Goal: Task Accomplishment & Management: Use online tool/utility

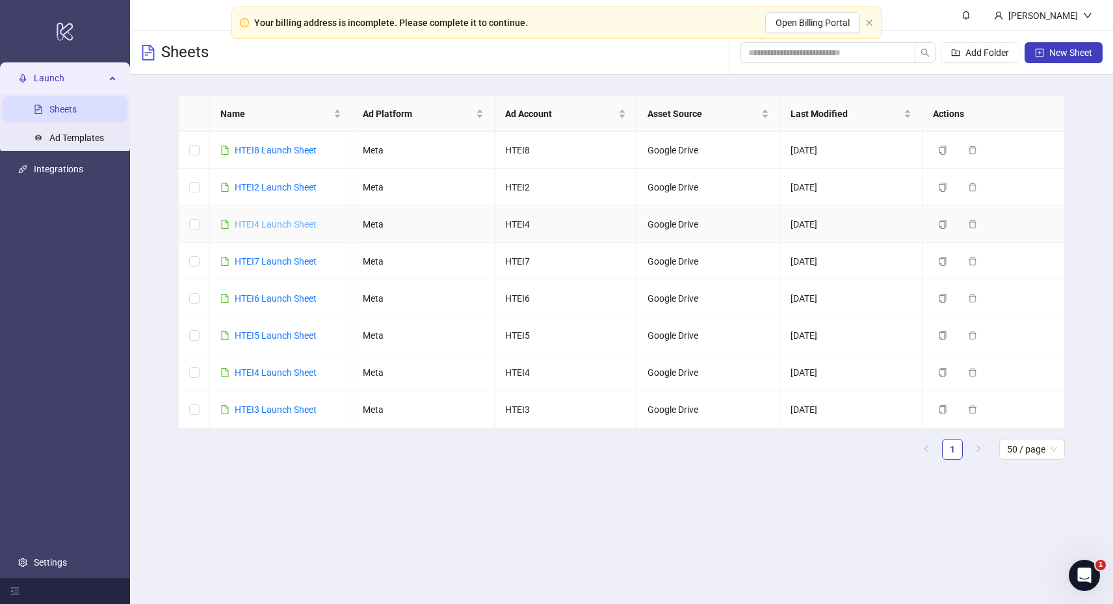
click at [267, 221] on link "HTEI4 Launch Sheet" at bounding box center [276, 224] width 82 height 10
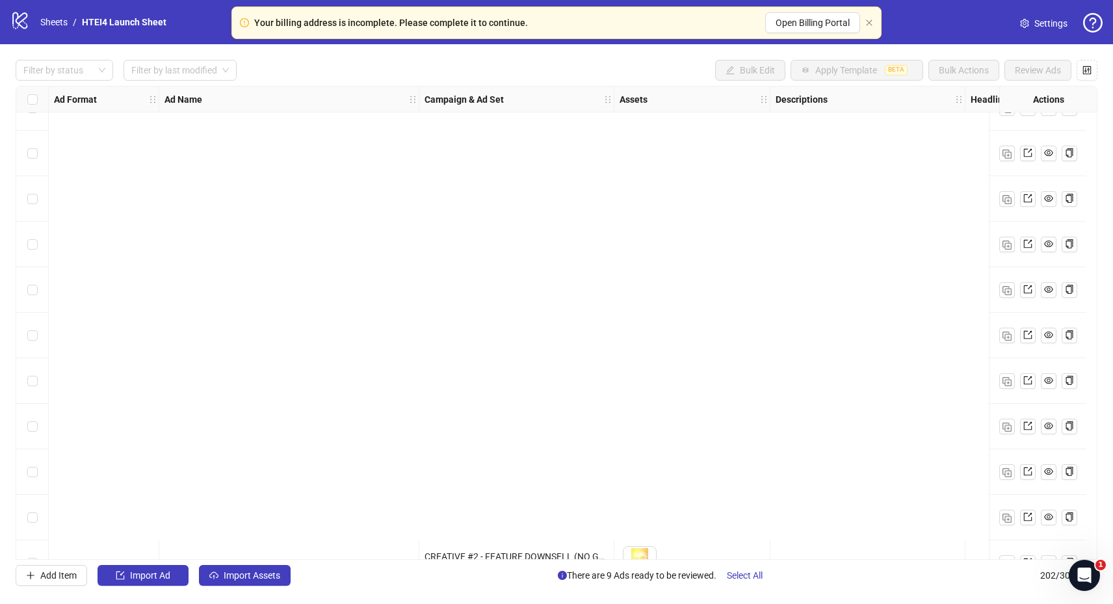
scroll to position [8749, 0]
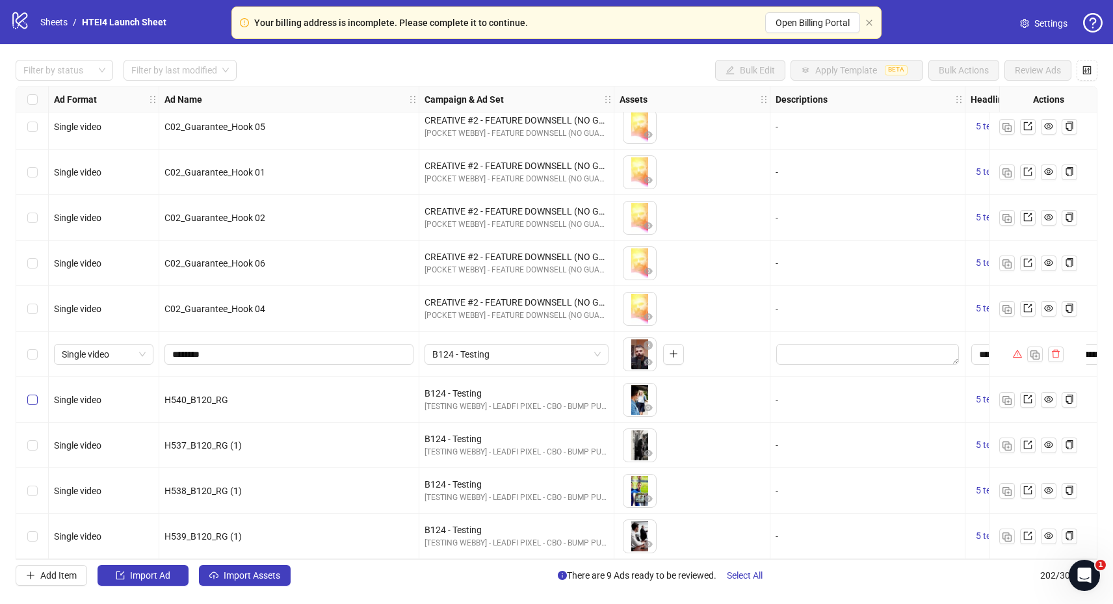
click at [36, 387] on div "Select row 199" at bounding box center [32, 399] width 32 height 45
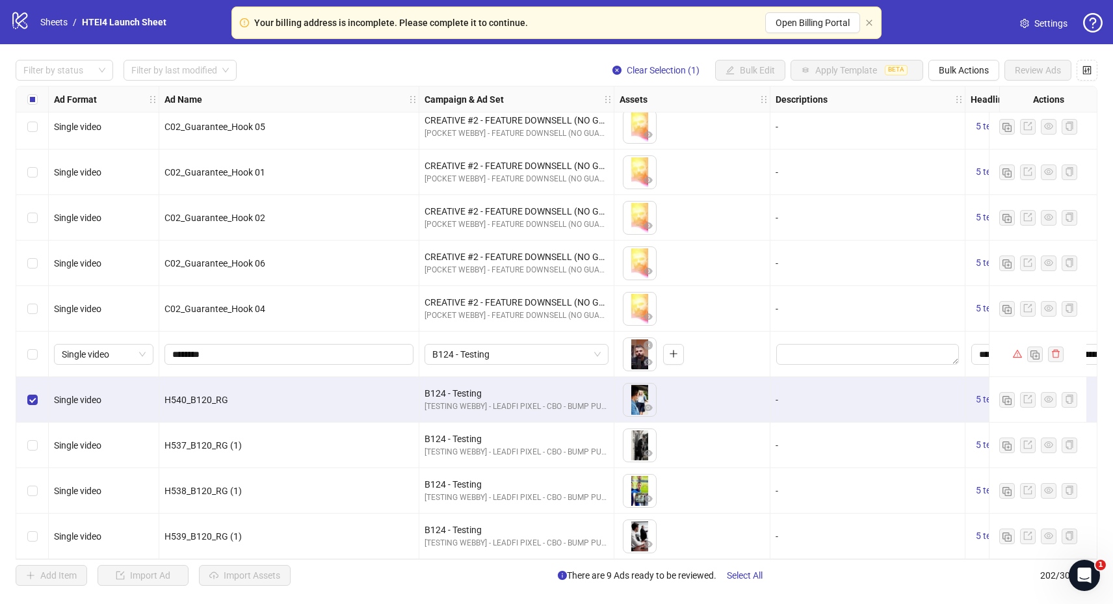
click at [36, 425] on div "Select row 200" at bounding box center [32, 444] width 32 height 45
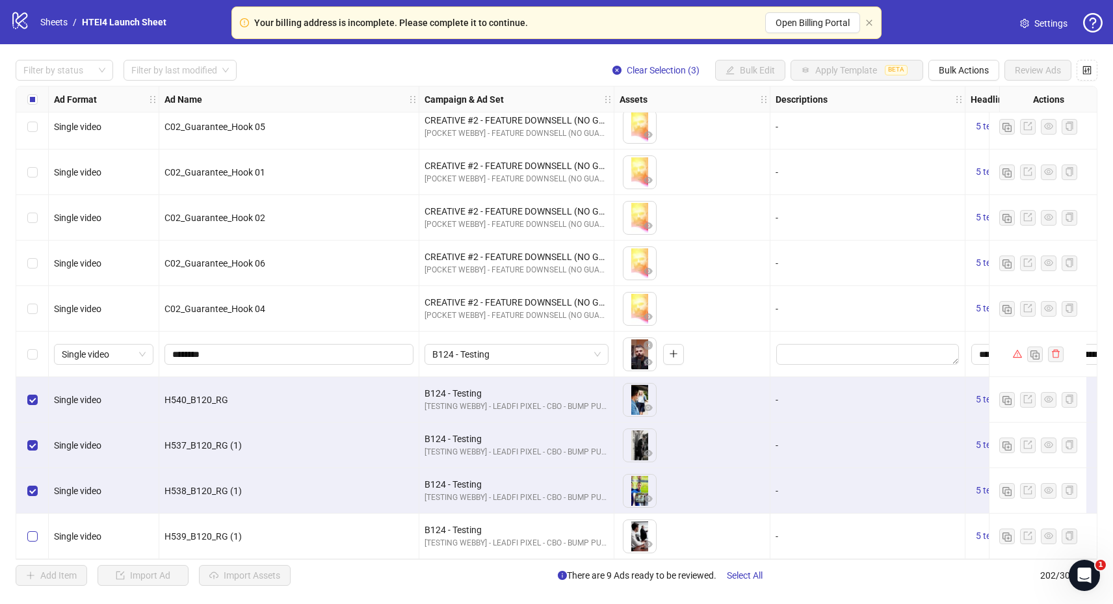
click at [34, 529] on label "Select row 202" at bounding box center [32, 536] width 10 height 14
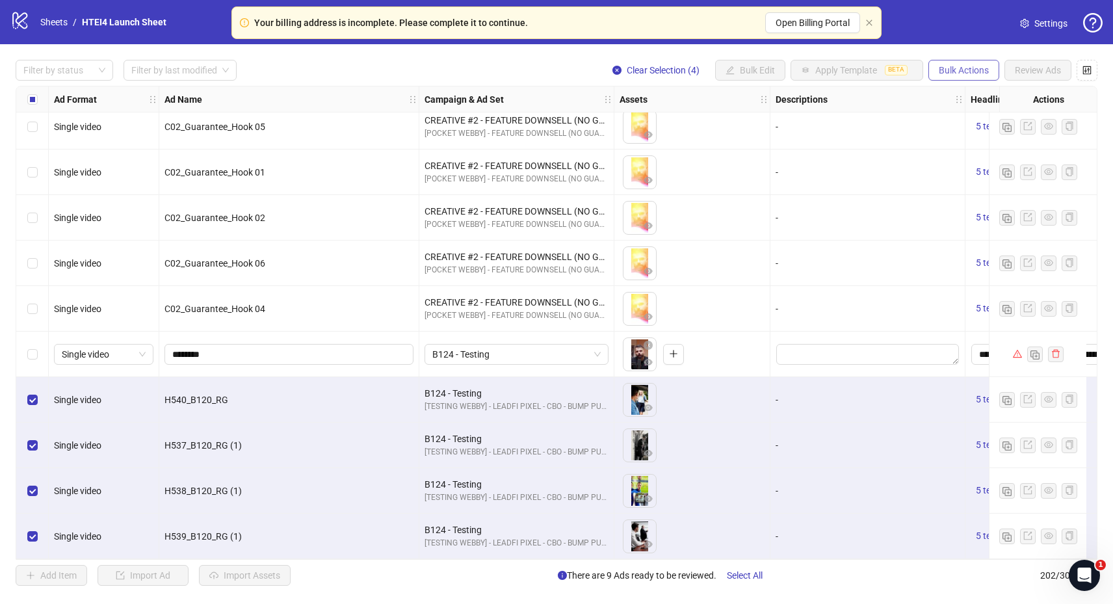
click at [972, 62] on button "Bulk Actions" at bounding box center [963, 70] width 71 height 21
click at [968, 135] on span "Duplicate with assets" at bounding box center [981, 138] width 89 height 14
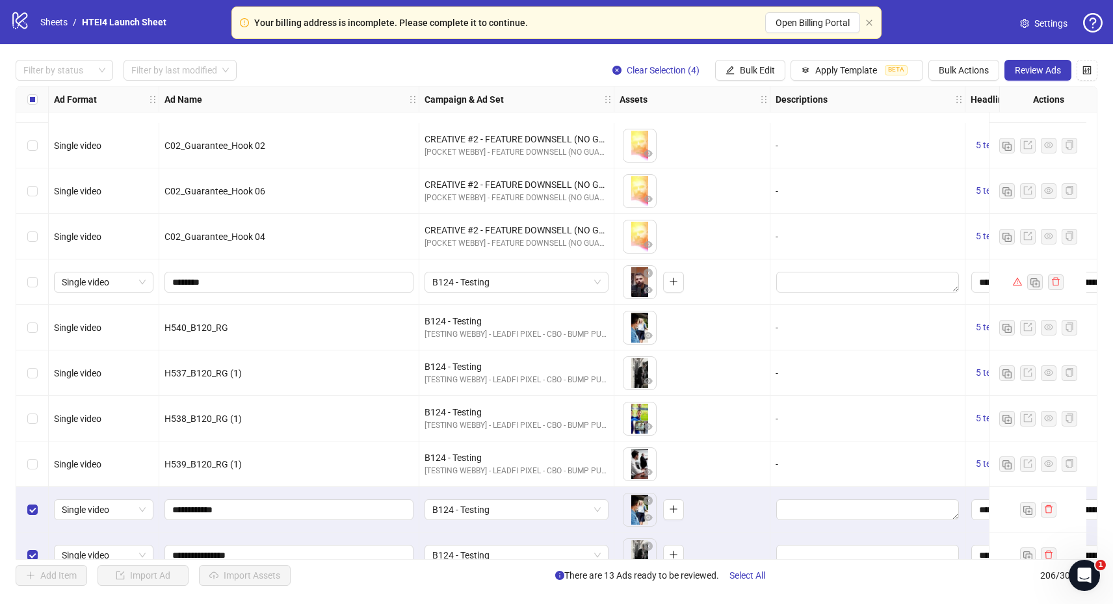
scroll to position [8931, 0]
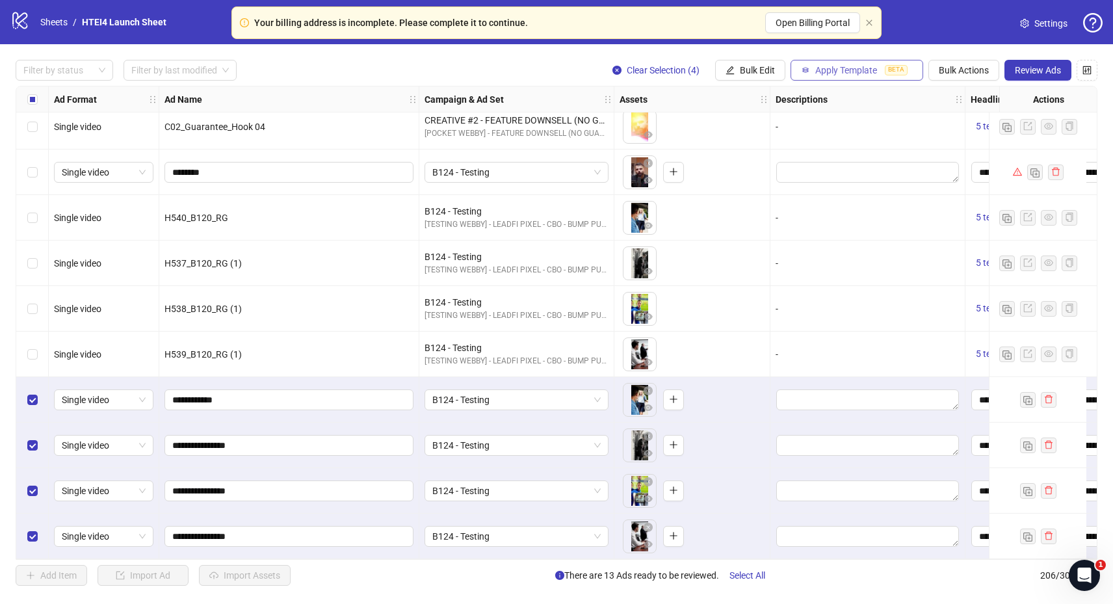
click at [882, 63] on button "Apply Template BETA" at bounding box center [856, 70] width 133 height 21
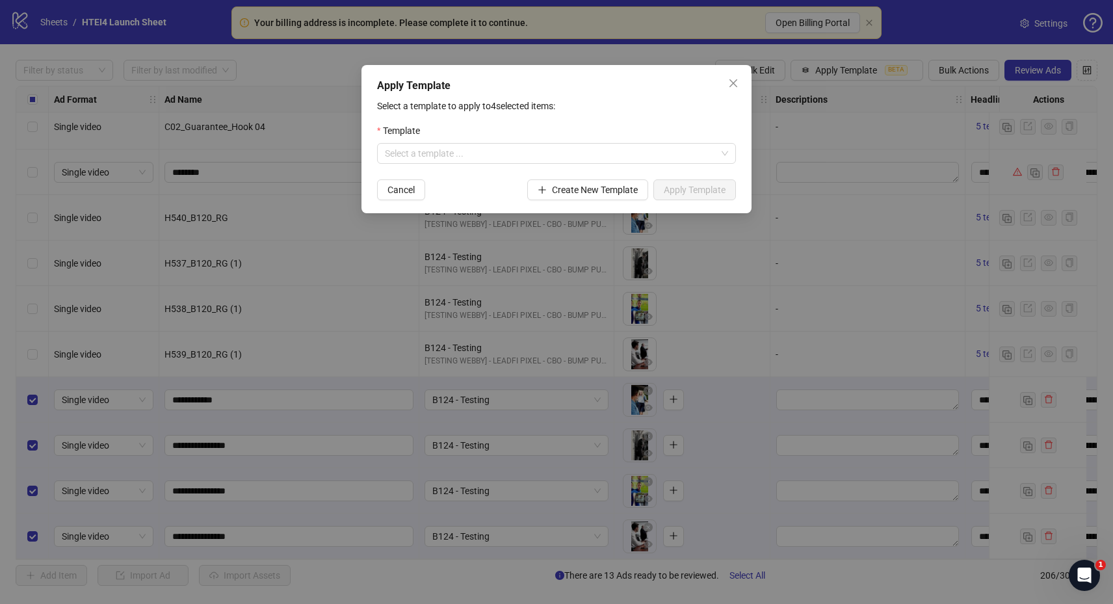
click at [495, 142] on div "Template" at bounding box center [556, 132] width 359 height 19
click at [495, 152] on input "search" at bounding box center [550, 153] width 331 height 19
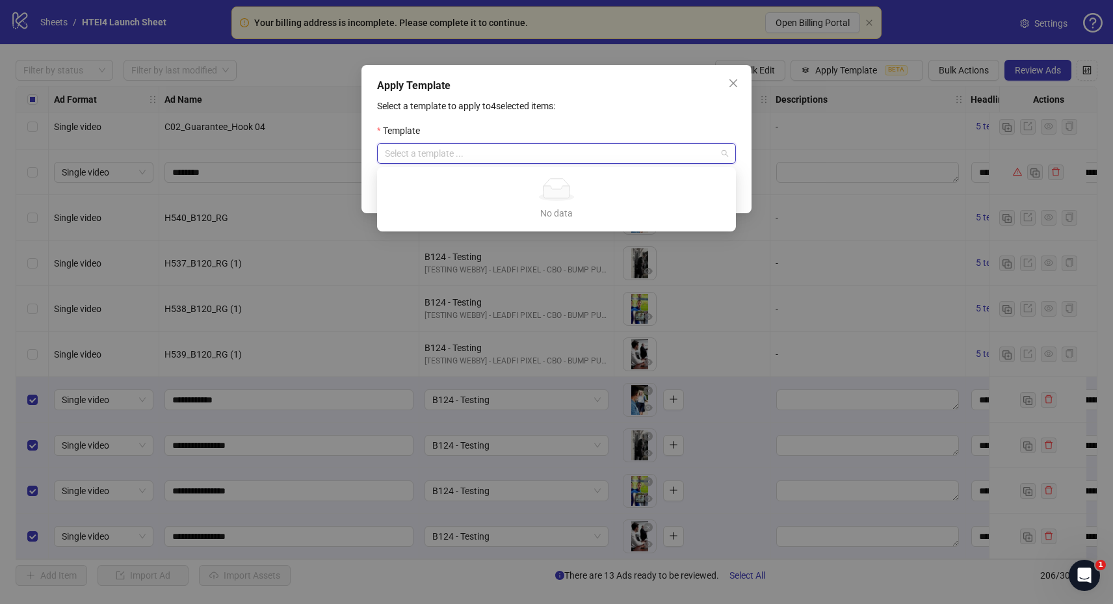
click at [499, 110] on p "Select a template to apply to 4 selected items:" at bounding box center [556, 106] width 359 height 14
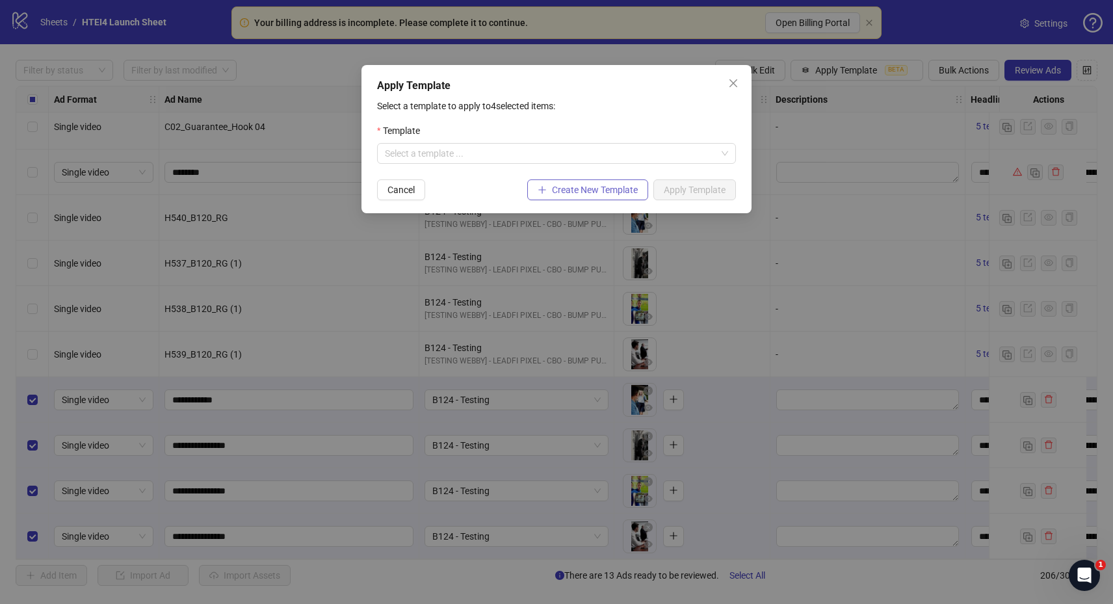
click at [571, 195] on button "Create New Template" at bounding box center [587, 189] width 121 height 21
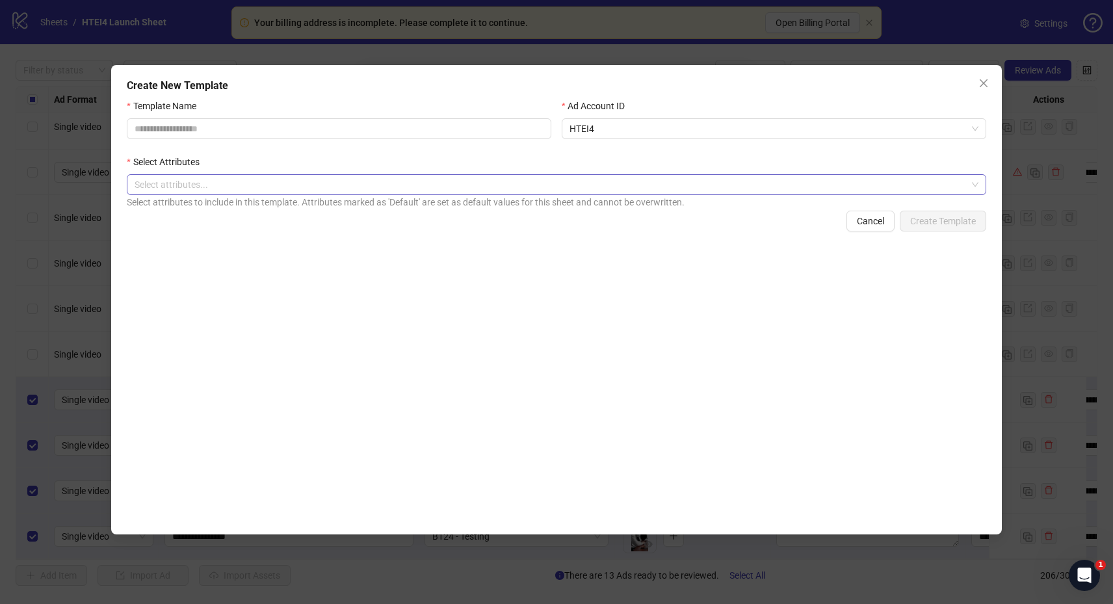
click at [355, 190] on div at bounding box center [549, 184] width 840 height 18
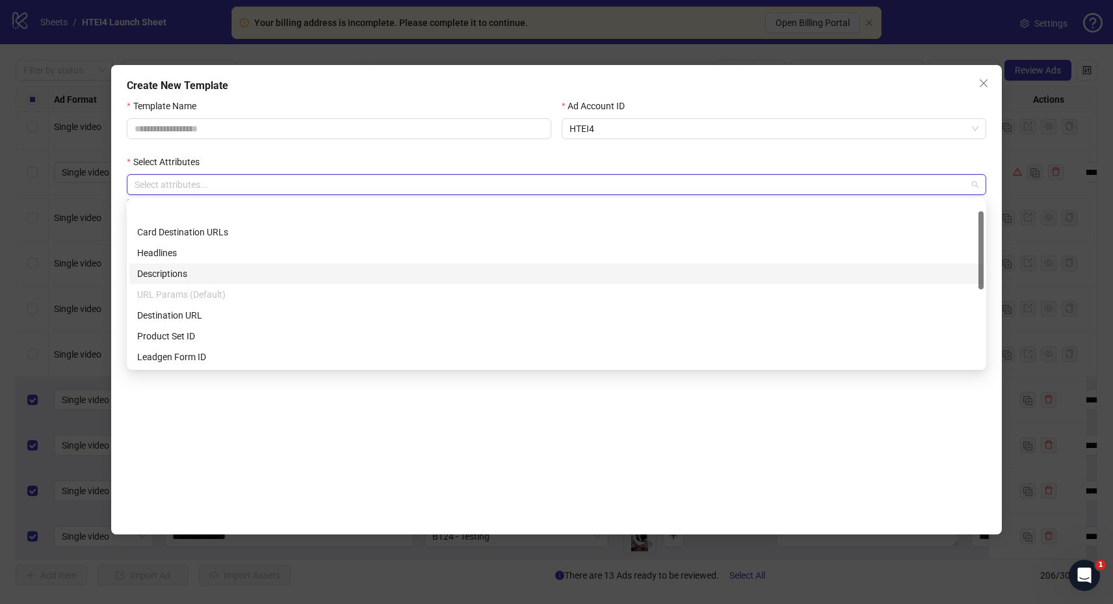
scroll to position [25, 0]
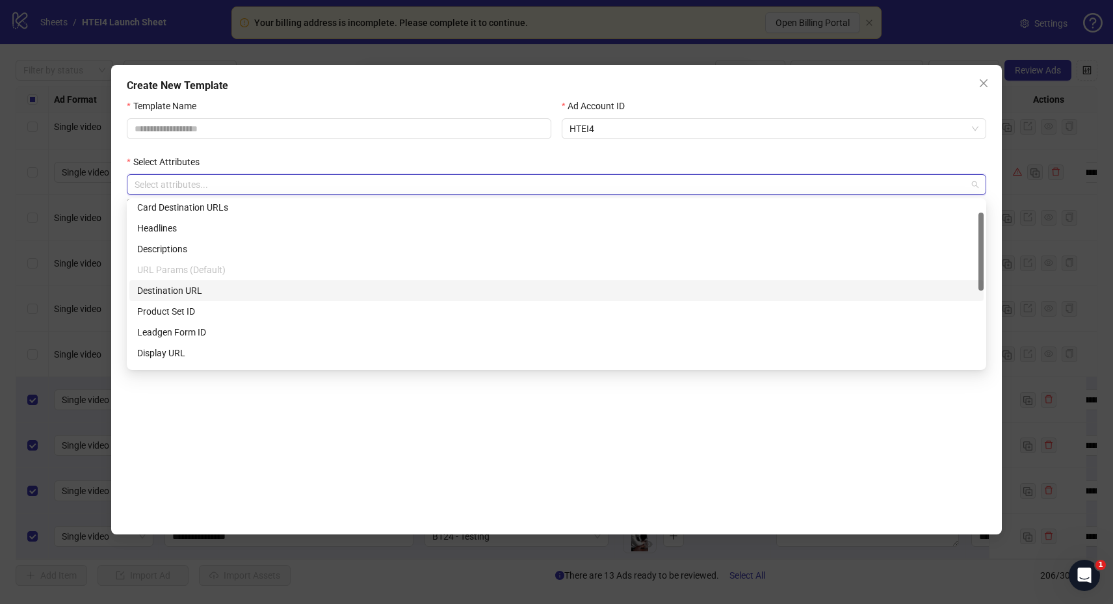
click at [255, 289] on div "Destination URL" at bounding box center [556, 290] width 838 height 14
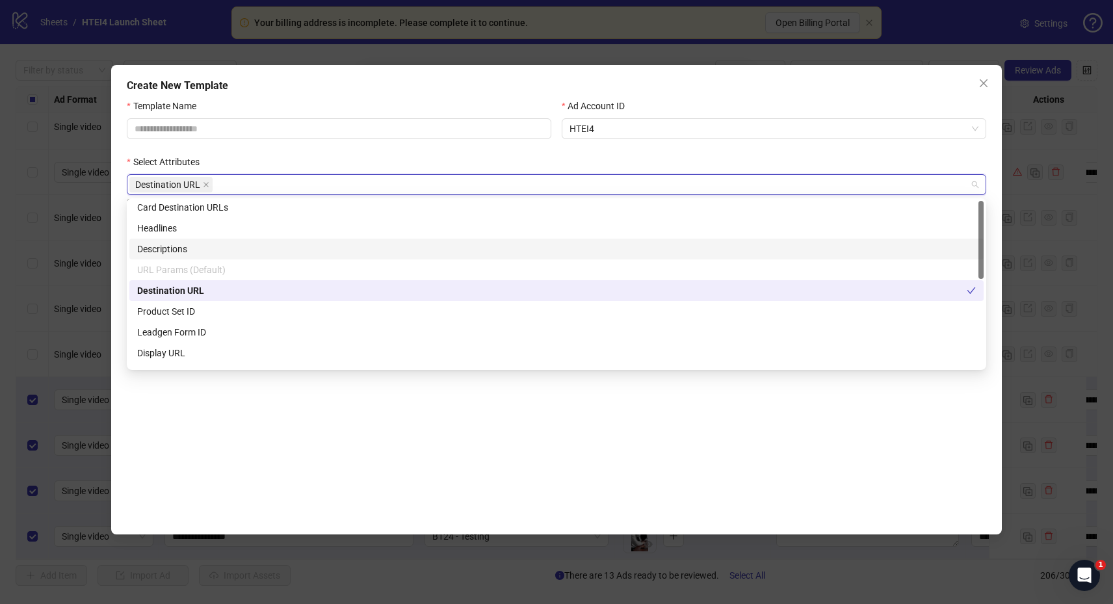
scroll to position [0, 0]
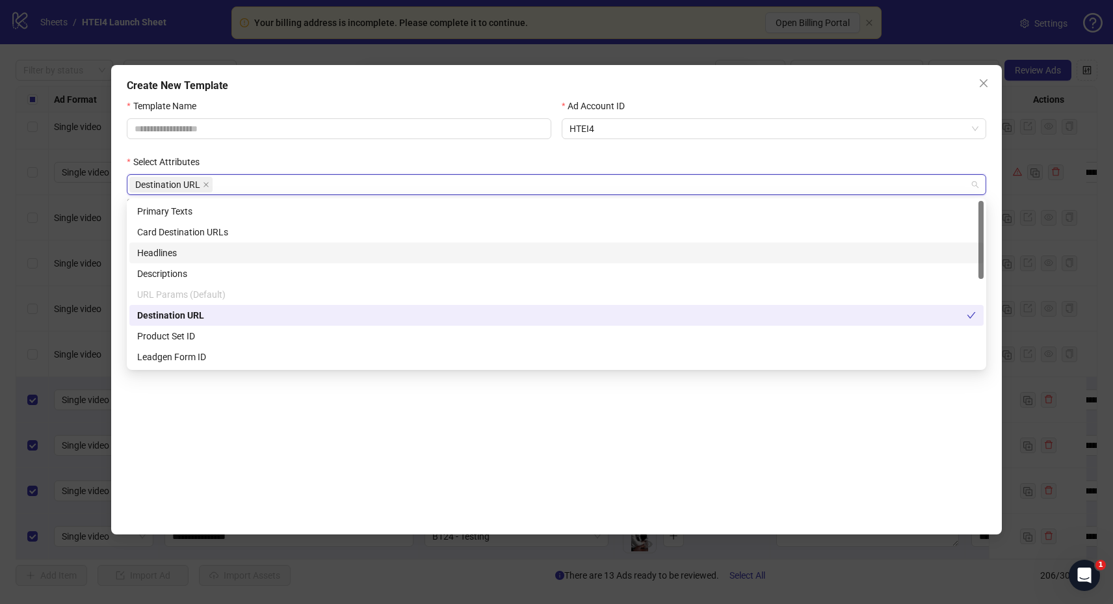
click at [201, 255] on div "Headlines" at bounding box center [556, 253] width 838 height 14
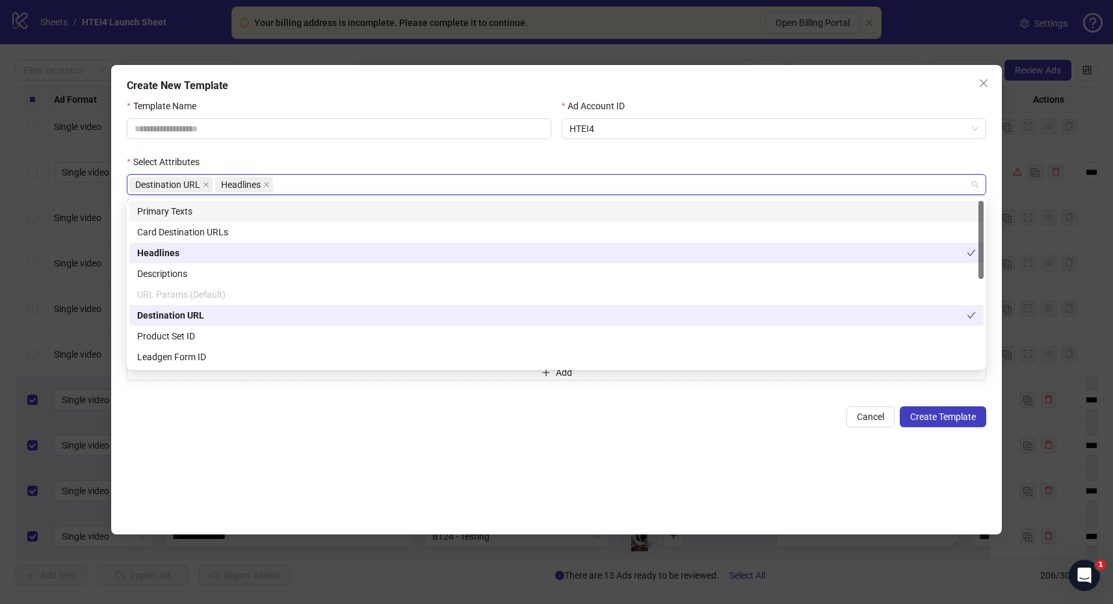
click at [205, 205] on div "Primary Texts" at bounding box center [556, 211] width 838 height 14
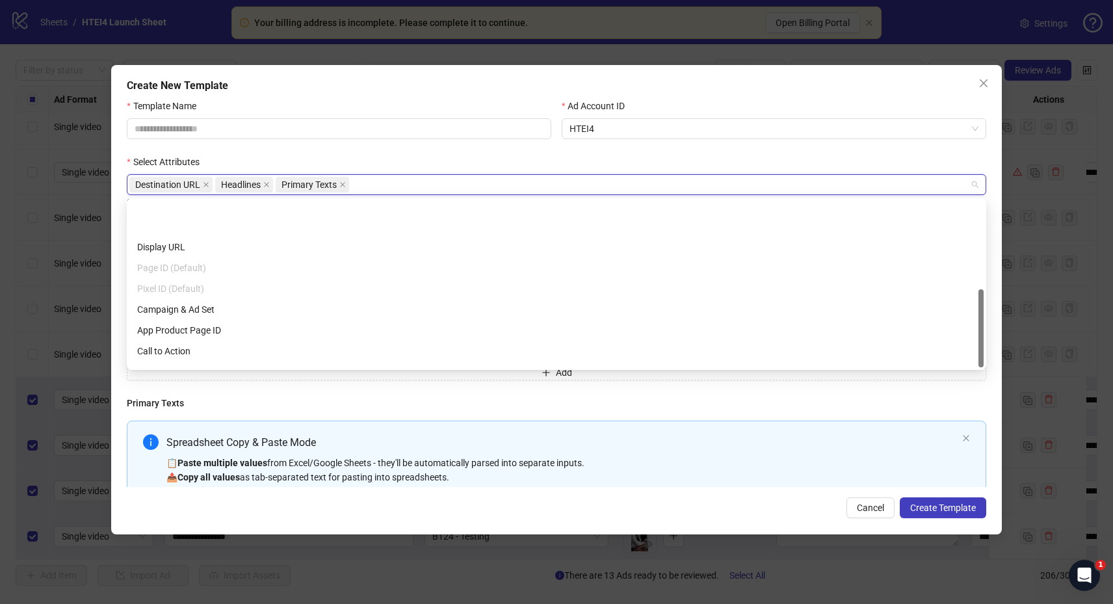
scroll to position [187, 0]
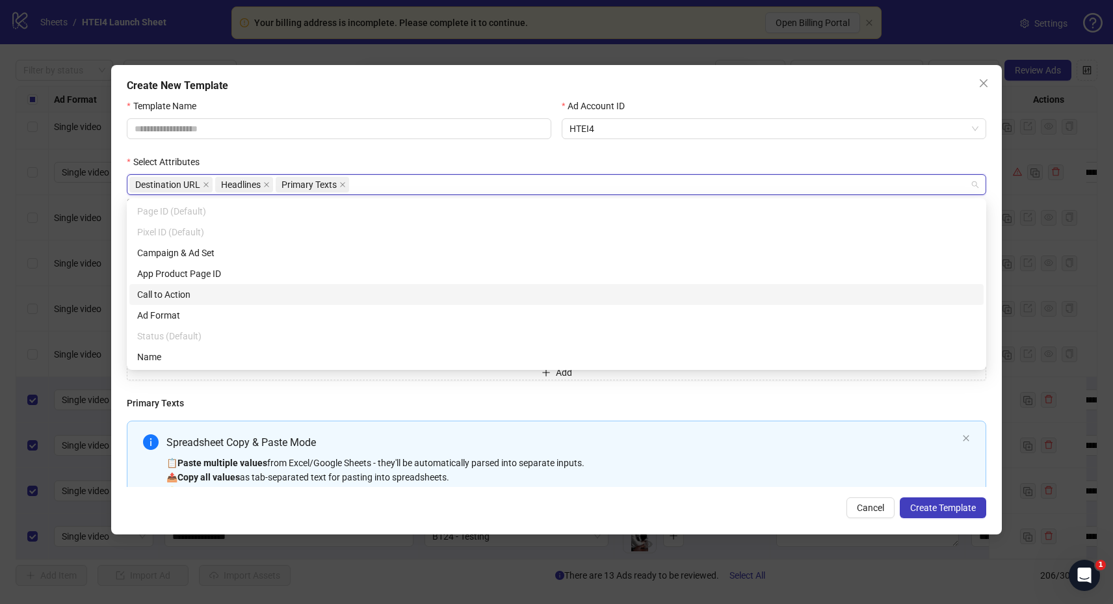
click at [233, 294] on div "Call to Action" at bounding box center [556, 294] width 838 height 14
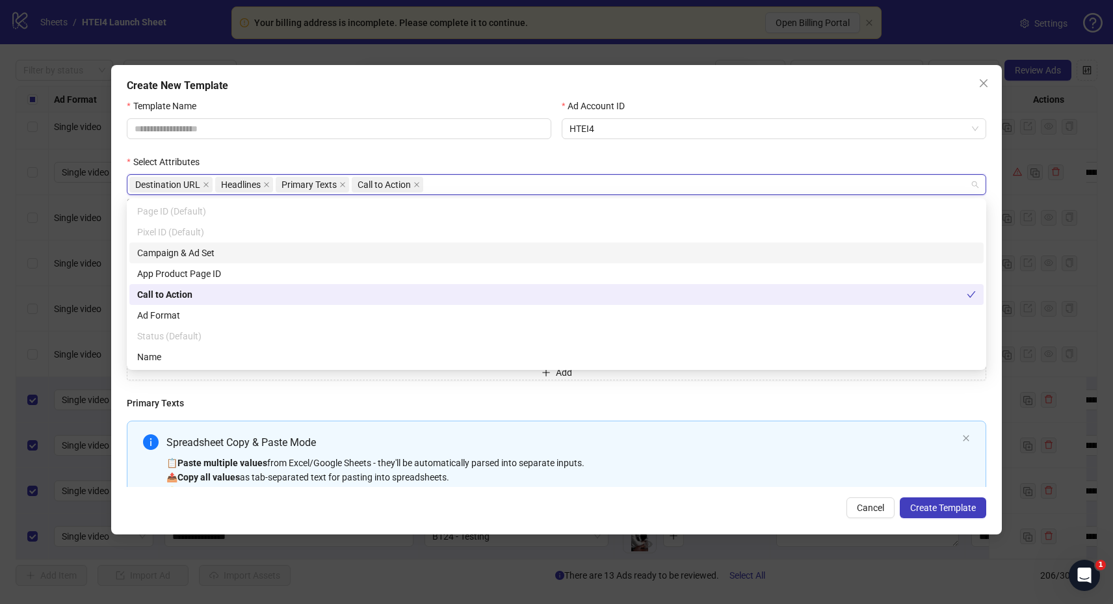
click at [501, 155] on div "Select Attributes" at bounding box center [556, 164] width 859 height 19
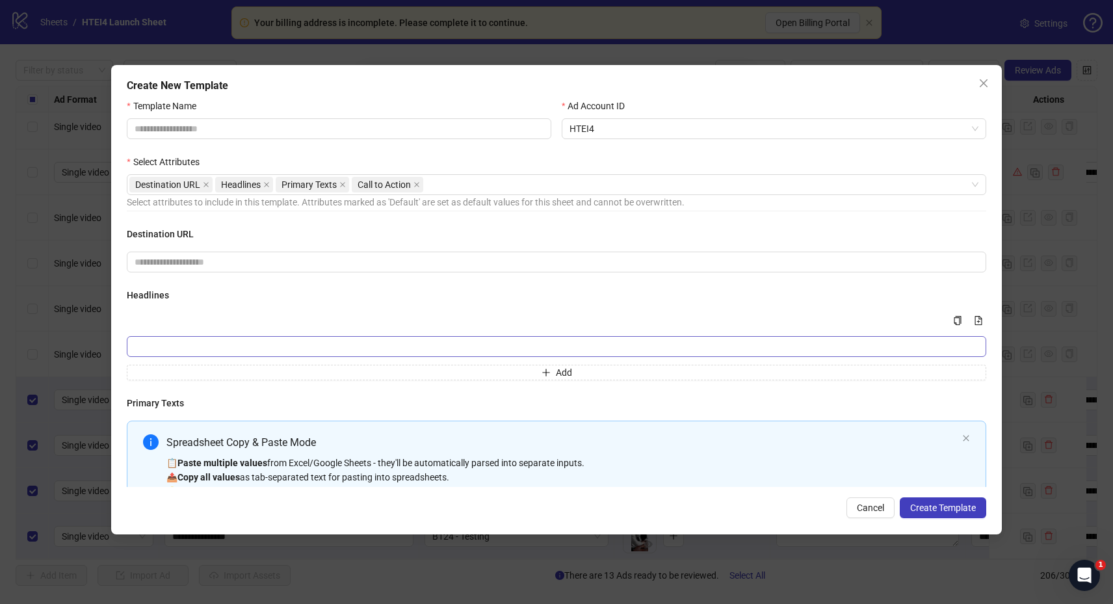
scroll to position [168, 0]
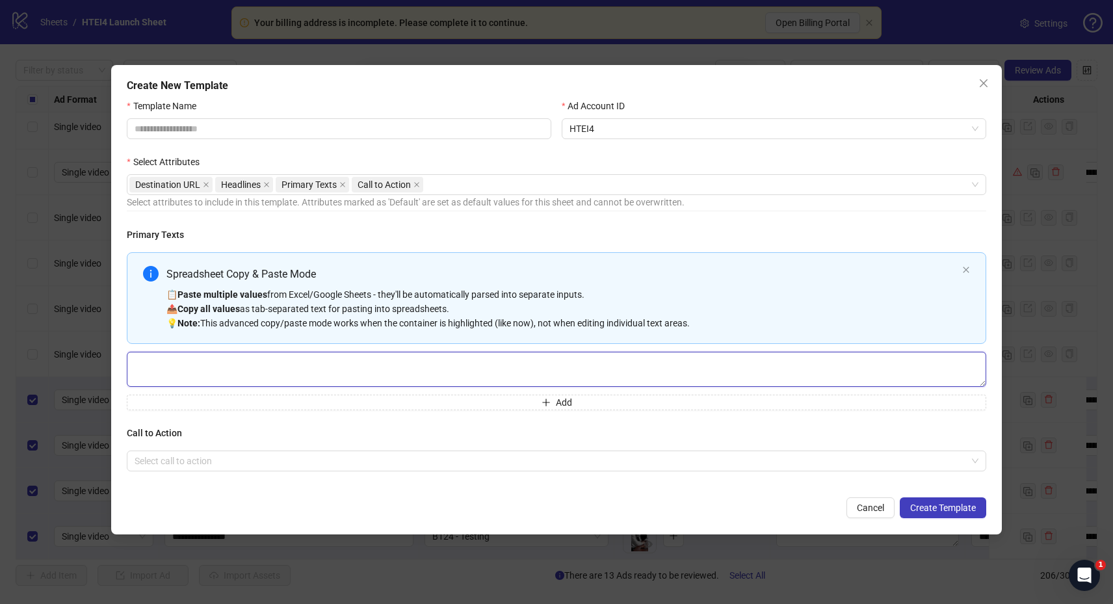
click at [342, 383] on textarea "Multi-text input container - paste or copy values" at bounding box center [556, 369] width 859 height 35
paste textarea "**********"
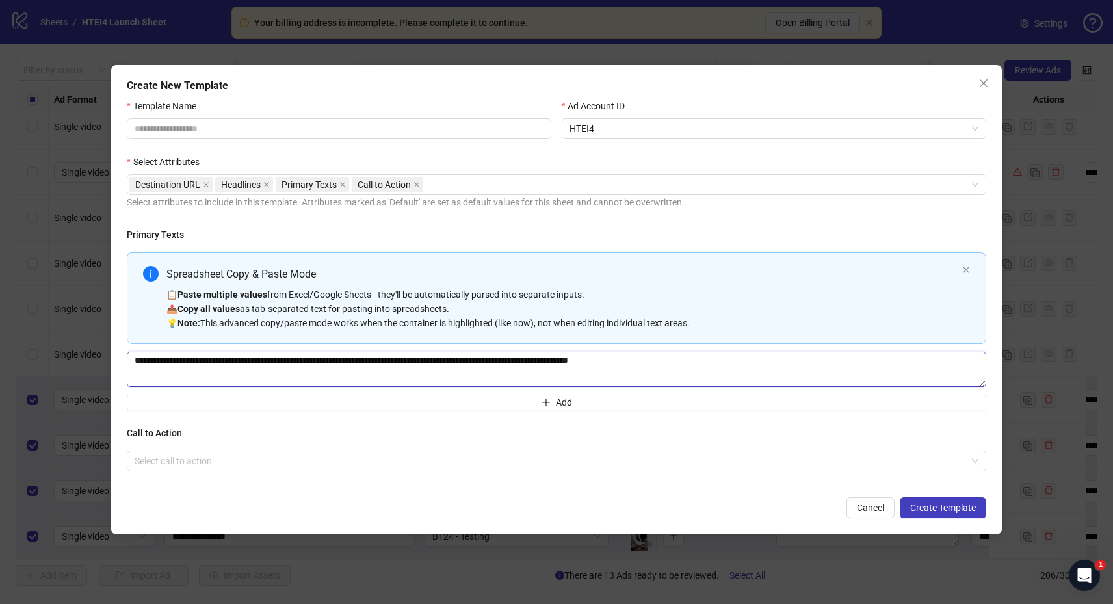
scroll to position [386, 0]
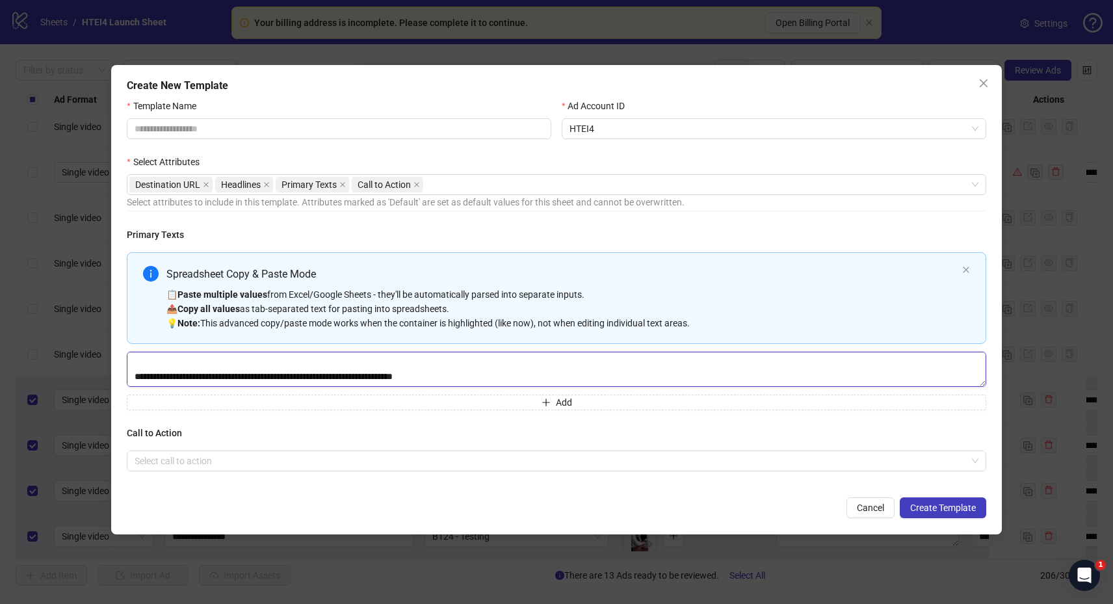
type textarea "**********"
click at [320, 400] on button "Add" at bounding box center [556, 402] width 859 height 16
click at [308, 407] on textarea "Multi-text input container - paste or copy values" at bounding box center [556, 411] width 859 height 35
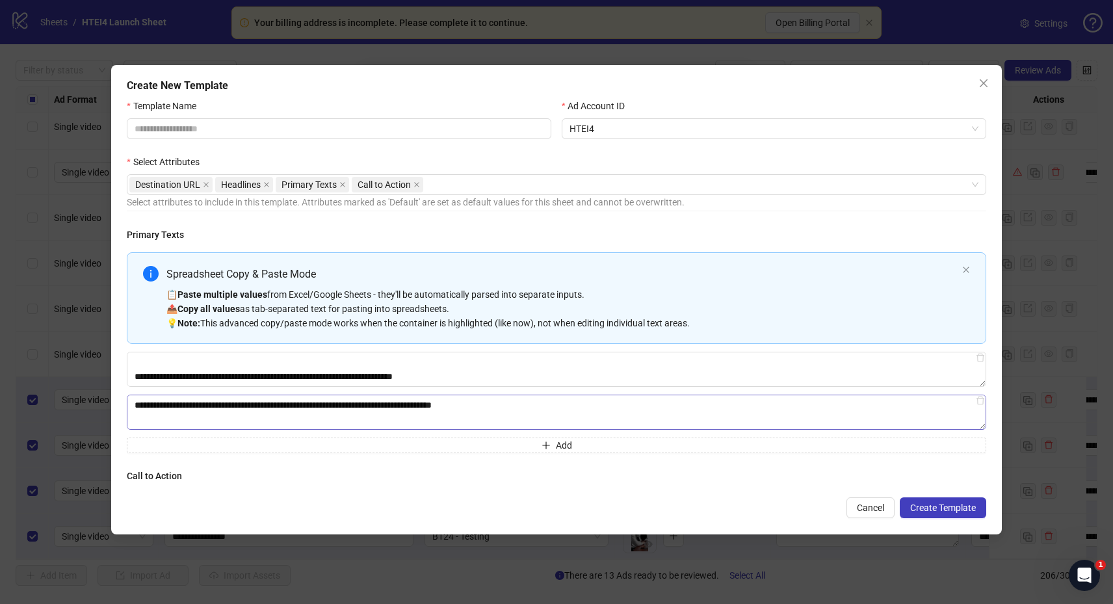
scroll to position [296, 0]
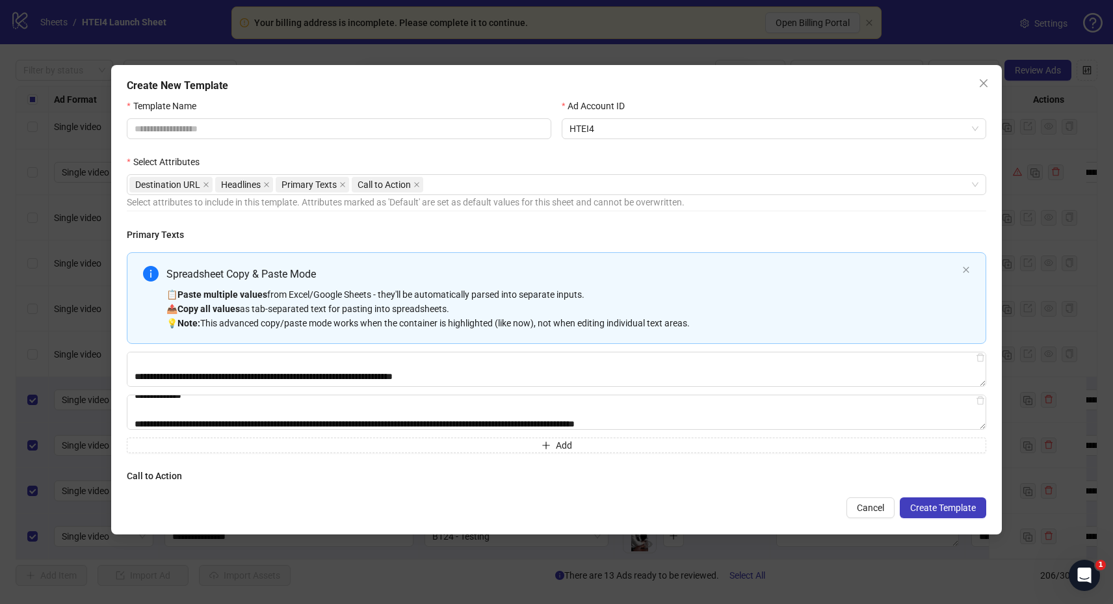
type textarea "**********"
click at [338, 445] on button "Add" at bounding box center [556, 445] width 859 height 16
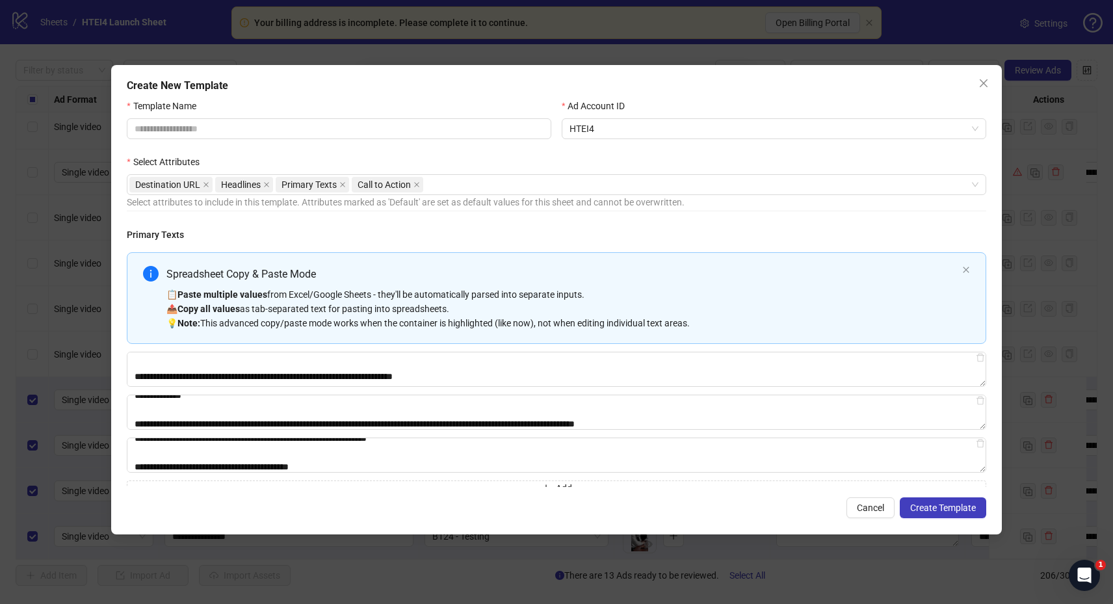
type textarea "**********"
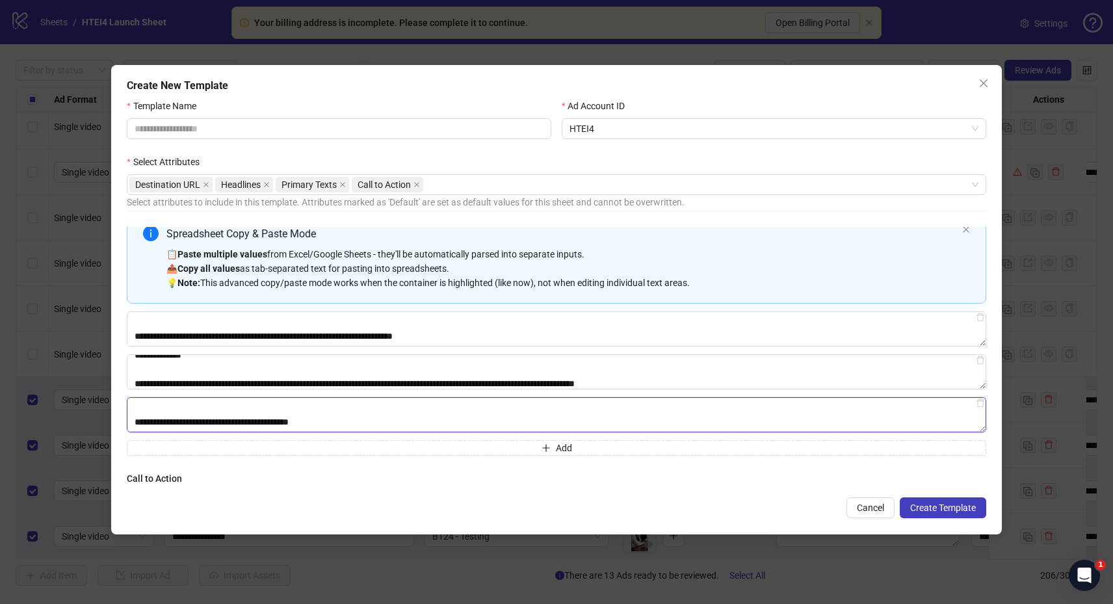
scroll to position [254, 0]
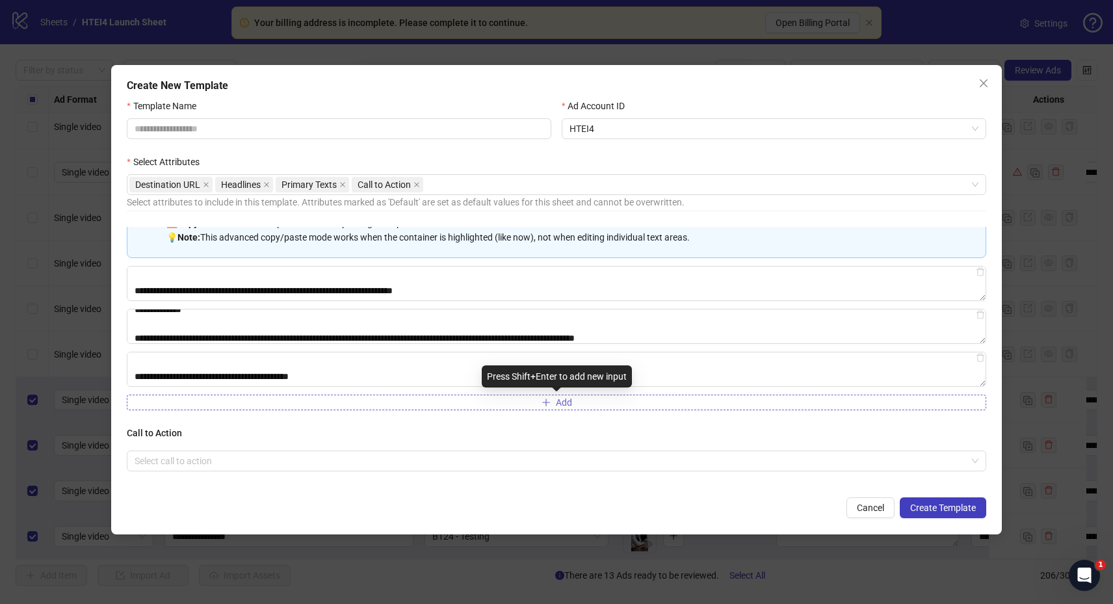
click at [351, 404] on button "Add" at bounding box center [556, 402] width 859 height 16
click at [341, 411] on textarea "Multi-text input container - paste or copy values" at bounding box center [556, 411] width 859 height 35
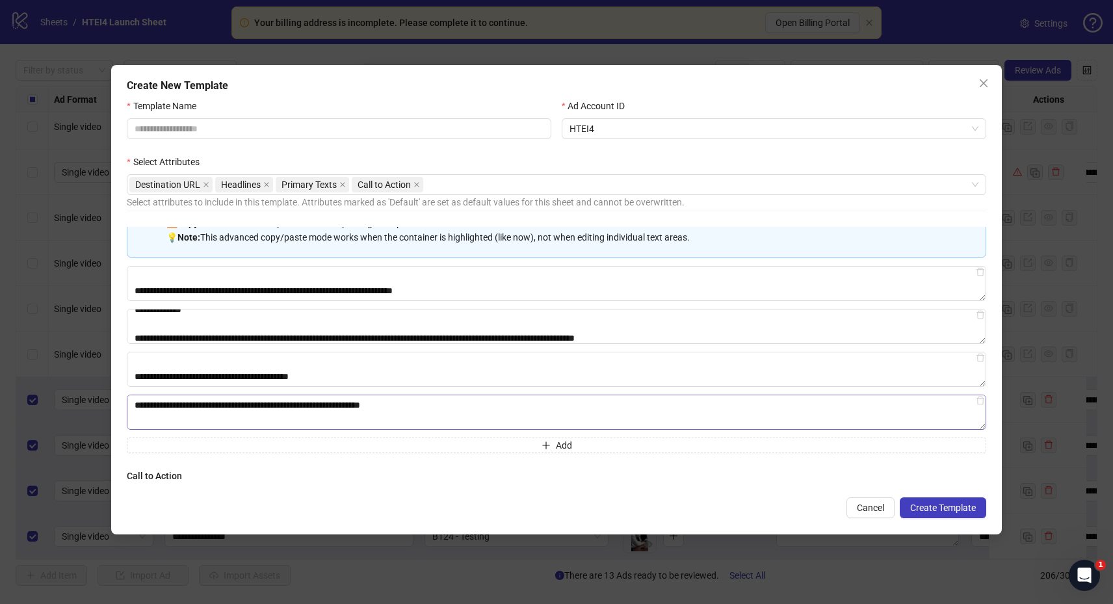
scroll to position [239, 0]
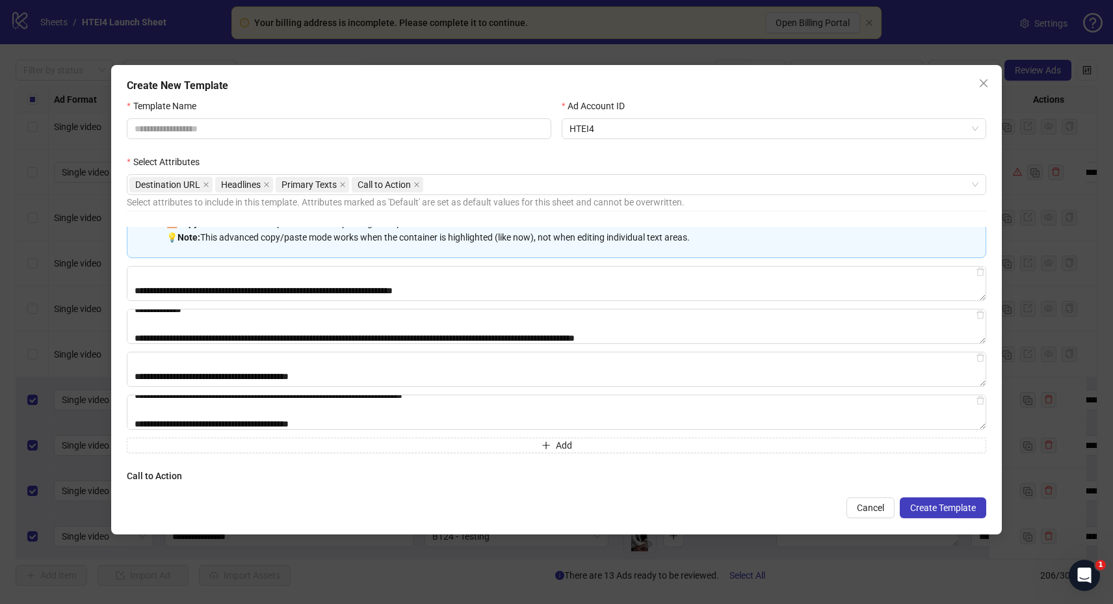
type textarea "**********"
click at [409, 441] on button "Add" at bounding box center [556, 445] width 859 height 16
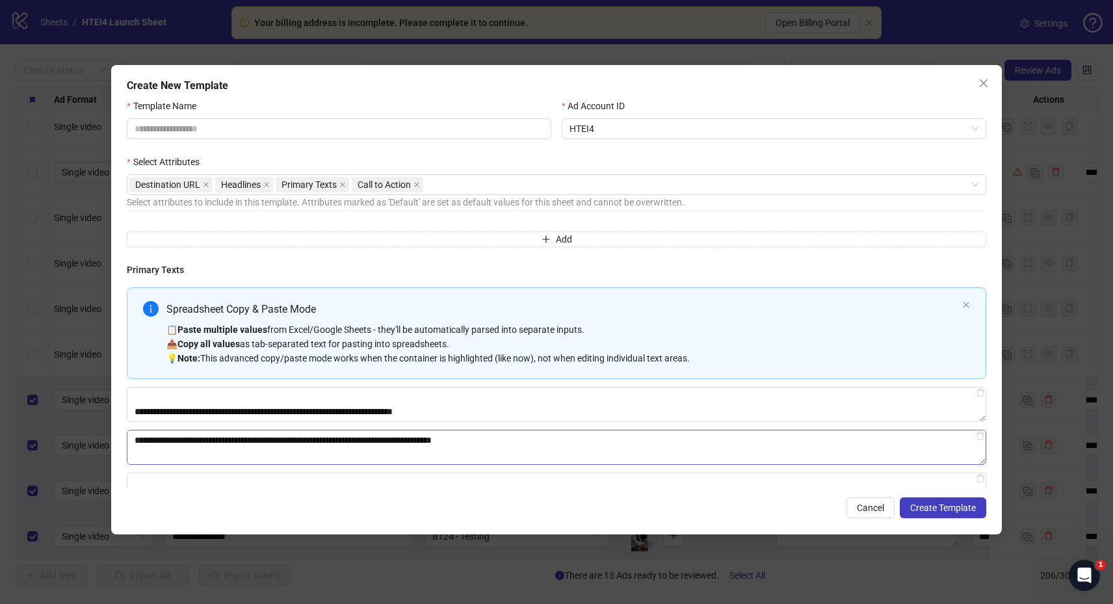
scroll to position [0, 0]
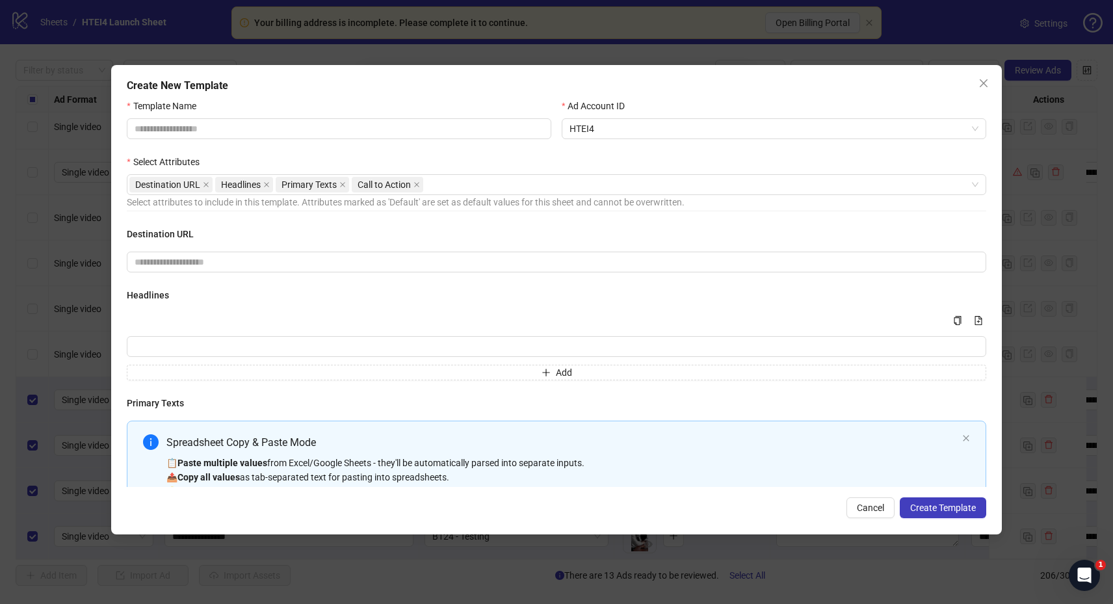
type textarea "**********"
click at [368, 352] on input "Multi-input container - paste or copy values" at bounding box center [556, 346] width 859 height 21
paste input "**********"
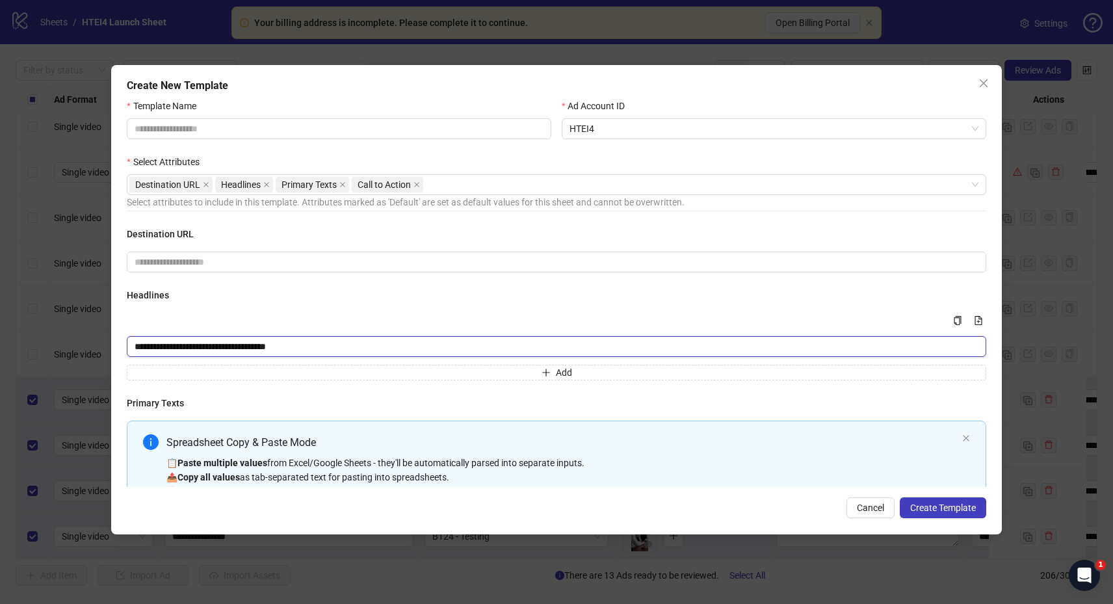
type input "**********"
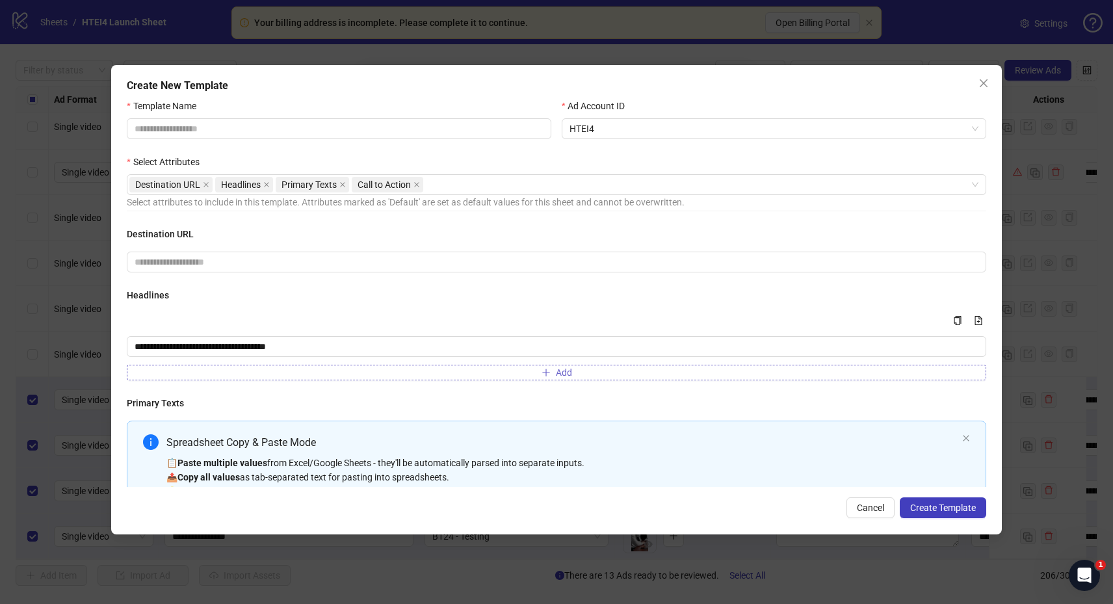
click at [585, 378] on button "Add" at bounding box center [556, 373] width 859 height 16
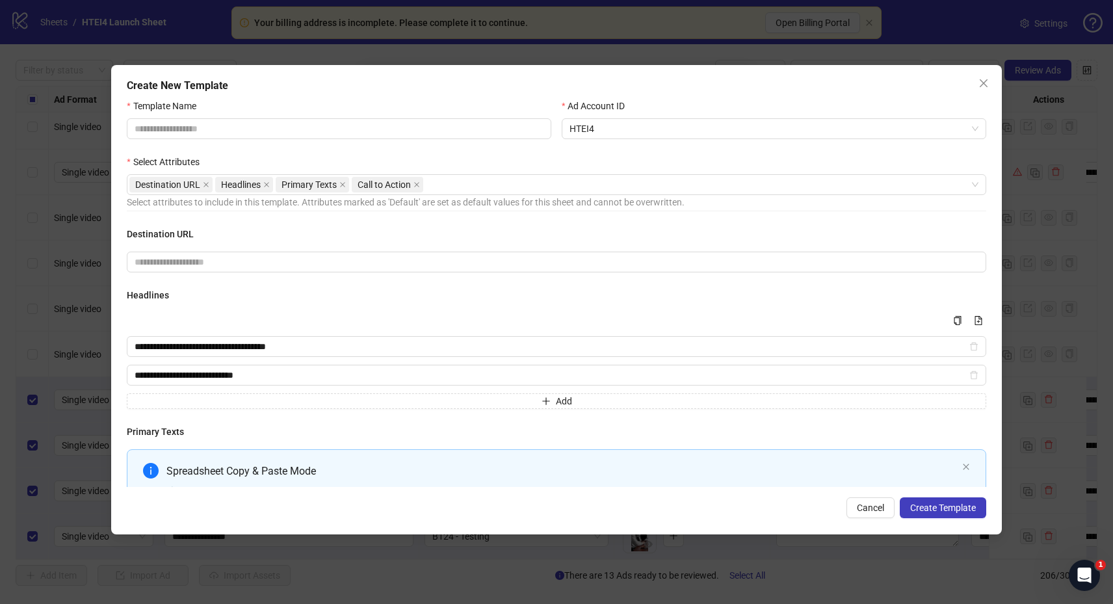
type input "**********"
click at [525, 403] on button "Add" at bounding box center [556, 401] width 859 height 16
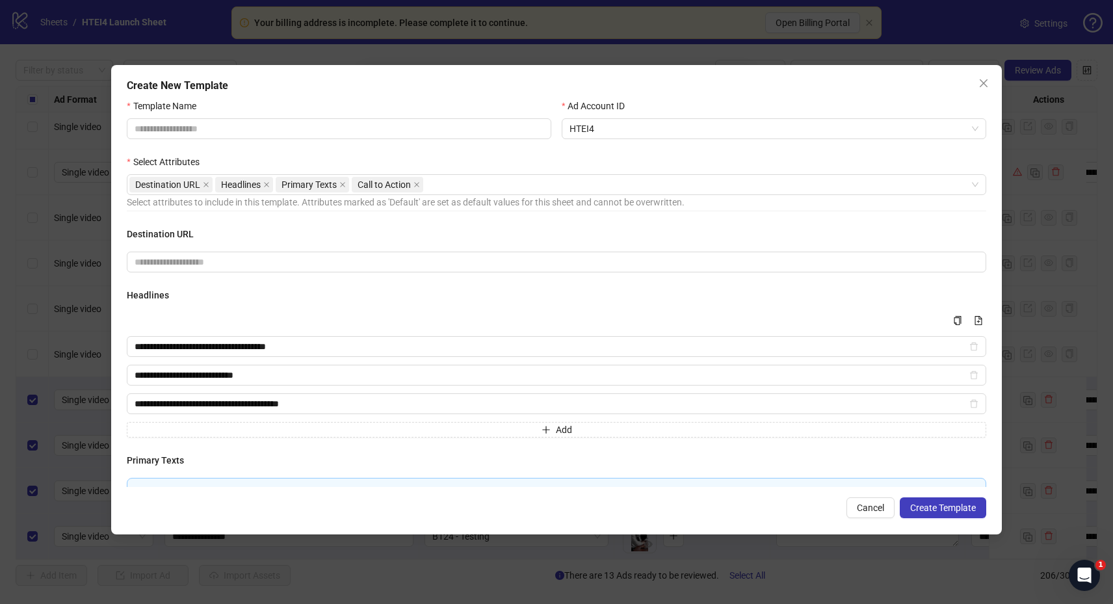
type input "**********"
click at [463, 428] on button "Add" at bounding box center [556, 430] width 859 height 16
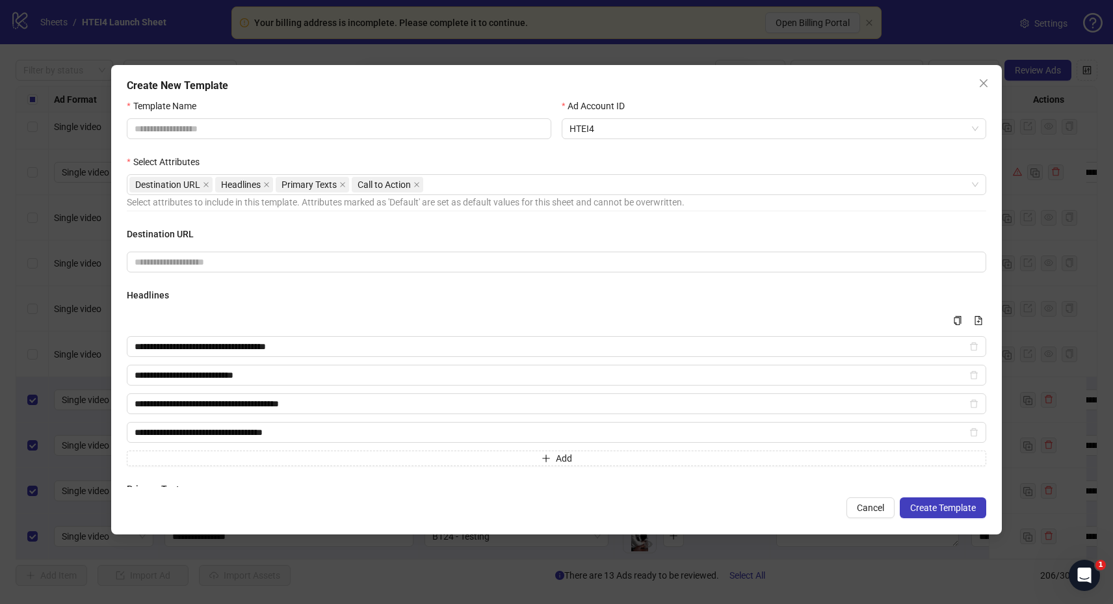
type input "**********"
click at [415, 461] on button "Add" at bounding box center [556, 458] width 859 height 16
type input "**********"
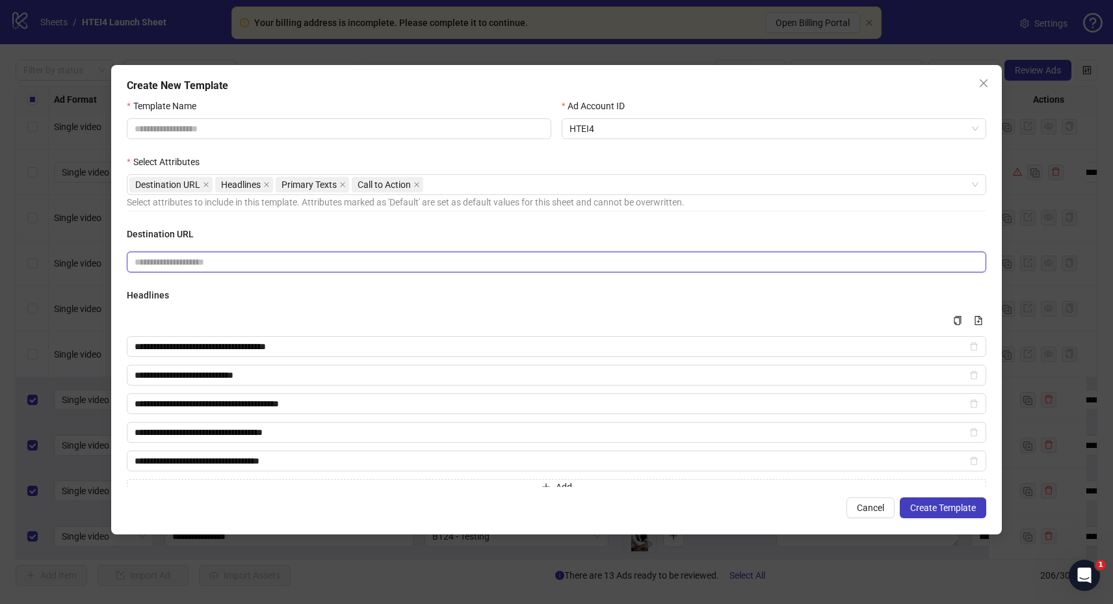
click at [331, 266] on input "text" at bounding box center [551, 262] width 833 height 14
paste input "**********"
type input "**********"
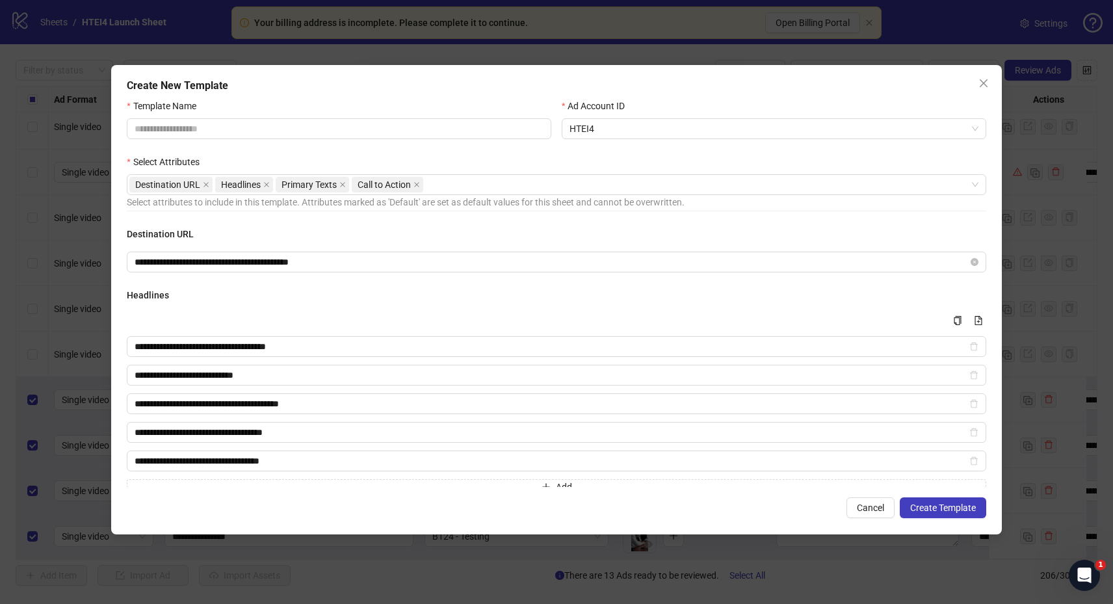
click at [360, 314] on div "Multi-input container - paste or copy values" at bounding box center [556, 321] width 859 height 16
click at [339, 127] on input "Template Name" at bounding box center [339, 128] width 424 height 21
type input "*"
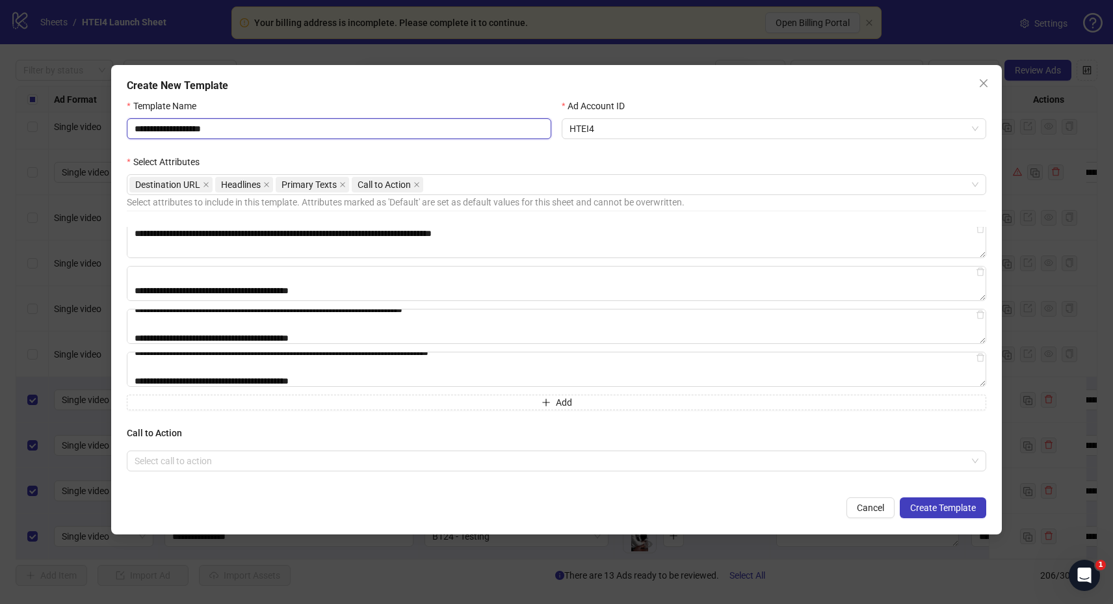
scroll to position [243, 0]
type input "**********"
click at [380, 463] on input "search" at bounding box center [551, 460] width 832 height 19
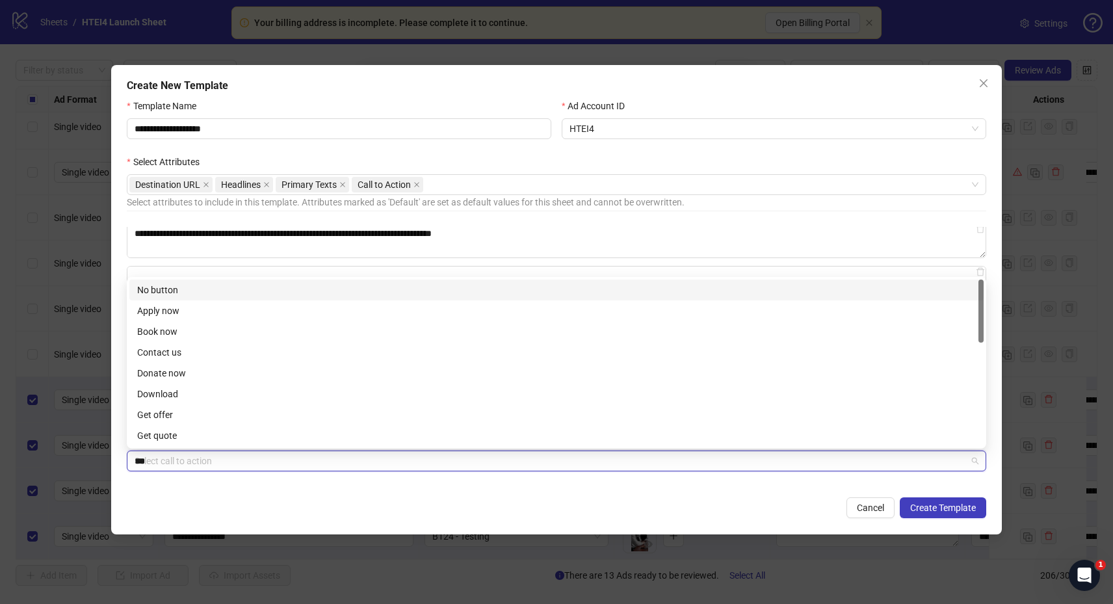
type input "****"
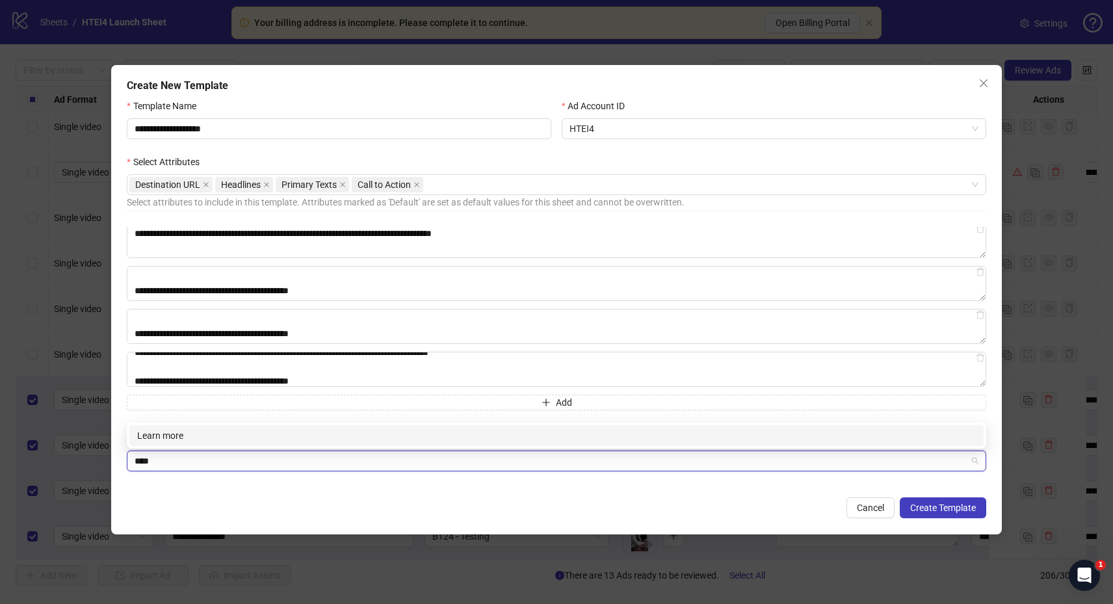
click at [268, 429] on div "Learn more" at bounding box center [556, 435] width 838 height 14
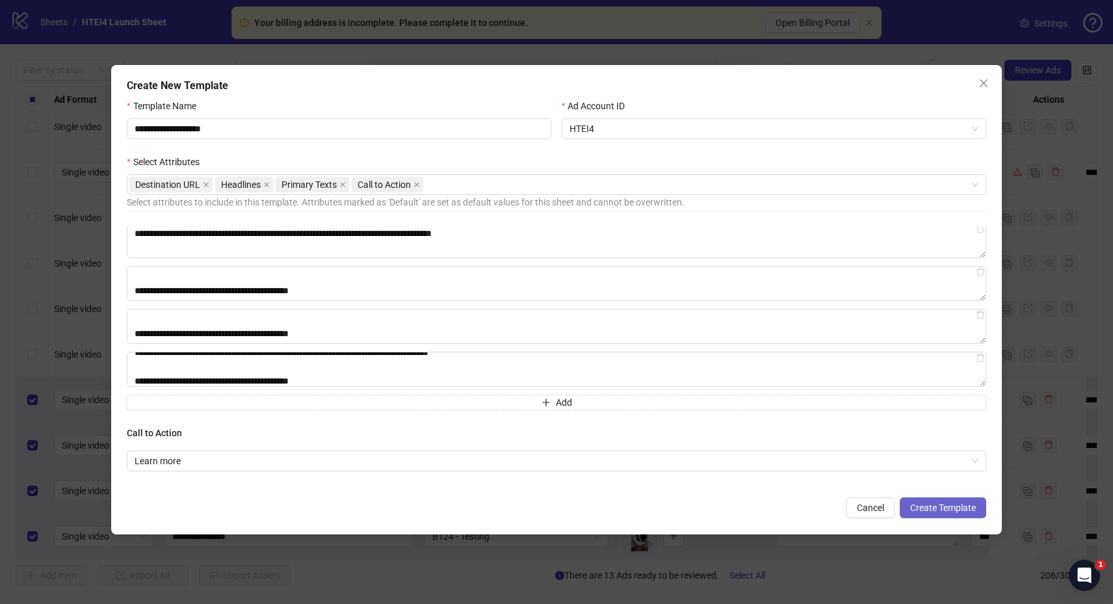
click at [946, 504] on span "Create Template" at bounding box center [943, 507] width 66 height 10
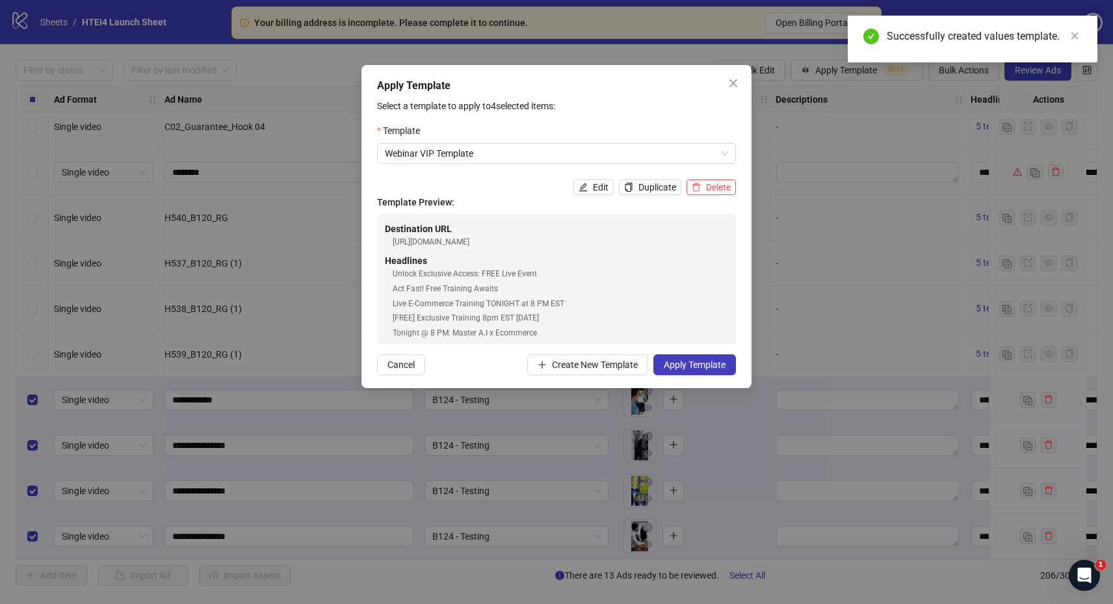
scroll to position [168, 0]
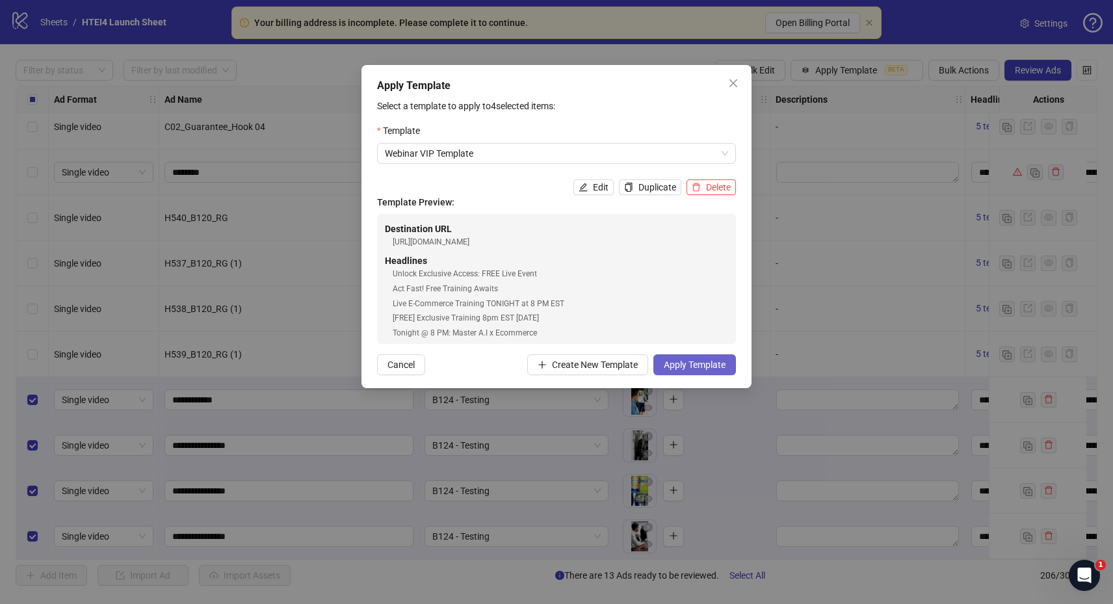
click at [694, 366] on span "Apply Template" at bounding box center [695, 364] width 62 height 10
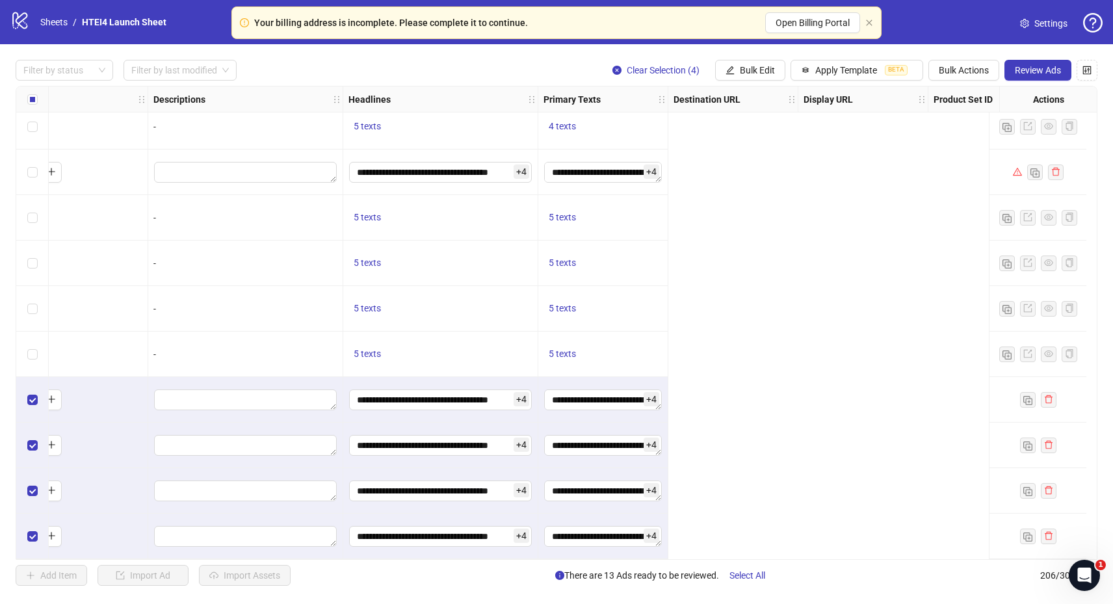
scroll to position [8931, 0]
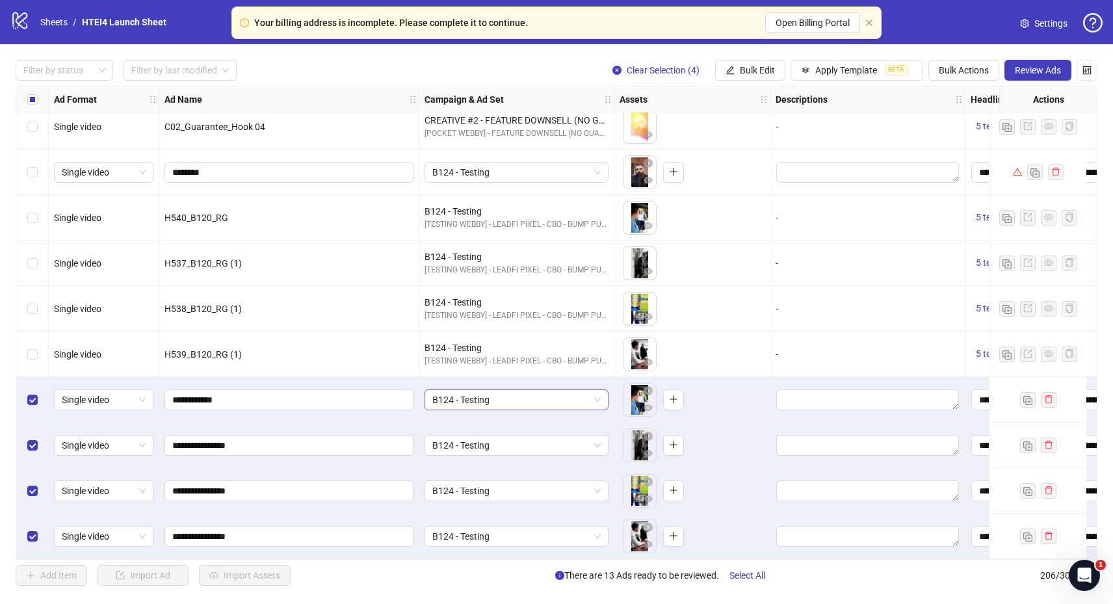
click at [543, 394] on span "B124 - Testing" at bounding box center [516, 399] width 168 height 19
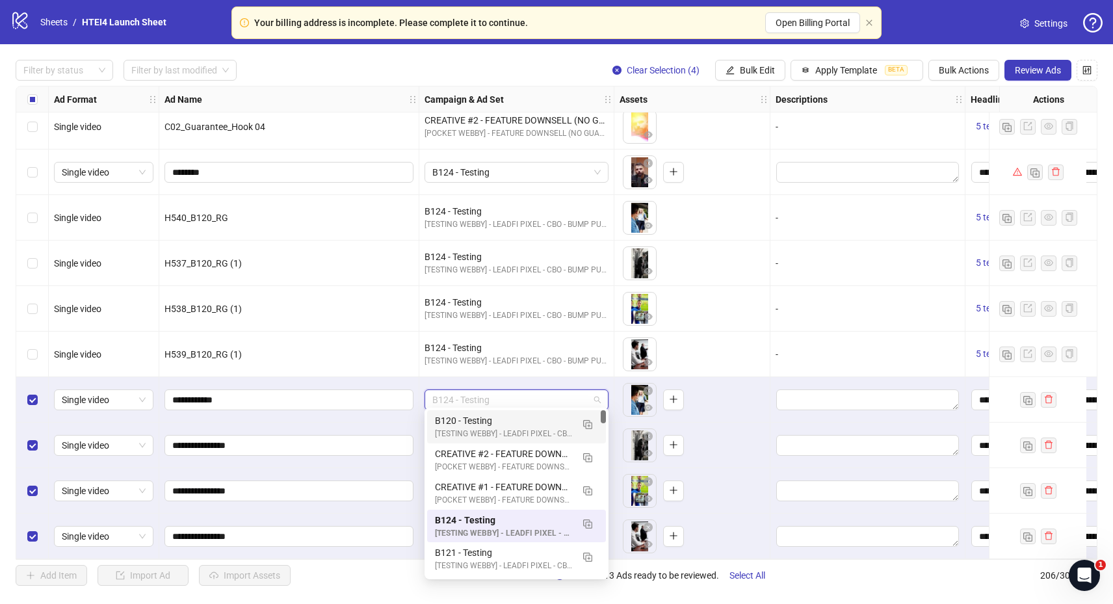
click at [510, 420] on div "B120 - Testing" at bounding box center [503, 420] width 137 height 14
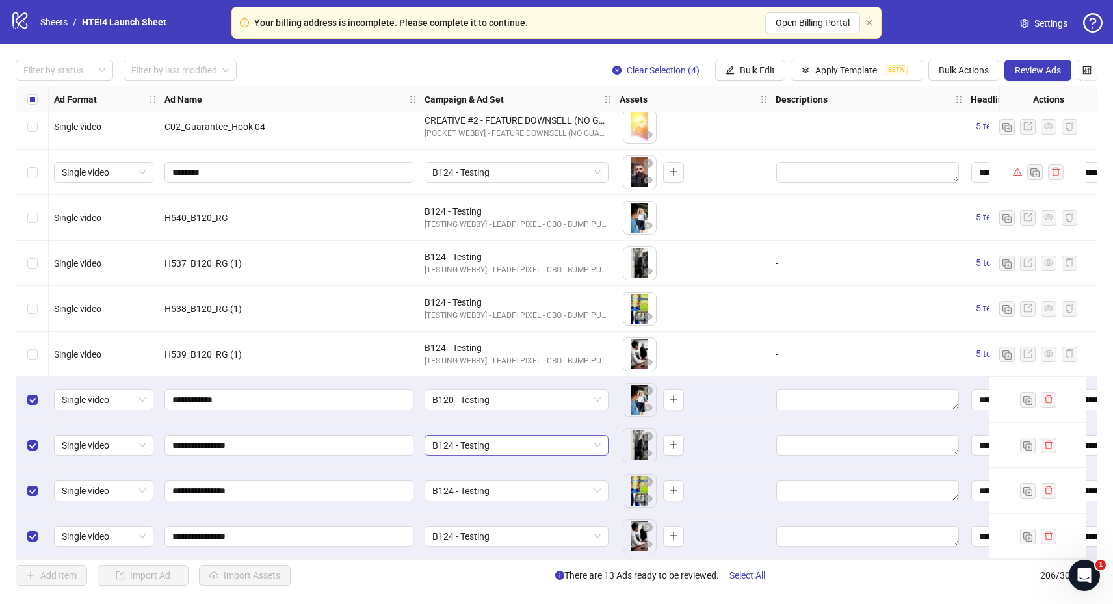
click at [498, 435] on span "B124 - Testing" at bounding box center [516, 444] width 168 height 19
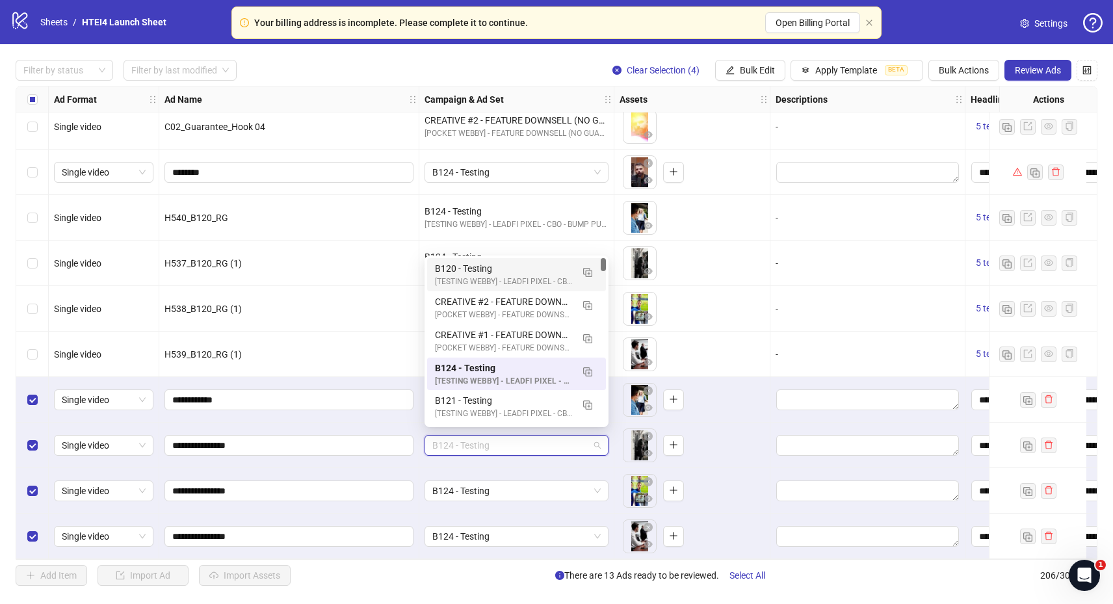
click at [471, 285] on div "[TESTING WEBBY] - LEADFI PIXEL - CBO - BUMP PURCHASE | - (09/010/2025)" at bounding box center [503, 282] width 137 height 12
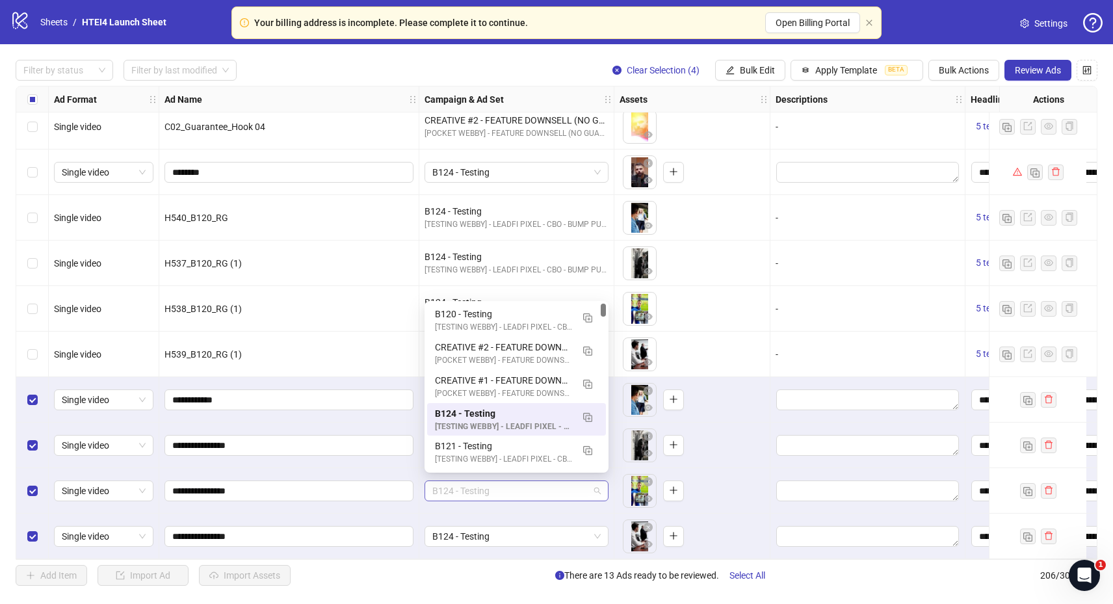
click at [496, 493] on span "B124 - Testing" at bounding box center [516, 490] width 168 height 19
click at [482, 326] on div "[TESTING WEBBY] - LEADFI PIXEL - CBO - BUMP PURCHASE | - (09/010/2025)" at bounding box center [503, 327] width 137 height 12
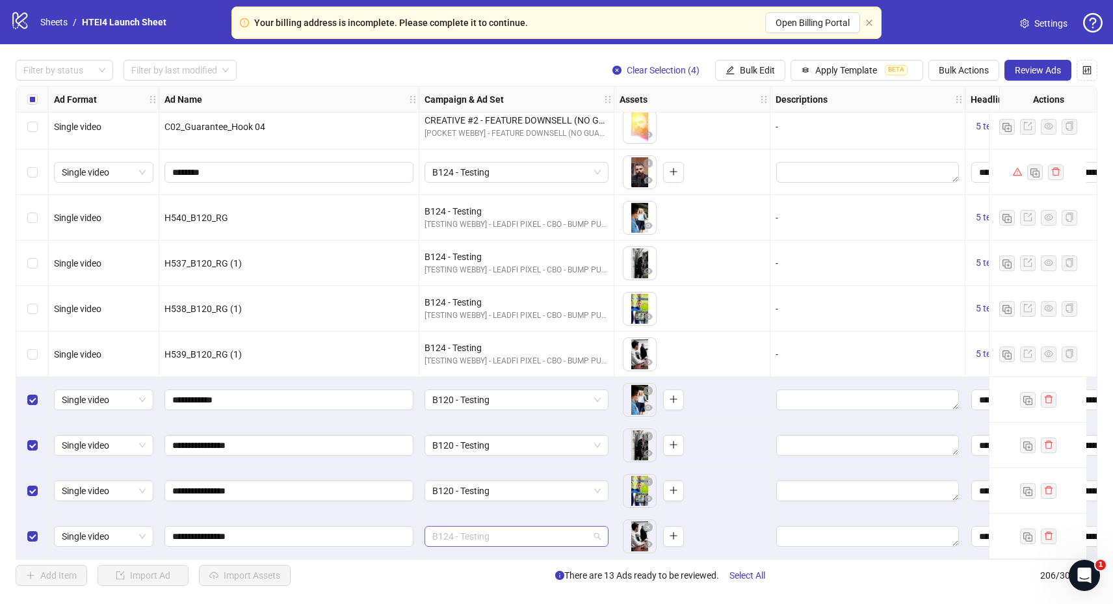
click at [480, 537] on span "B124 - Testing" at bounding box center [516, 535] width 168 height 19
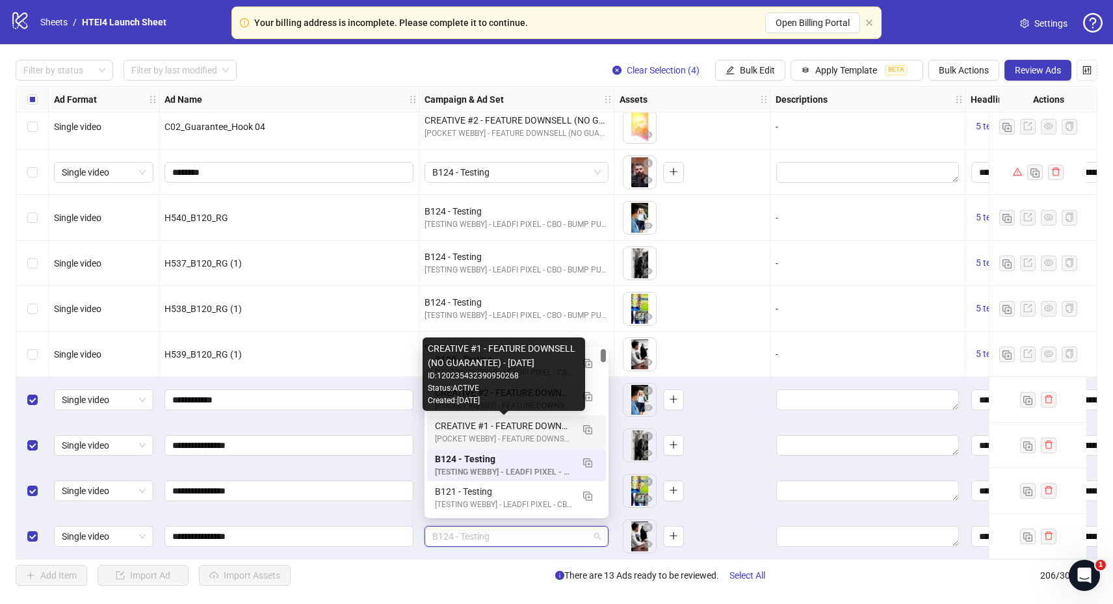
click at [491, 366] on div "CREATIVE #1 - FEATURE DOWNSELL (NO GUARANTEE) - [DATE]" at bounding box center [504, 355] width 152 height 29
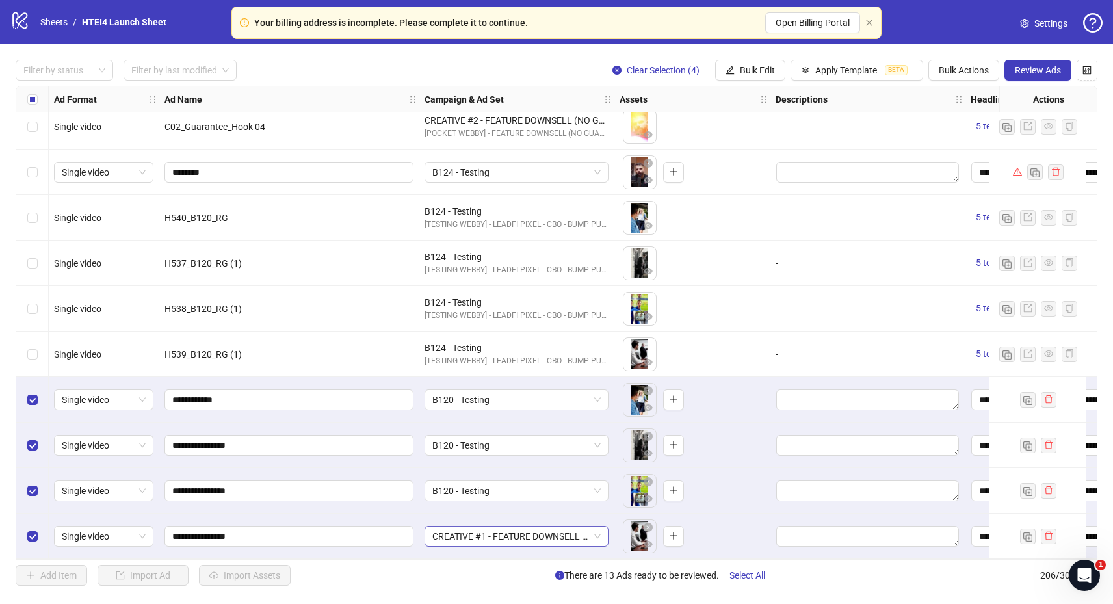
click at [498, 529] on span "CREATIVE #1 - FEATURE DOWNSELL (NO GUARANTEE) - [DATE]" at bounding box center [516, 535] width 168 height 19
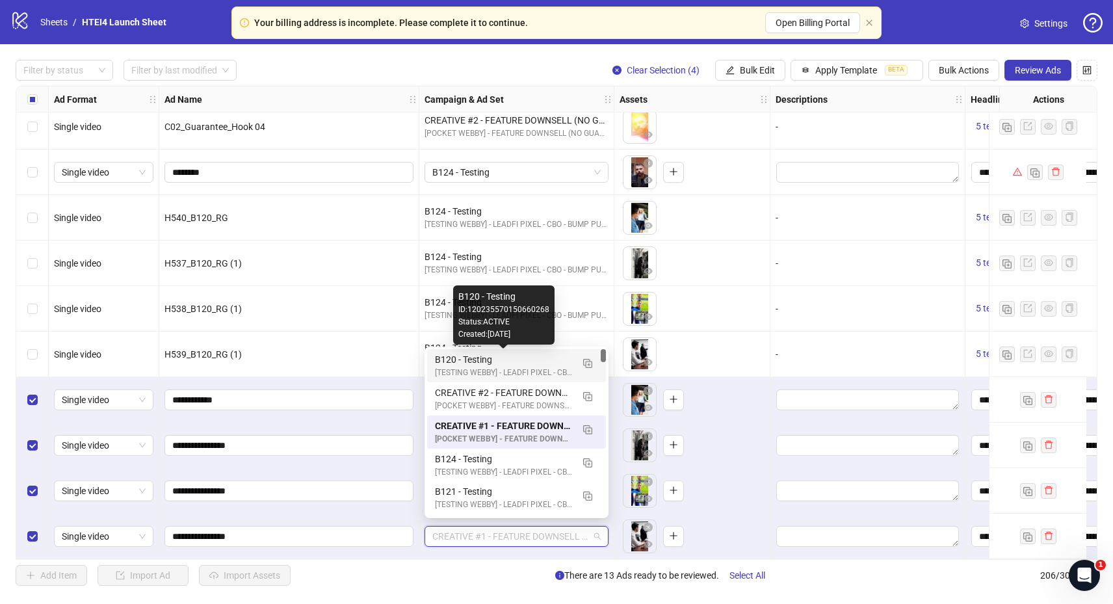
click at [482, 355] on div "B120 - Testing" at bounding box center [503, 359] width 137 height 14
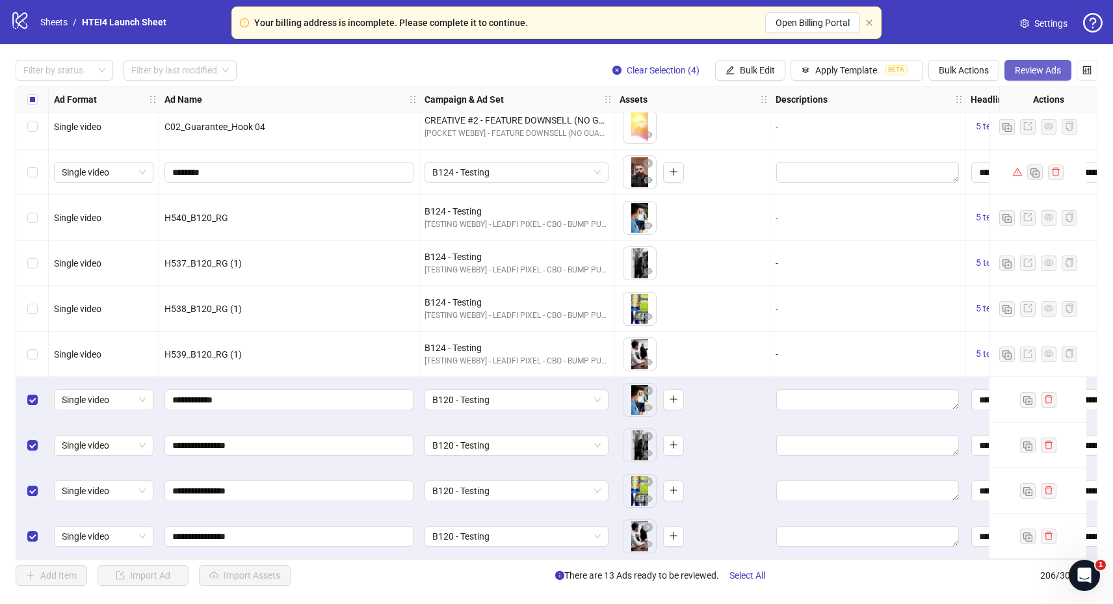
click at [1052, 68] on span "Review Ads" at bounding box center [1038, 70] width 46 height 10
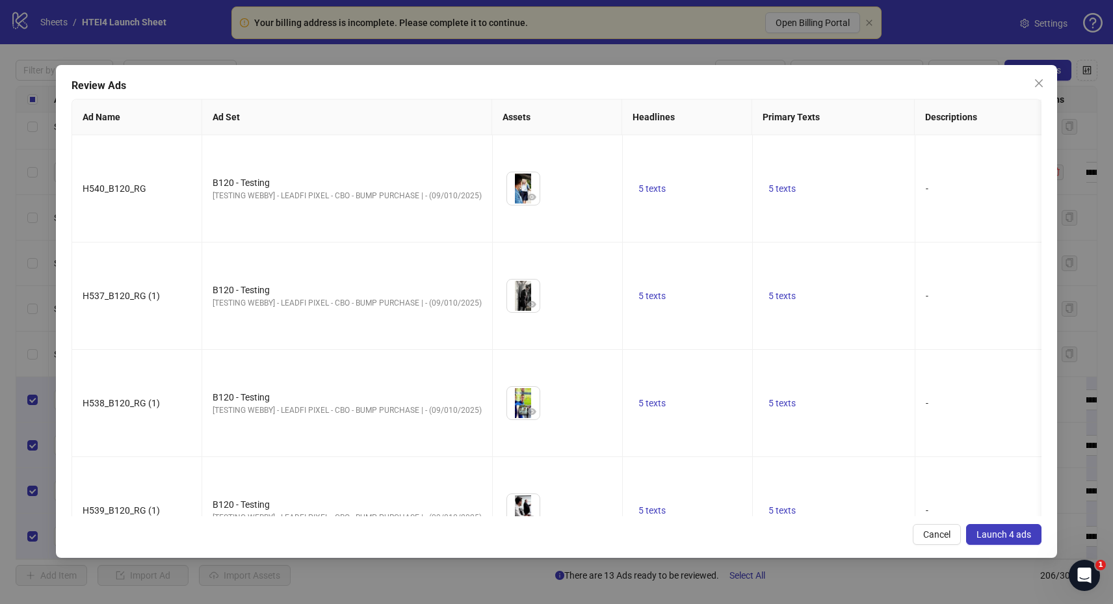
click at [990, 529] on span "Launch 4 ads" at bounding box center [1003, 534] width 55 height 10
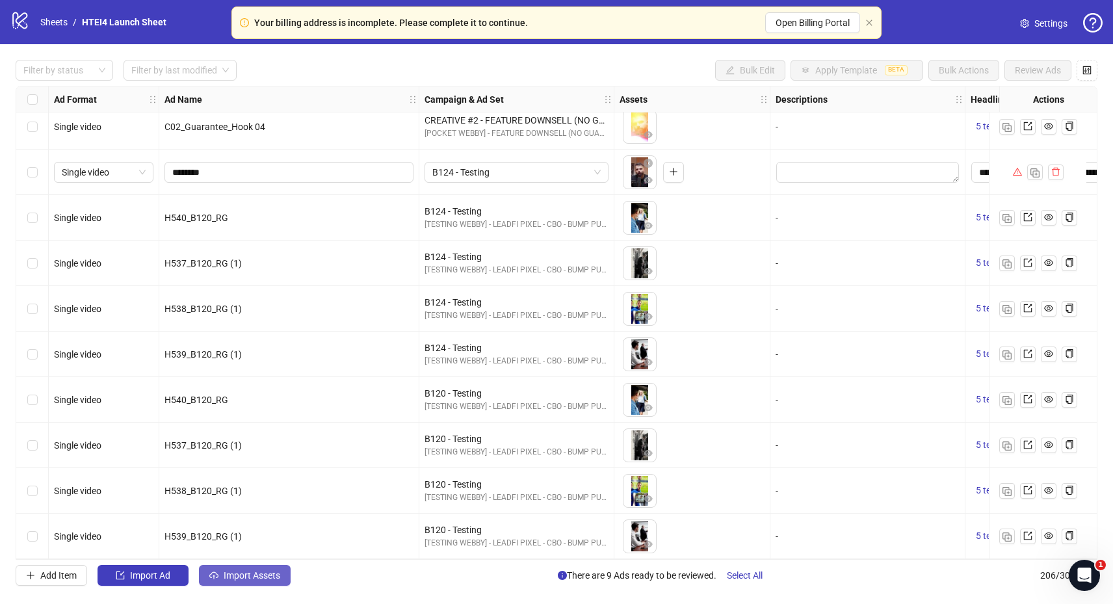
click at [261, 583] on button "Import Assets" at bounding box center [245, 575] width 92 height 21
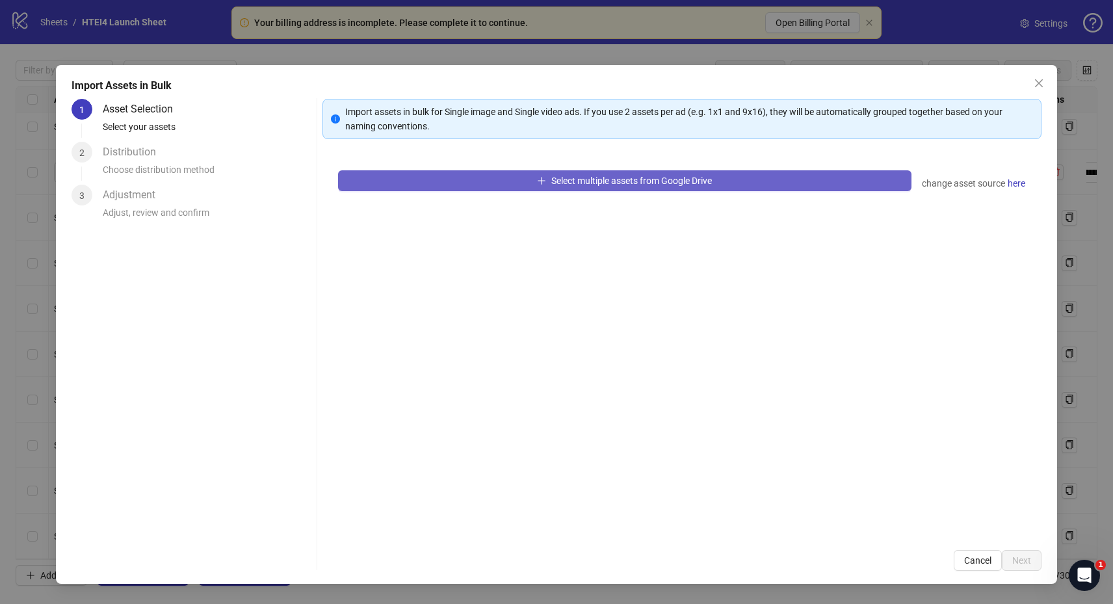
click at [585, 172] on button "Select multiple assets from Google Drive" at bounding box center [625, 180] width 574 height 21
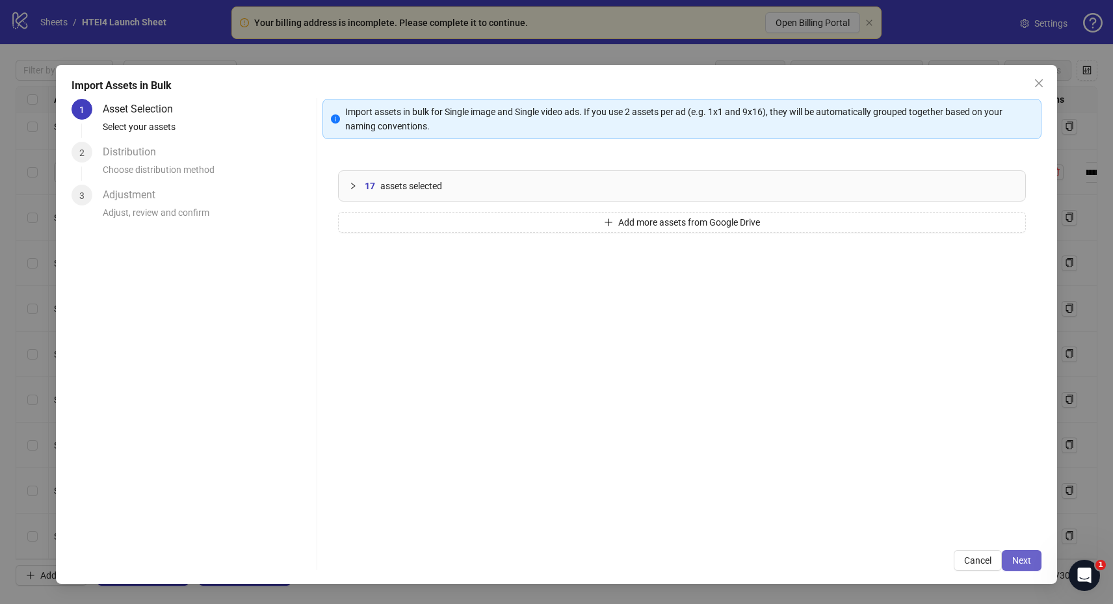
click at [1032, 559] on button "Next" at bounding box center [1022, 560] width 40 height 21
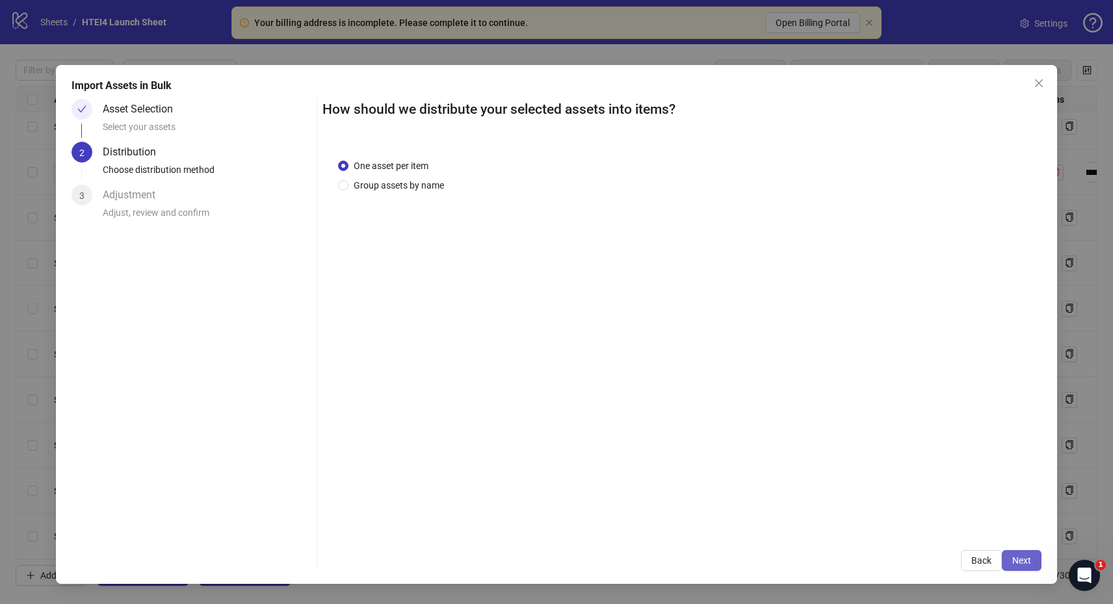
click at [1023, 556] on span "Next" at bounding box center [1021, 560] width 19 height 10
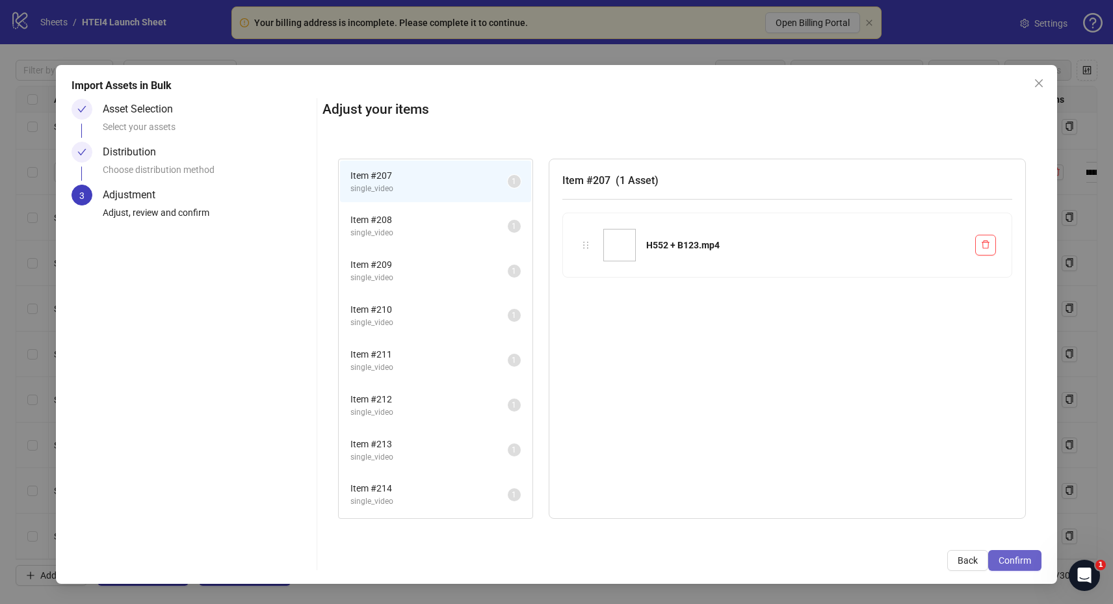
click at [1023, 556] on span "Confirm" at bounding box center [1014, 560] width 32 height 10
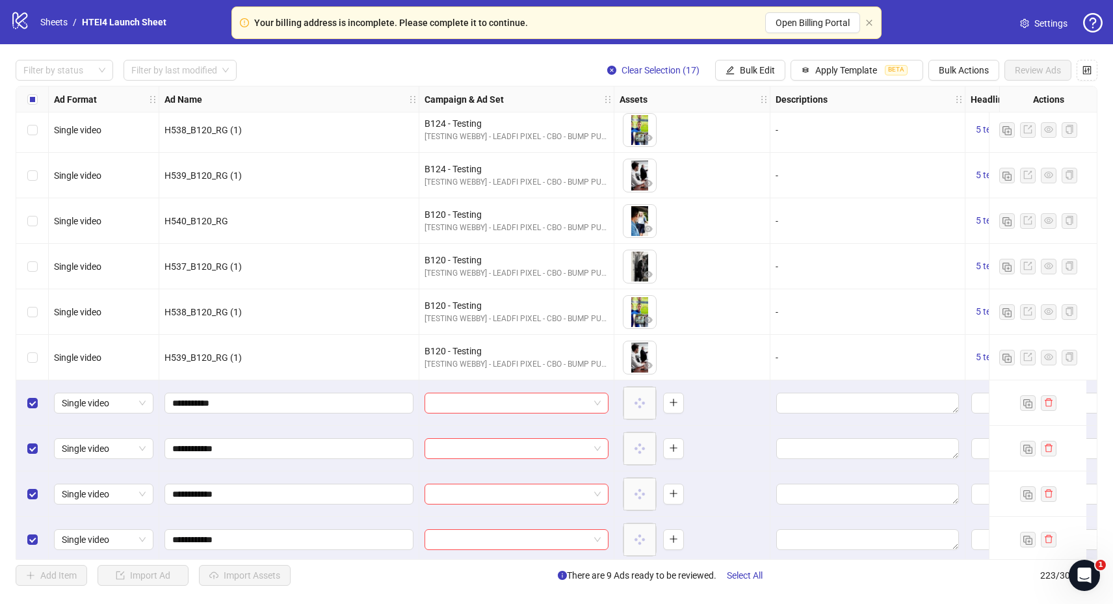
scroll to position [9069, 0]
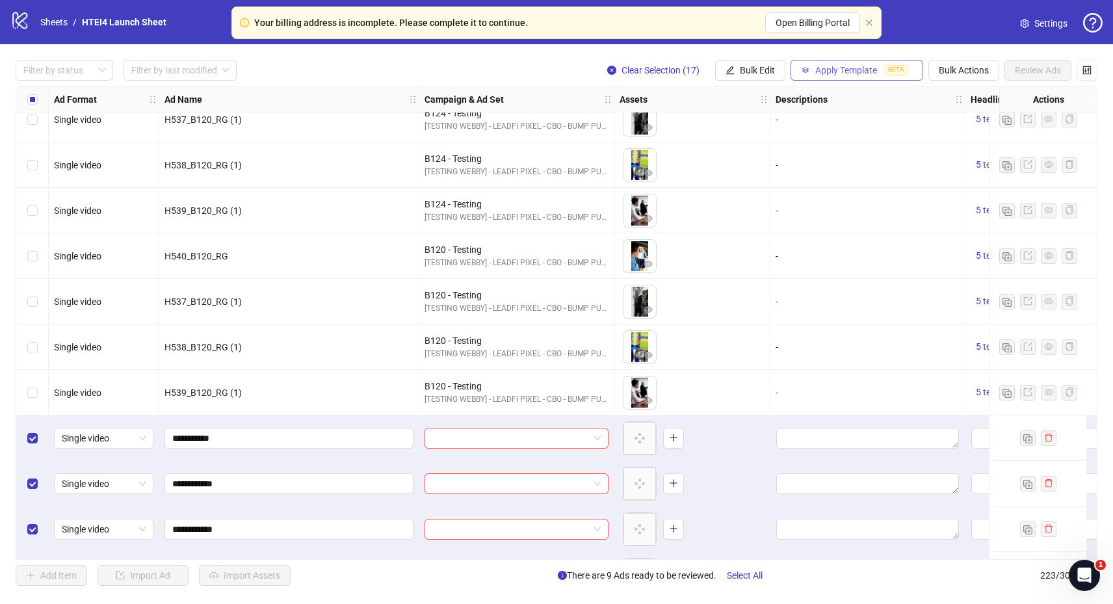
click at [834, 79] on button "Apply Template BETA" at bounding box center [856, 70] width 133 height 21
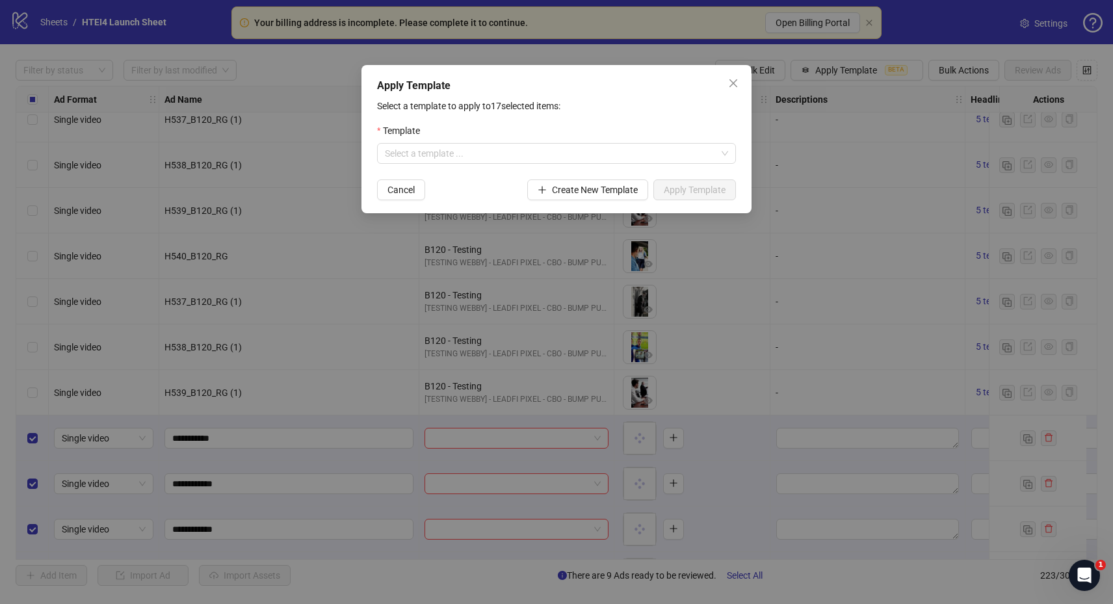
click at [606, 164] on form "Template Select a template ... Cancel Create New Template Apply Template" at bounding box center [556, 161] width 359 height 77
click at [614, 140] on div "Template" at bounding box center [556, 132] width 359 height 19
click at [615, 148] on input "search" at bounding box center [550, 153] width 331 height 19
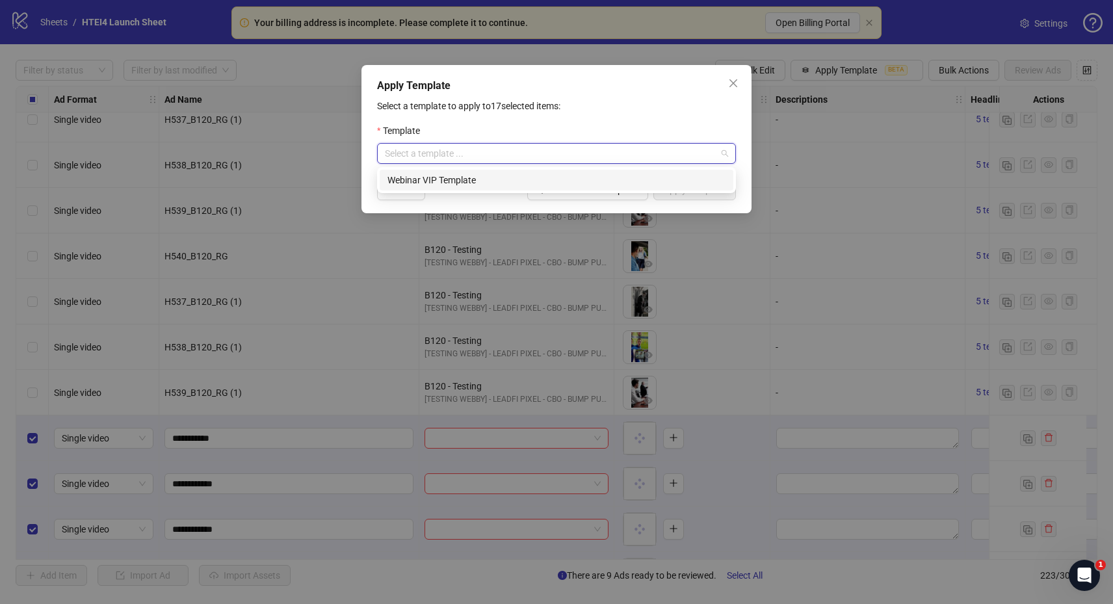
click at [585, 181] on div "Webinar VIP Template" at bounding box center [556, 180] width 338 height 14
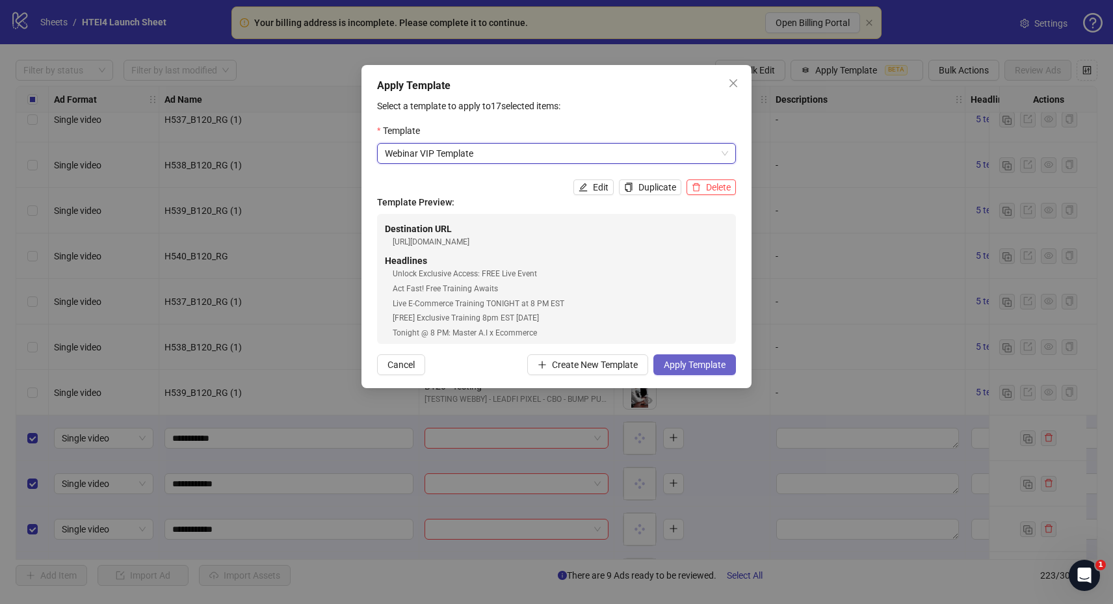
click at [712, 361] on span "Apply Template" at bounding box center [695, 364] width 62 height 10
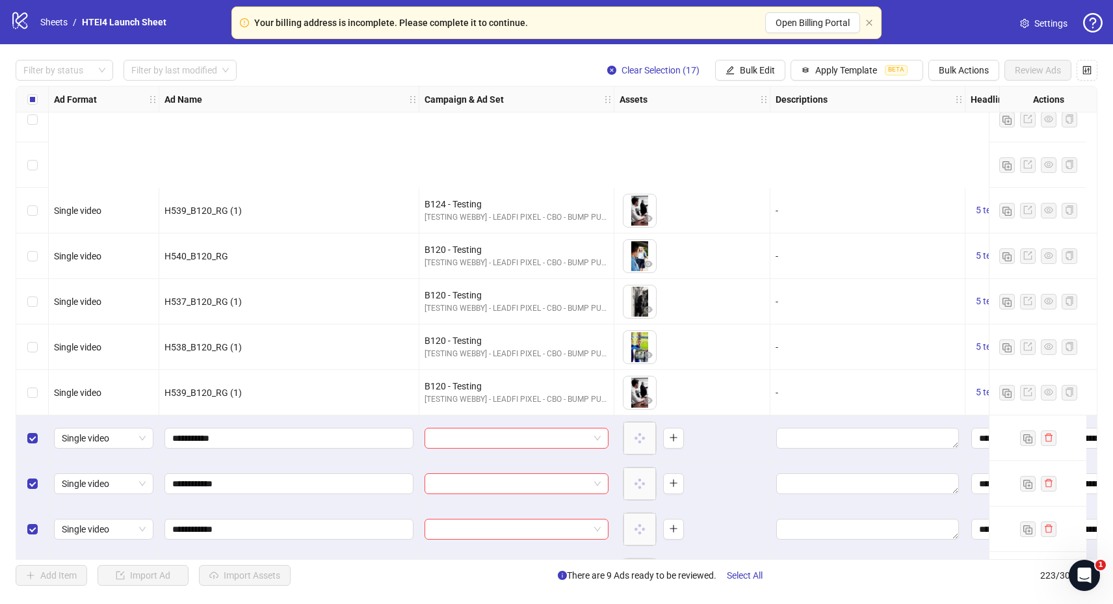
scroll to position [9244, 0]
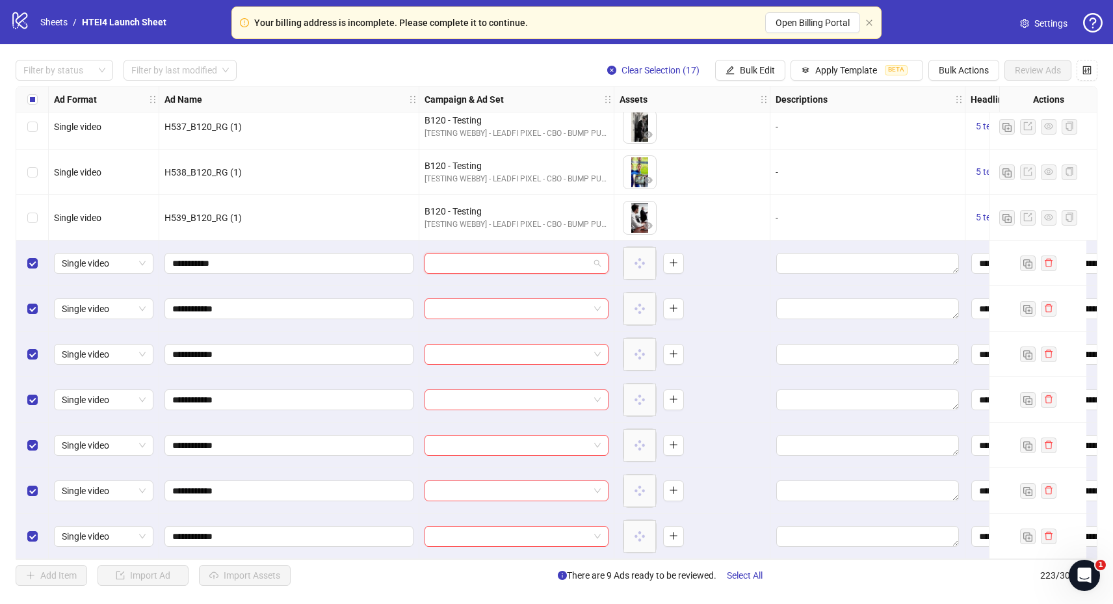
click at [447, 257] on input "search" at bounding box center [510, 262] width 157 height 19
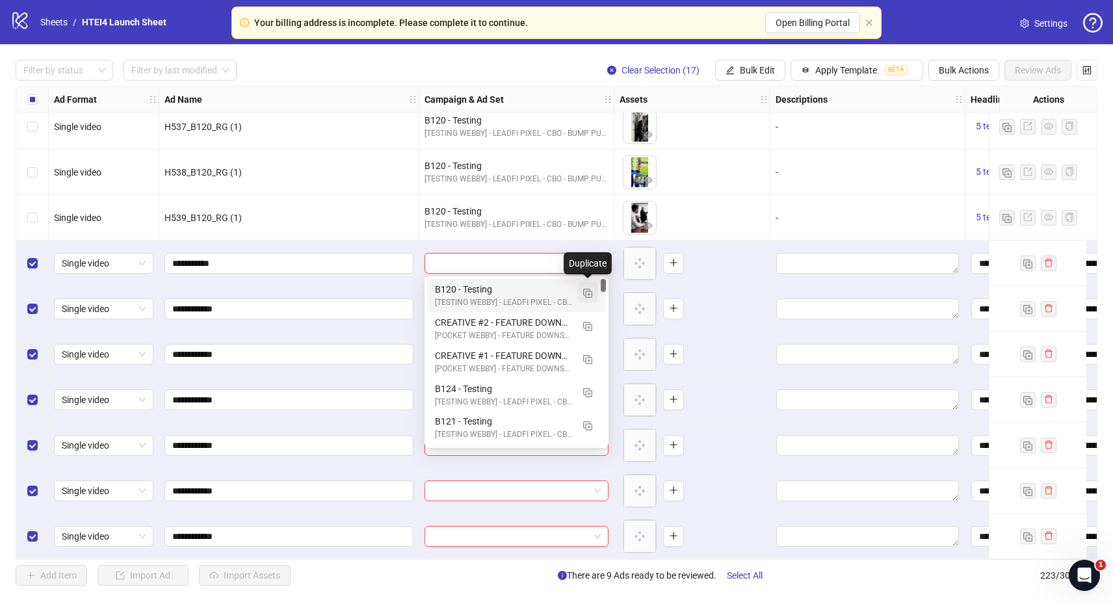
click at [591, 298] on button "button" at bounding box center [587, 292] width 21 height 21
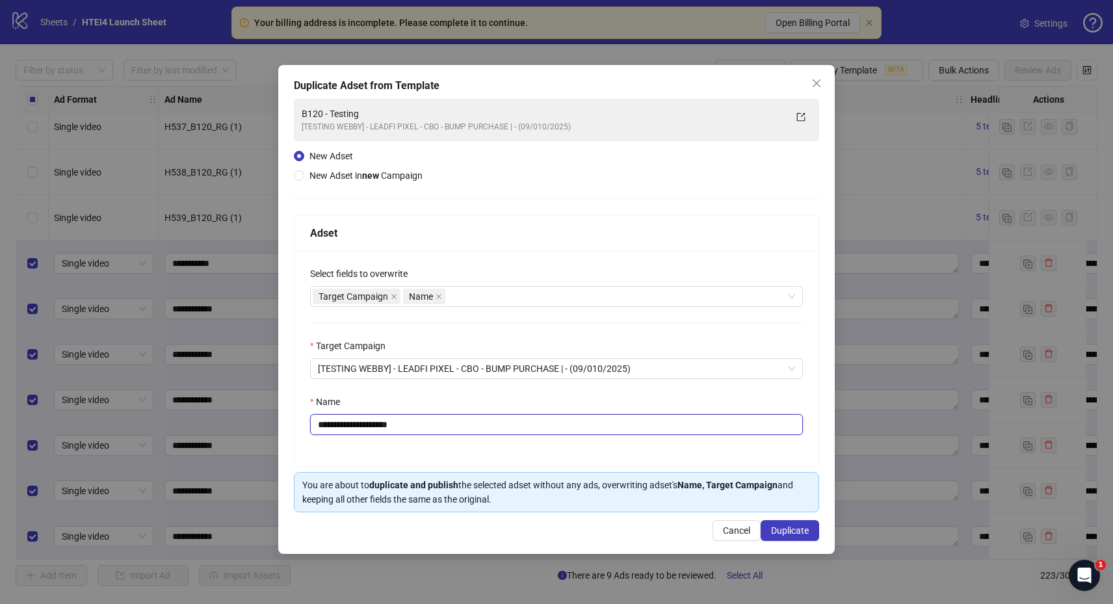
click at [336, 424] on input "**********" at bounding box center [556, 424] width 493 height 21
drag, startPoint x: 375, startPoint y: 424, endPoint x: 461, endPoint y: 427, distance: 86.5
click at [461, 427] on input "**********" at bounding box center [556, 424] width 493 height 21
type input "**********"
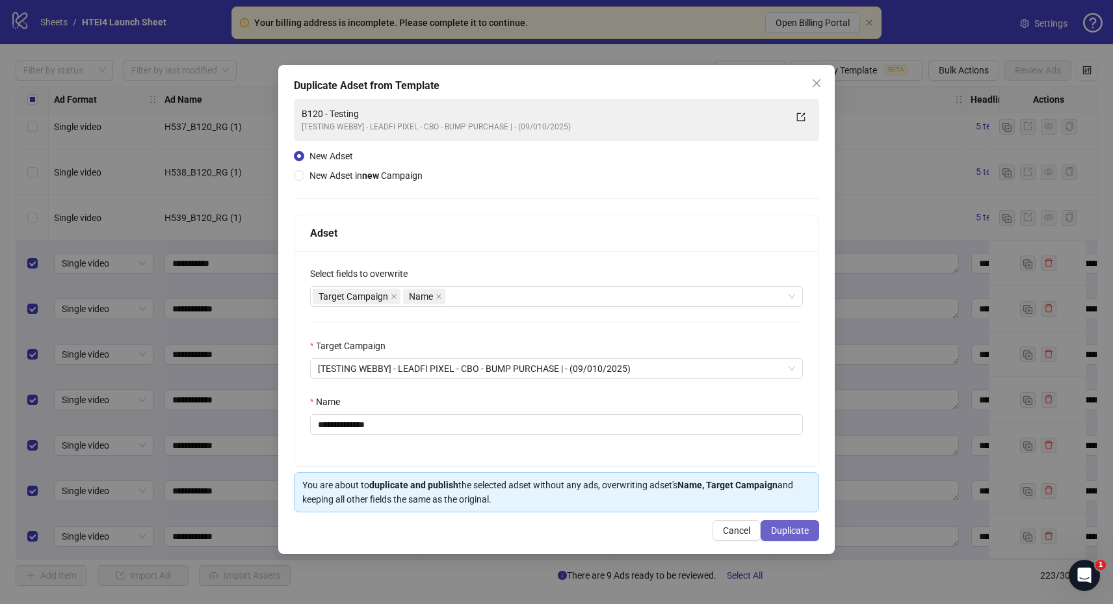
click at [807, 526] on span "Duplicate" at bounding box center [790, 530] width 38 height 10
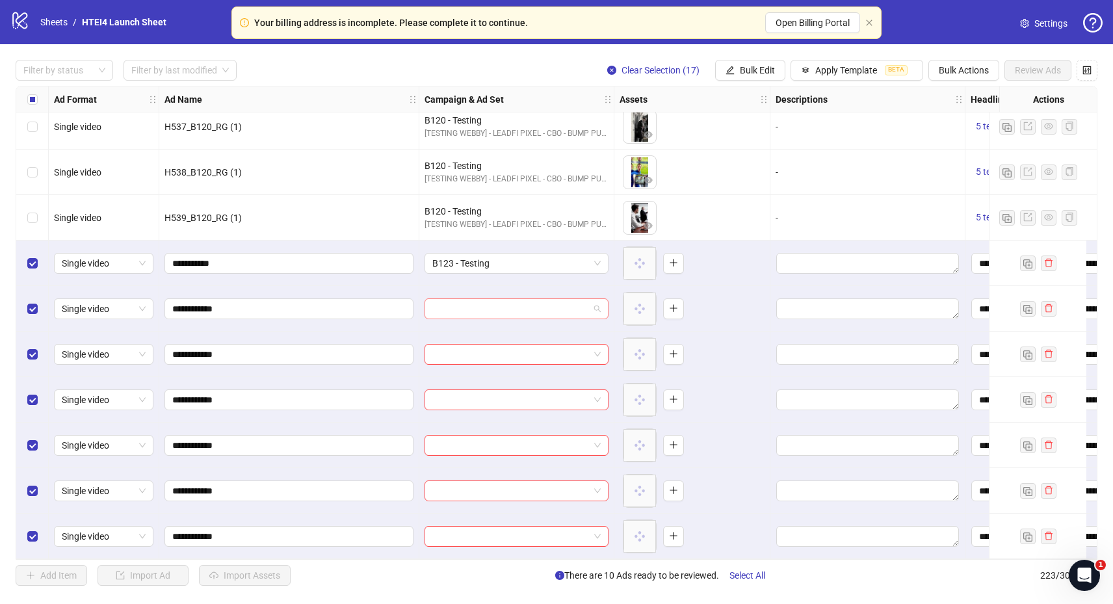
click at [494, 305] on input "search" at bounding box center [510, 308] width 157 height 19
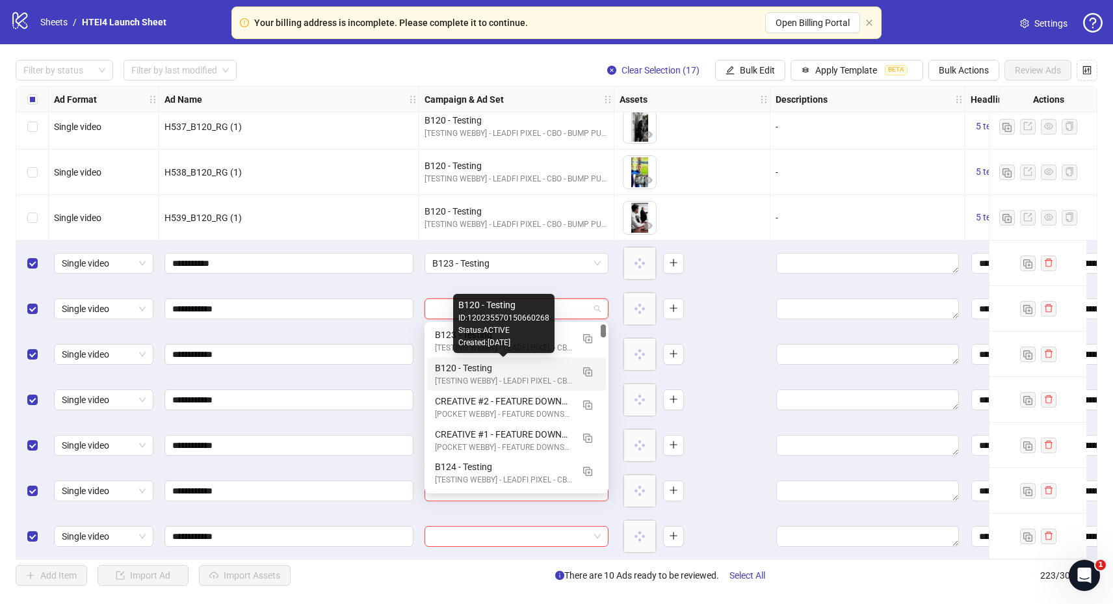
click at [490, 370] on div "B120 - Testing" at bounding box center [503, 368] width 137 height 14
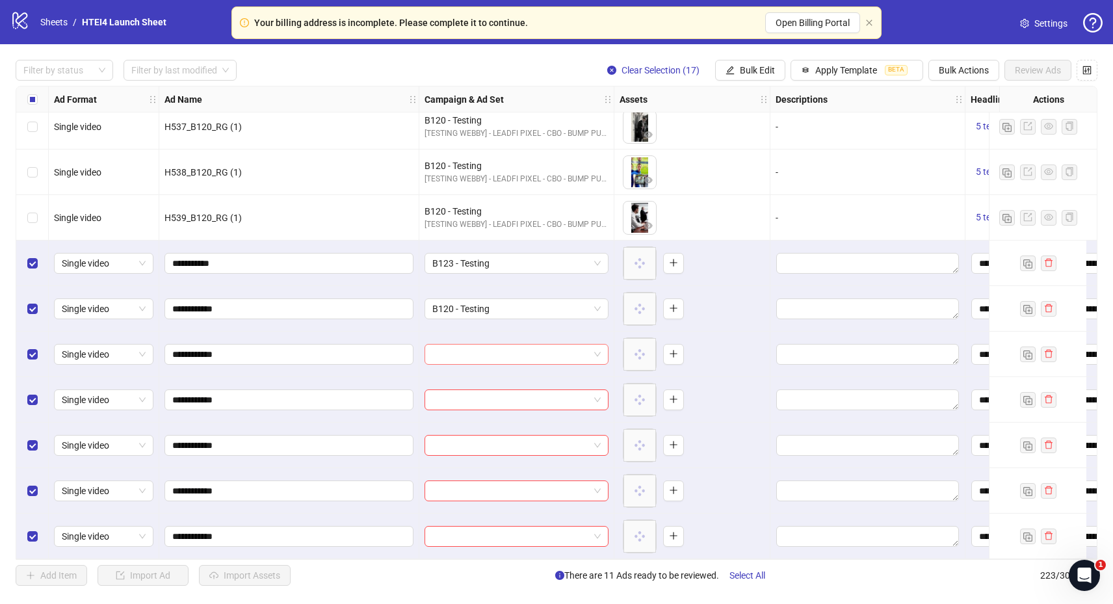
click at [476, 356] on input "search" at bounding box center [510, 353] width 157 height 19
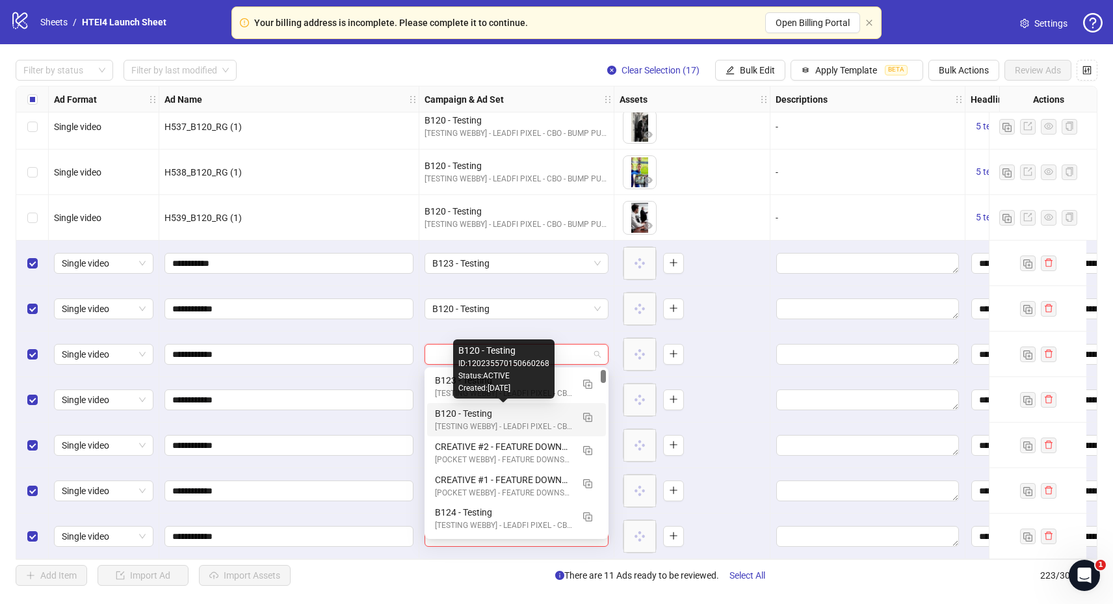
click at [477, 411] on div "B120 - Testing" at bounding box center [503, 413] width 137 height 14
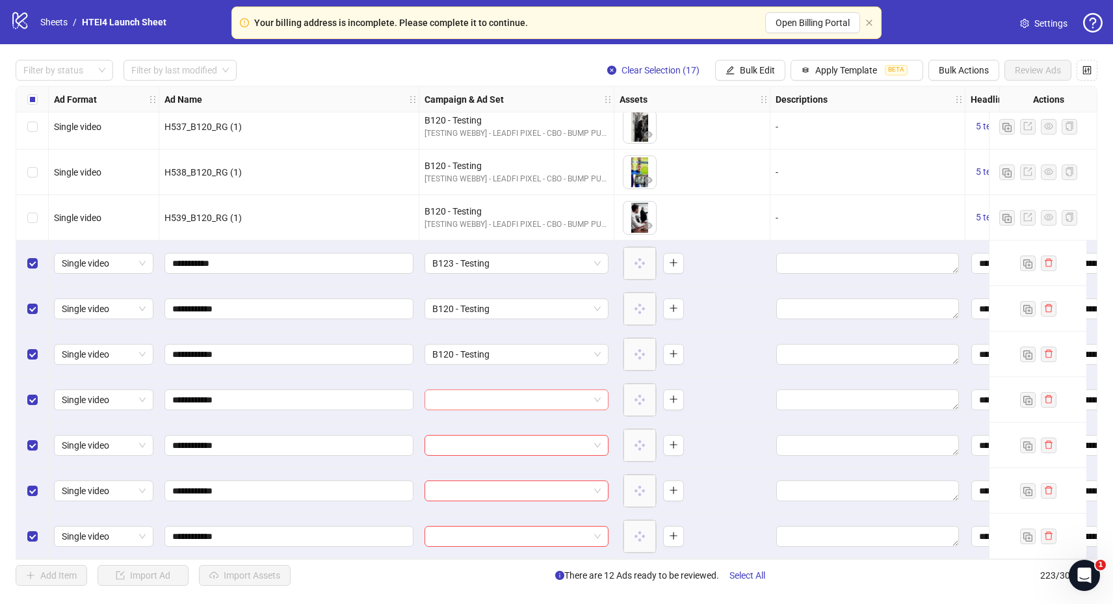
click at [477, 398] on input "search" at bounding box center [510, 399] width 157 height 19
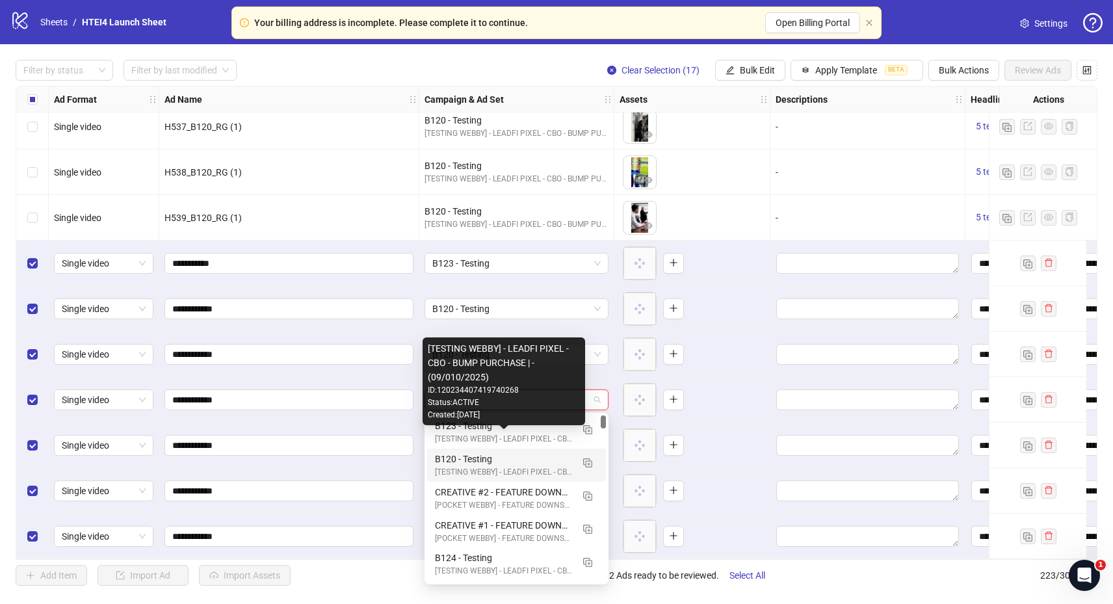
click at [479, 452] on div "B120 - Testing" at bounding box center [503, 459] width 137 height 14
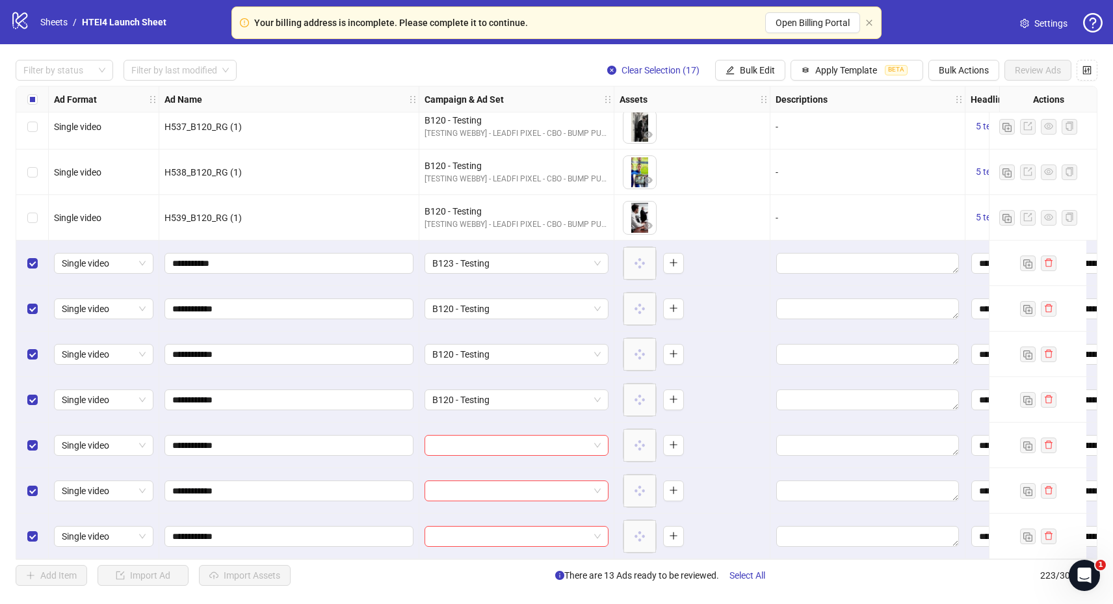
scroll to position [9328, 0]
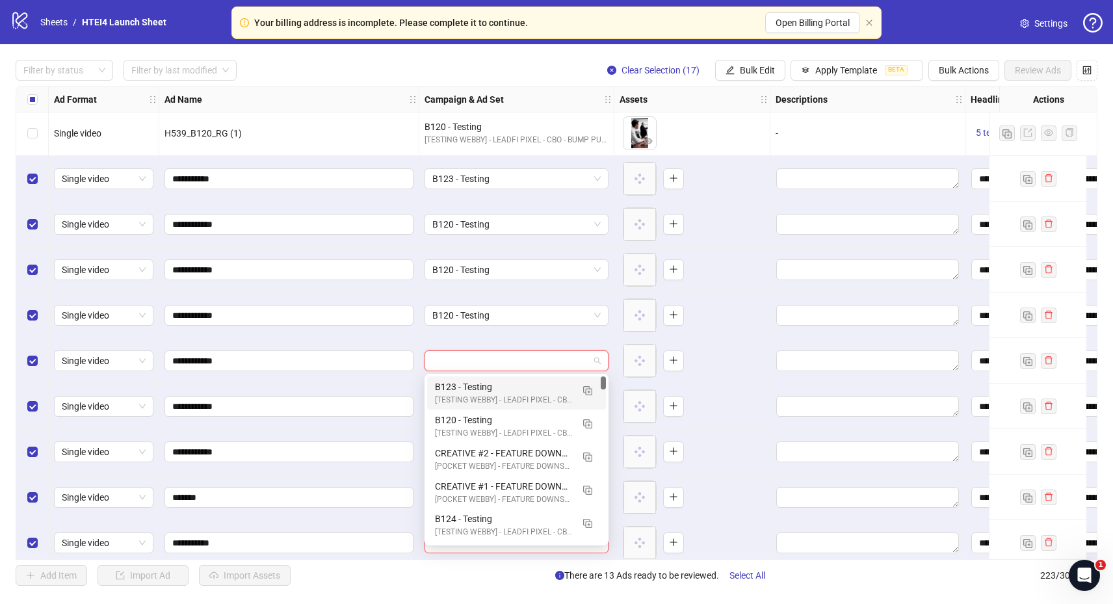
click at [474, 359] on input "search" at bounding box center [510, 360] width 157 height 19
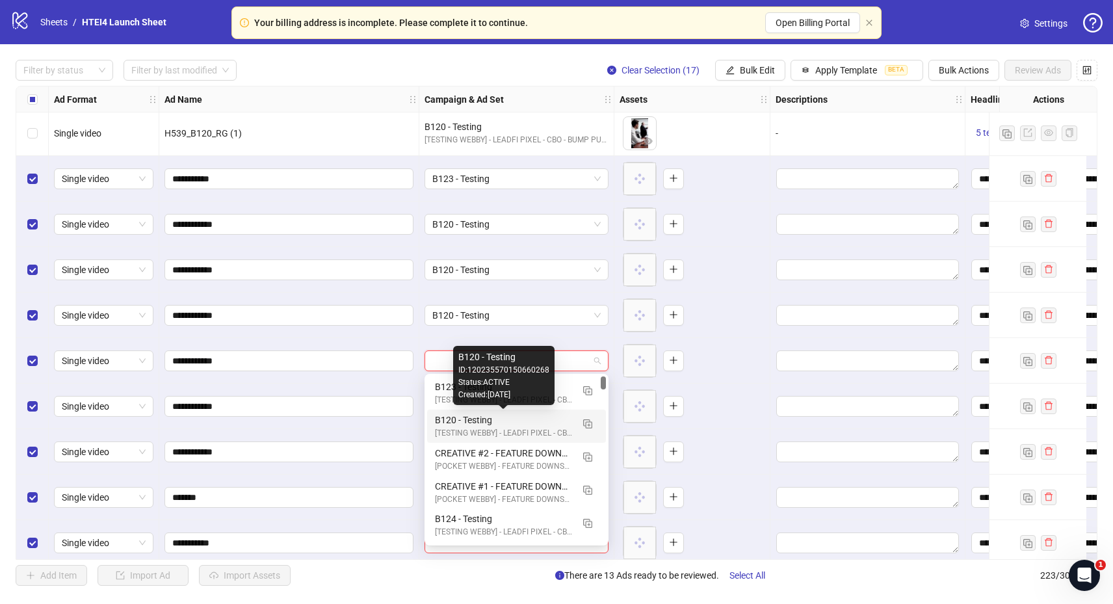
drag, startPoint x: 472, startPoint y: 422, endPoint x: 472, endPoint y: 406, distance: 16.9
click at [472, 422] on div "B120 - Testing" at bounding box center [503, 420] width 137 height 14
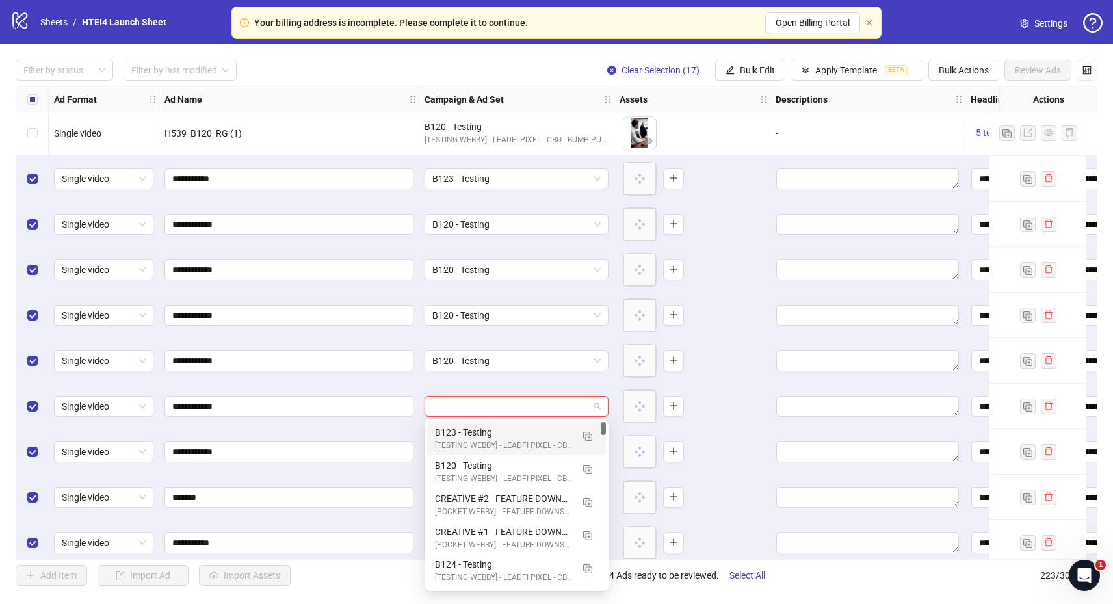
click at [476, 410] on input "search" at bounding box center [510, 405] width 157 height 19
click at [476, 462] on div "B120 - Testing" at bounding box center [503, 465] width 137 height 14
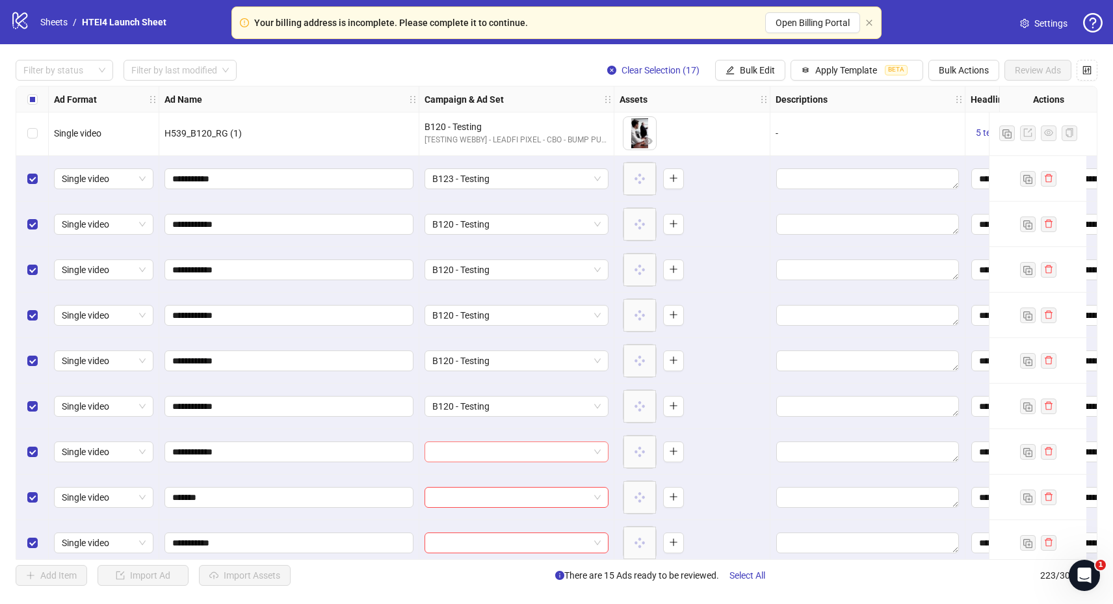
click at [463, 457] on input "search" at bounding box center [510, 451] width 157 height 19
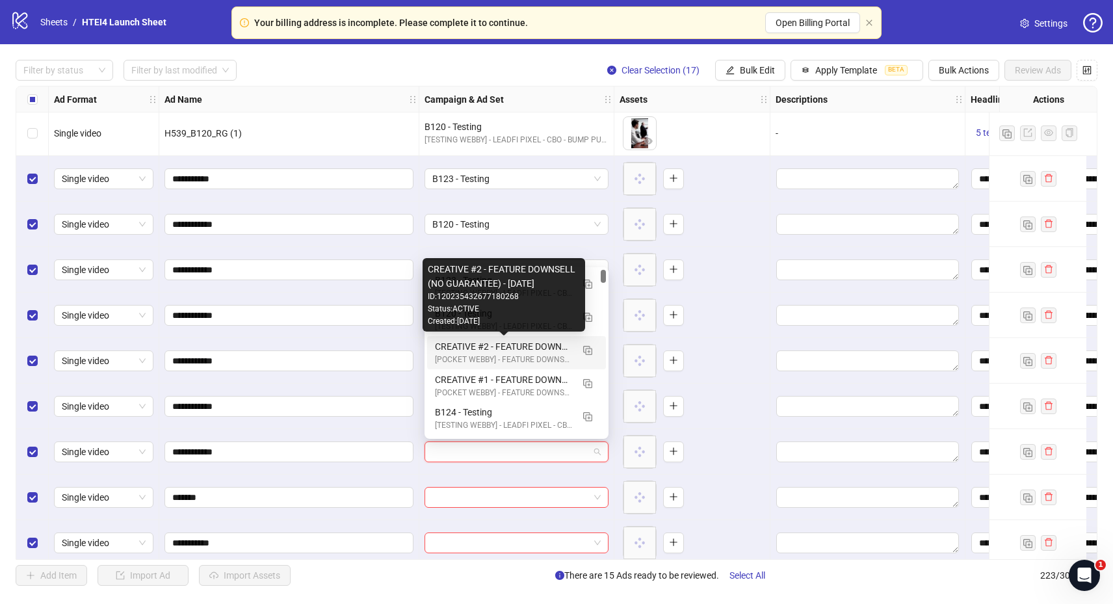
click at [472, 321] on div "Created: [DATE]" at bounding box center [504, 321] width 152 height 12
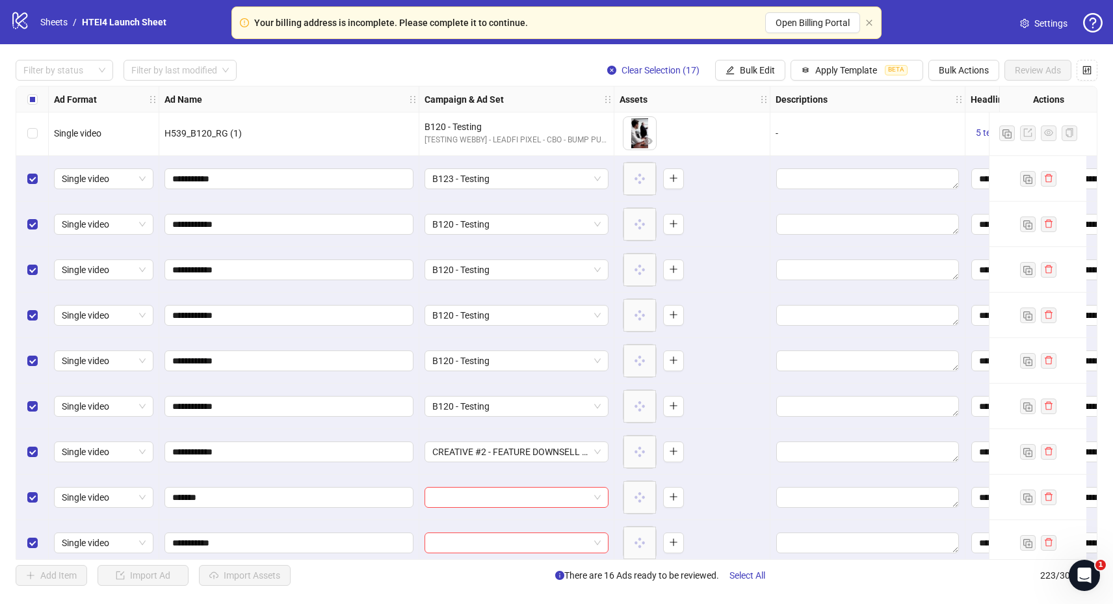
scroll to position [9400, 0]
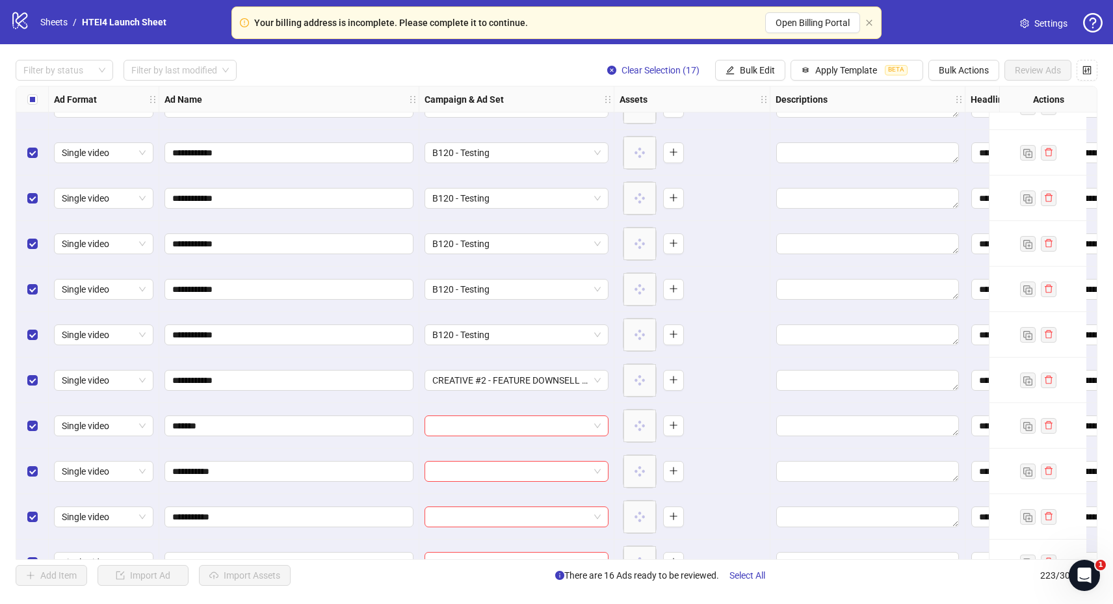
click at [472, 380] on div "**********" at bounding box center [556, 323] width 1081 height 474
click at [469, 375] on span "CREATIVE #2 - FEATURE DOWNSELL (NO GUARANTEE) - [DATE]" at bounding box center [516, 379] width 168 height 19
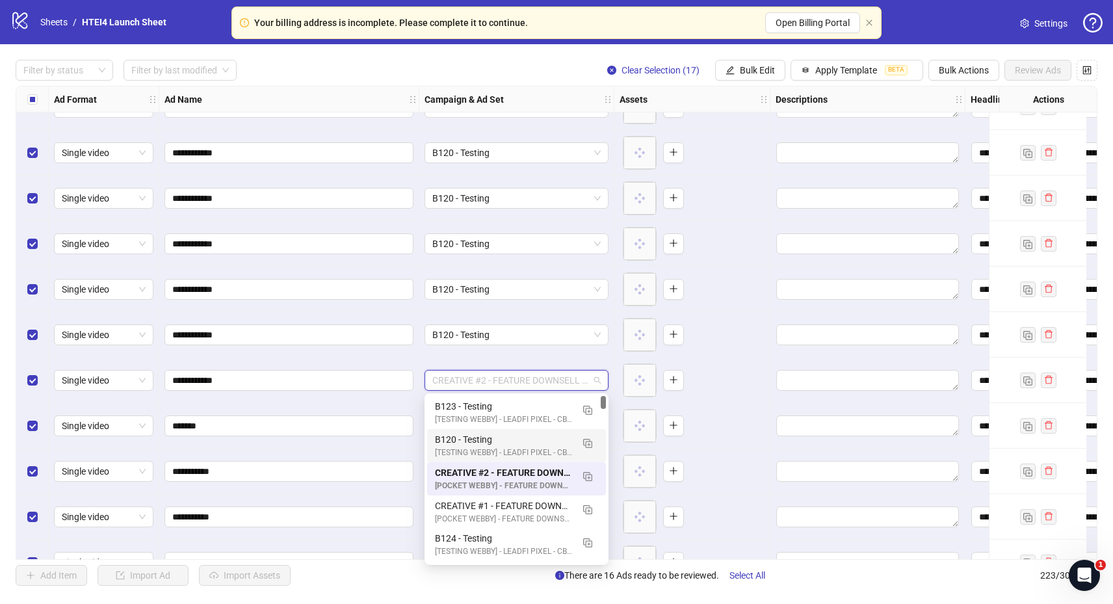
click at [470, 437] on div "B120 - Testing" at bounding box center [503, 439] width 137 height 14
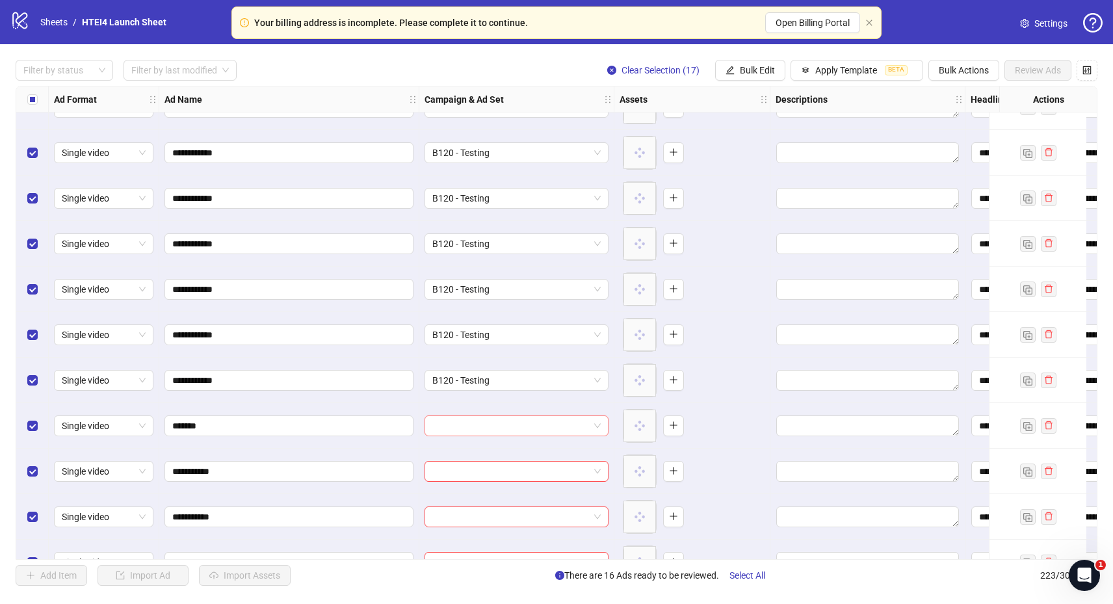
click at [466, 426] on input "search" at bounding box center [510, 425] width 157 height 19
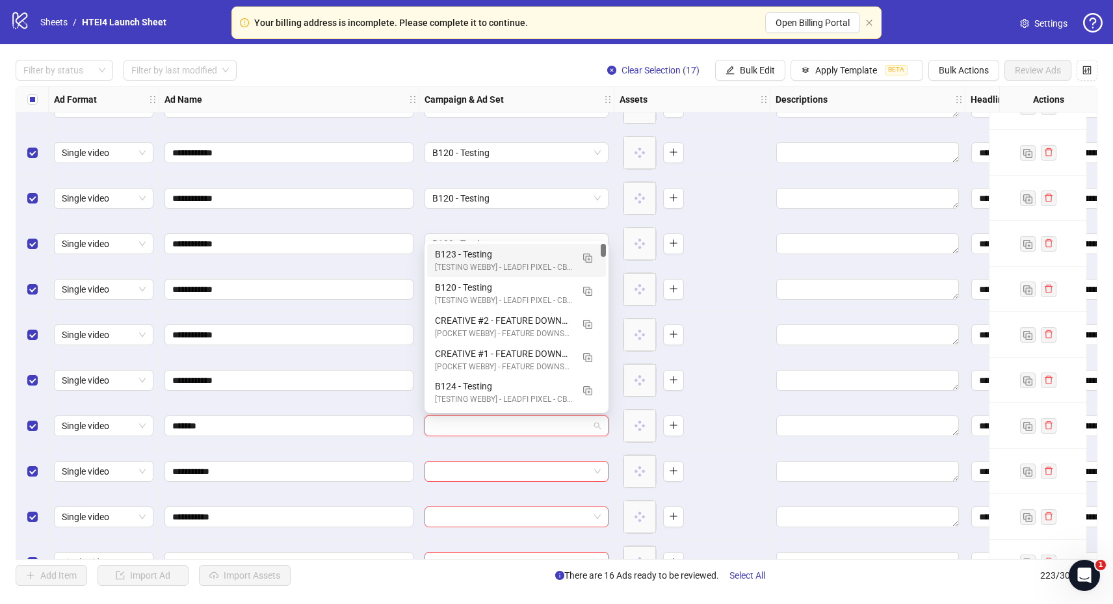
click at [463, 262] on div "[TESTING WEBBY] - LEADFI PIXEL - CBO - BUMP PURCHASE | - (09/010/2025)" at bounding box center [503, 267] width 137 height 12
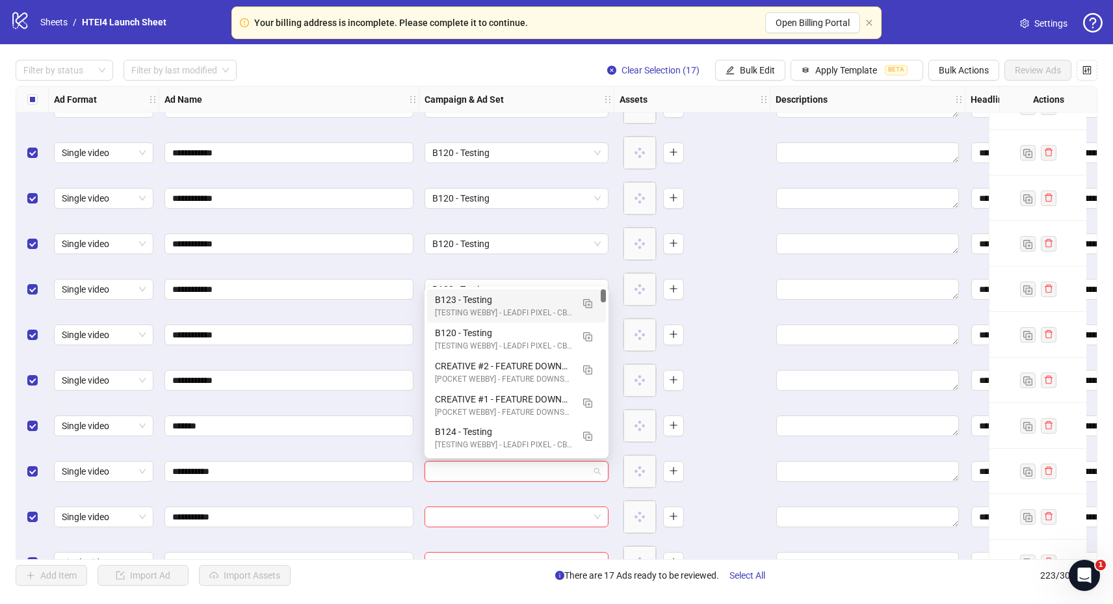
click at [464, 467] on input "search" at bounding box center [510, 470] width 157 height 19
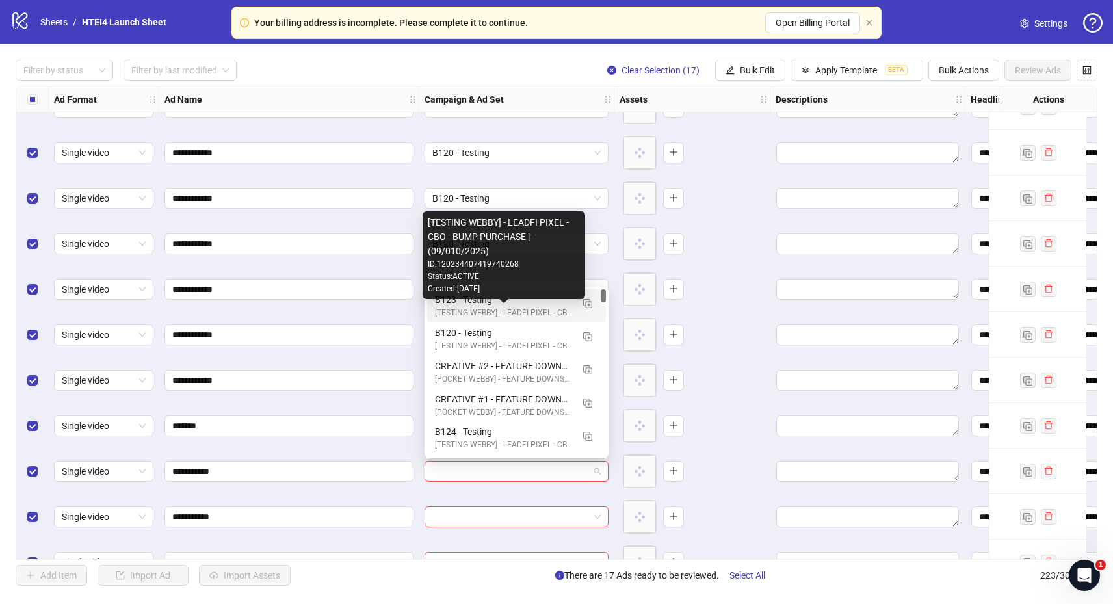
drag, startPoint x: 471, startPoint y: 309, endPoint x: 473, endPoint y: 334, distance: 24.8
click at [471, 309] on div "[TESTING WEBBY] - LEADFI PIXEL - CBO - BUMP PURCHASE | - (09/010/2025)" at bounding box center [503, 313] width 137 height 12
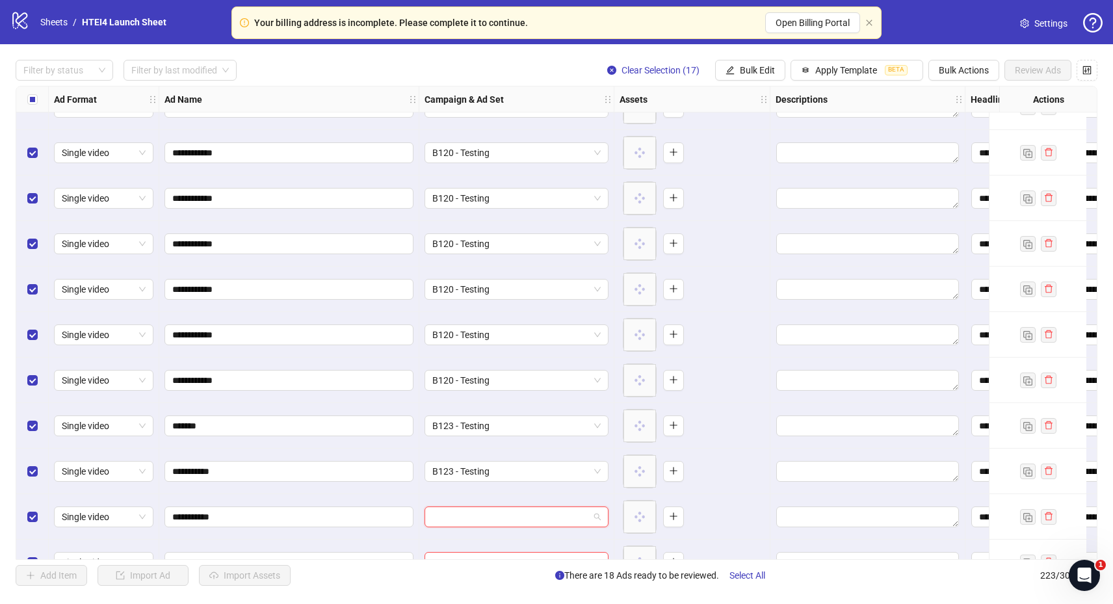
click at [481, 523] on input "search" at bounding box center [510, 516] width 157 height 19
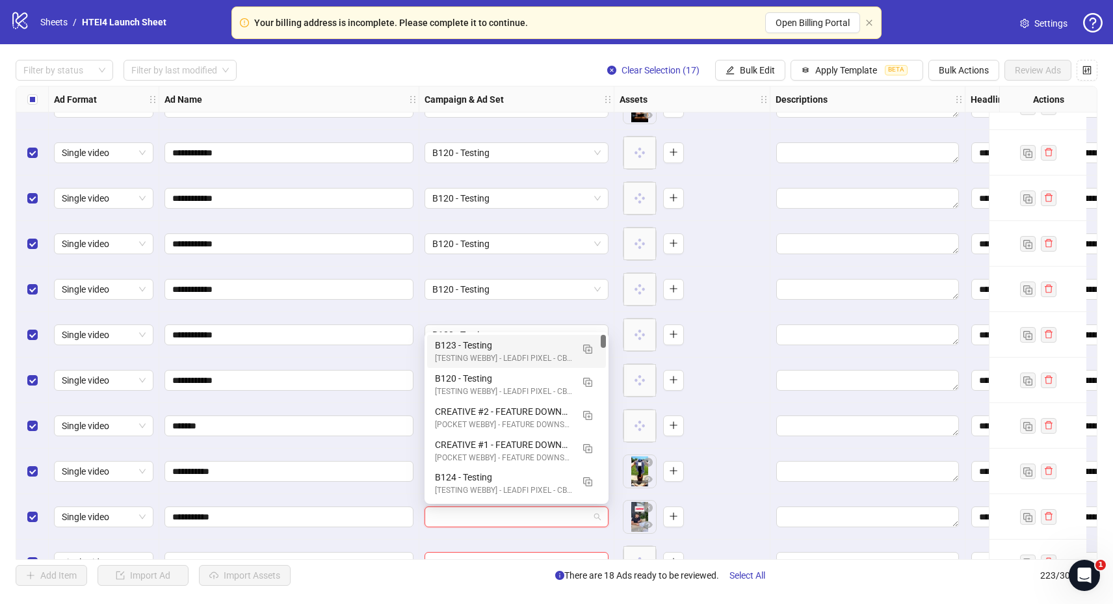
click at [473, 346] on div "B123 - Testing" at bounding box center [503, 345] width 137 height 14
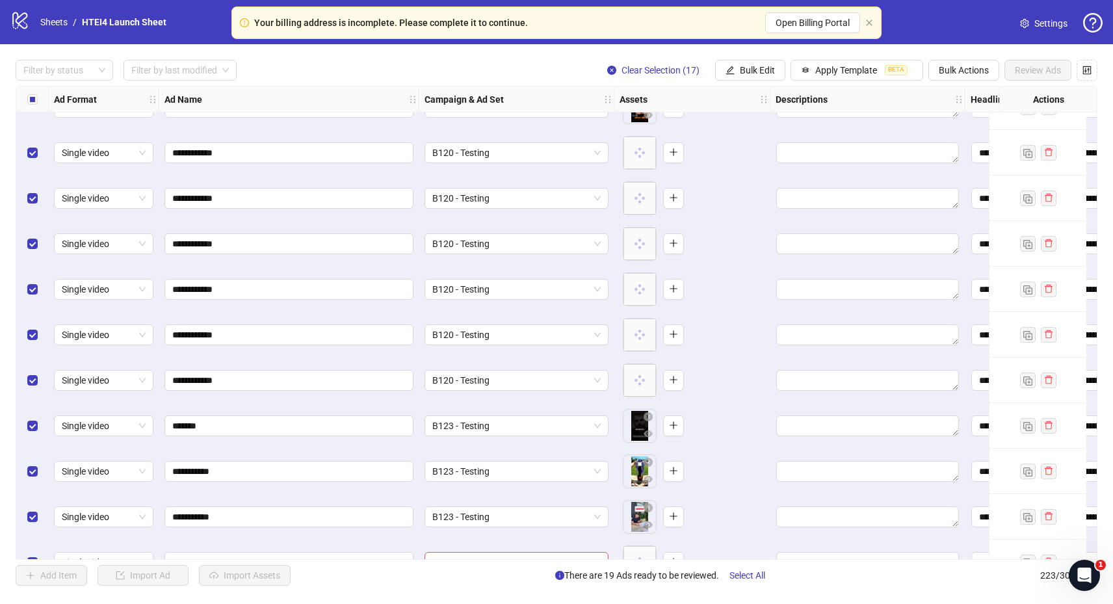
scroll to position [9610, 0]
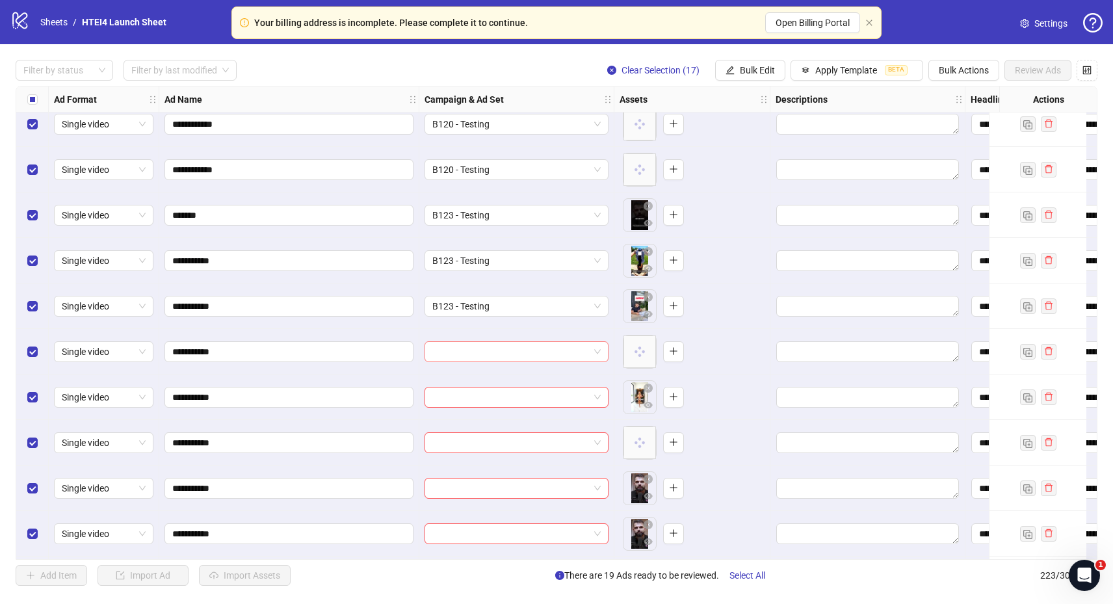
click at [474, 342] on input "search" at bounding box center [510, 351] width 157 height 19
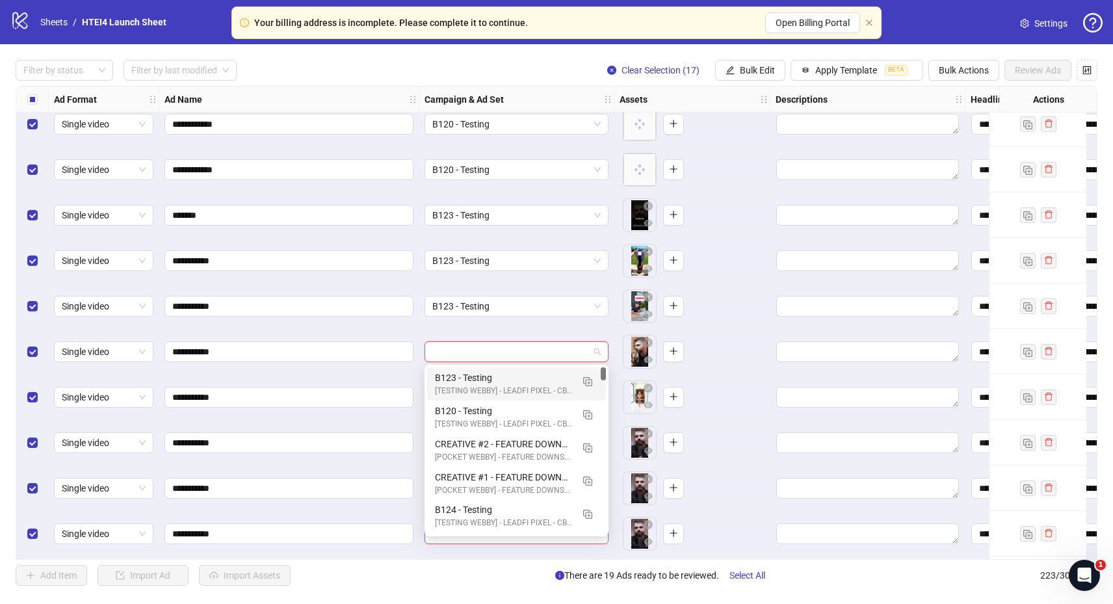
click at [478, 373] on div "B123 - Testing" at bounding box center [503, 377] width 137 height 14
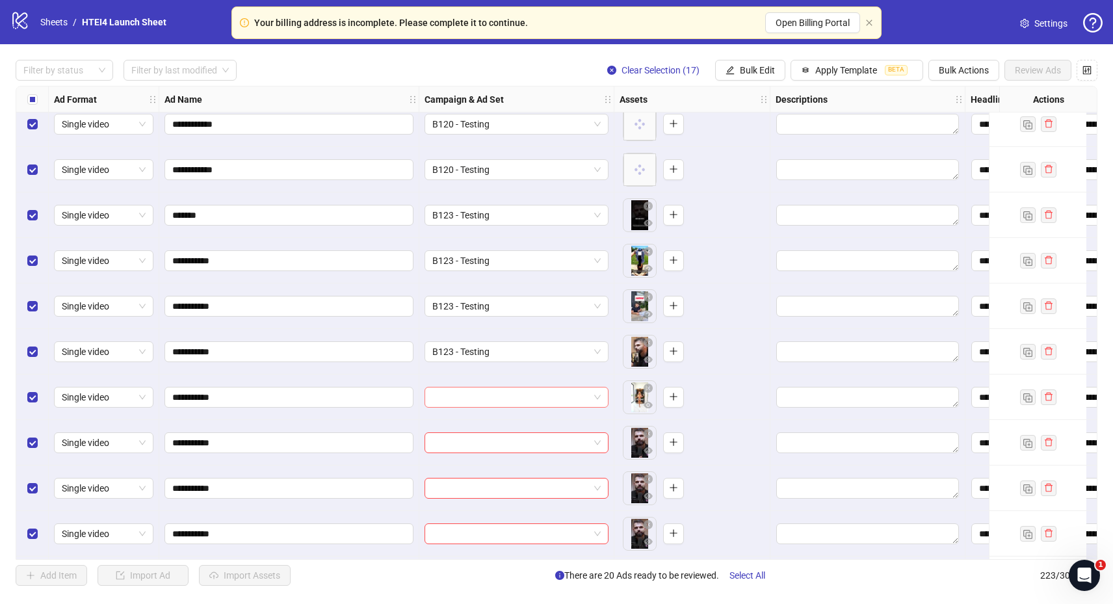
click at [470, 399] on input "search" at bounding box center [510, 396] width 157 height 19
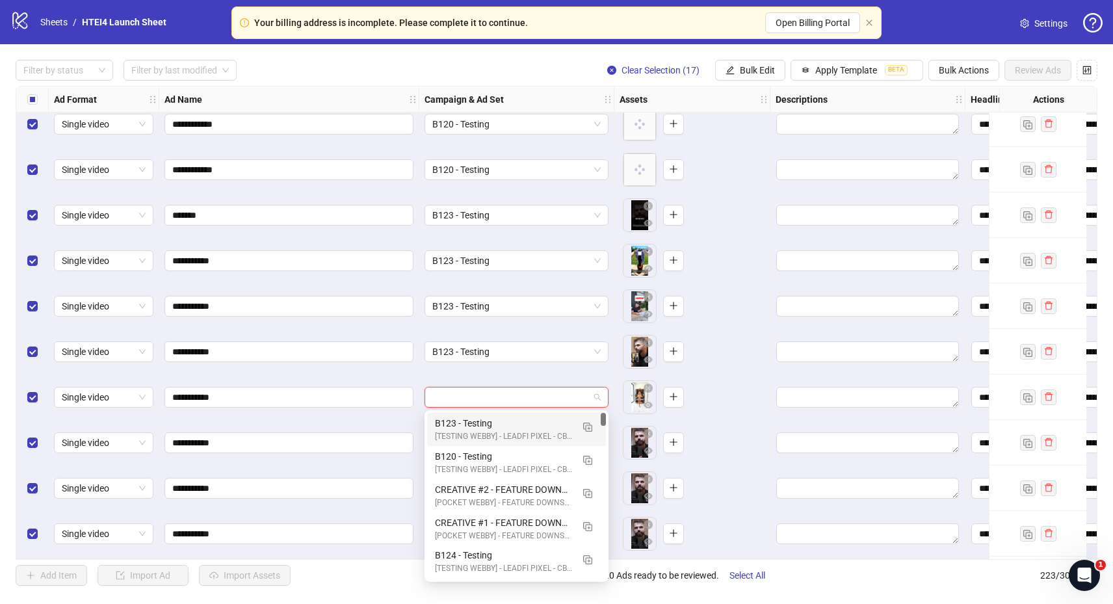
click at [470, 431] on div "[TESTING WEBBY] - LEADFI PIXEL - CBO - BUMP PURCHASE | - (09/010/2025)" at bounding box center [503, 436] width 137 height 12
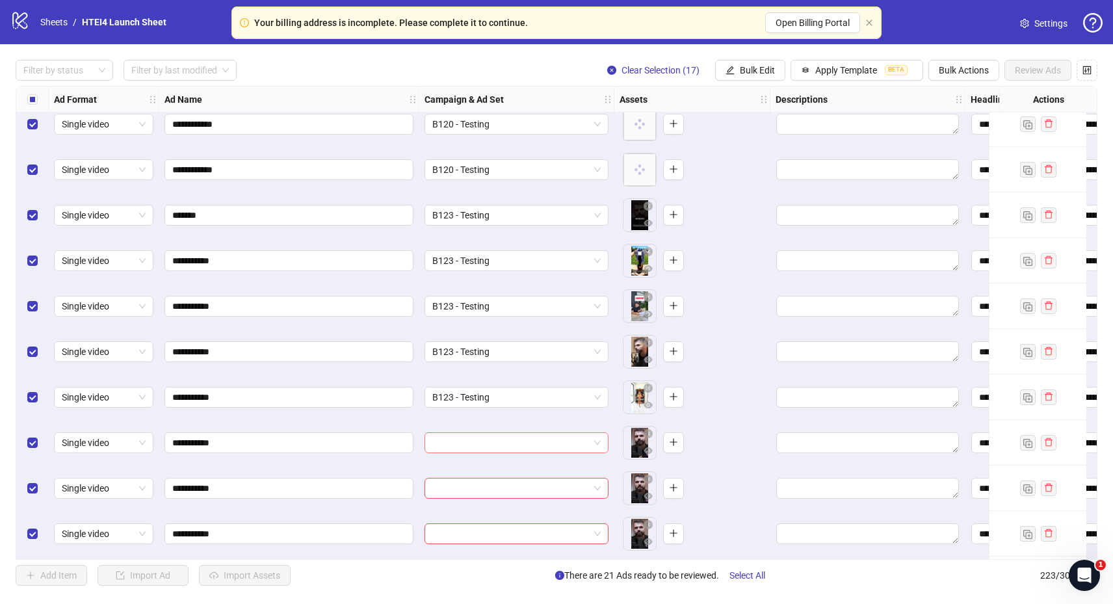
click at [470, 442] on input "search" at bounding box center [510, 442] width 157 height 19
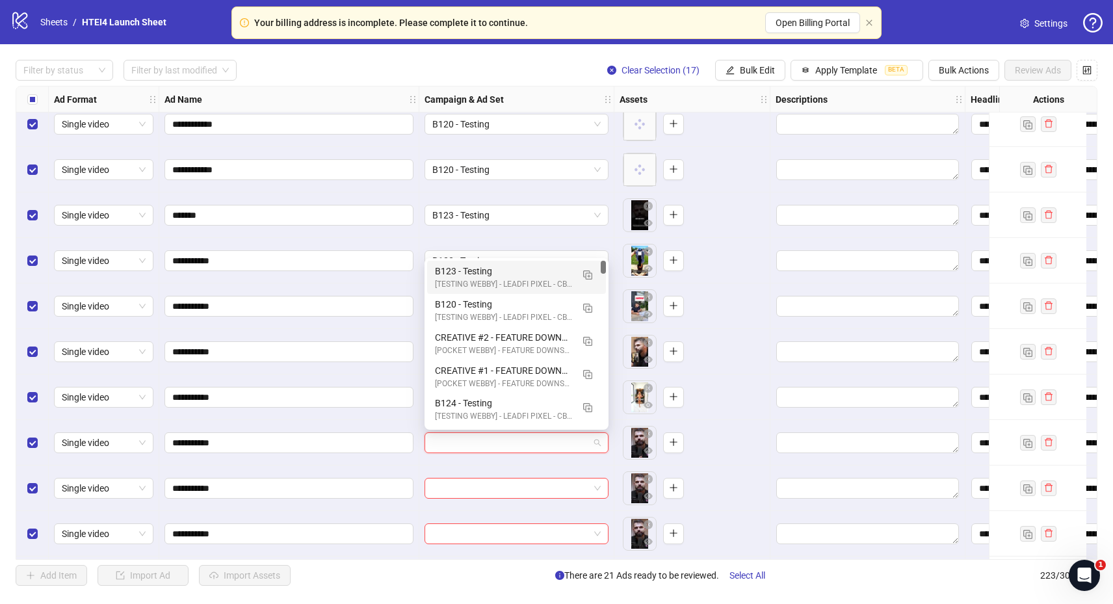
click at [456, 268] on div "B123 - Testing" at bounding box center [503, 271] width 137 height 14
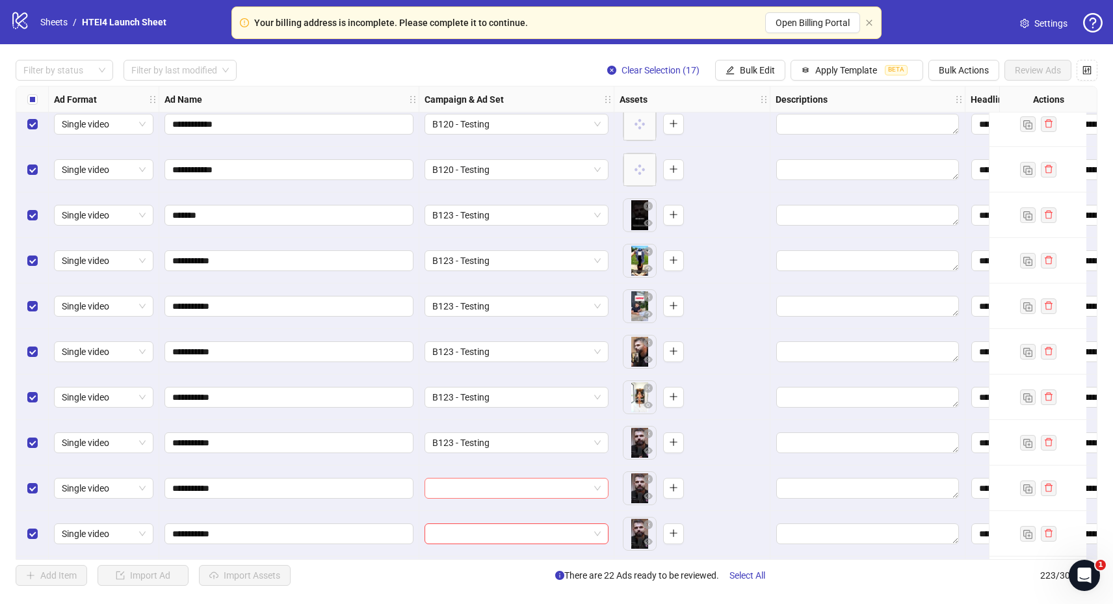
click at [474, 482] on input "search" at bounding box center [510, 487] width 157 height 19
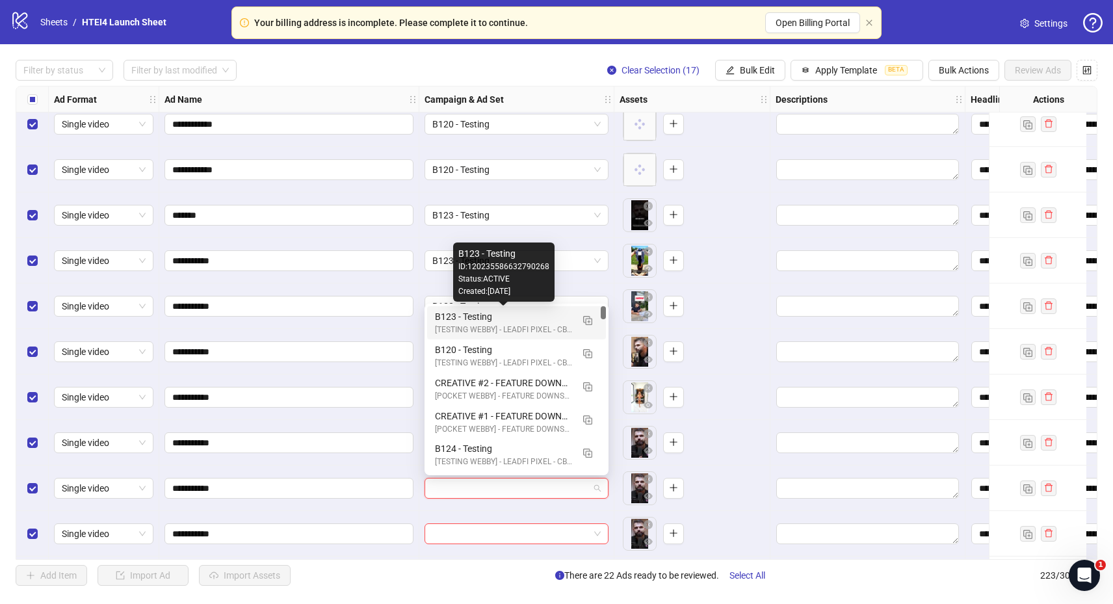
click at [471, 318] on div "B123 - Testing" at bounding box center [503, 316] width 137 height 14
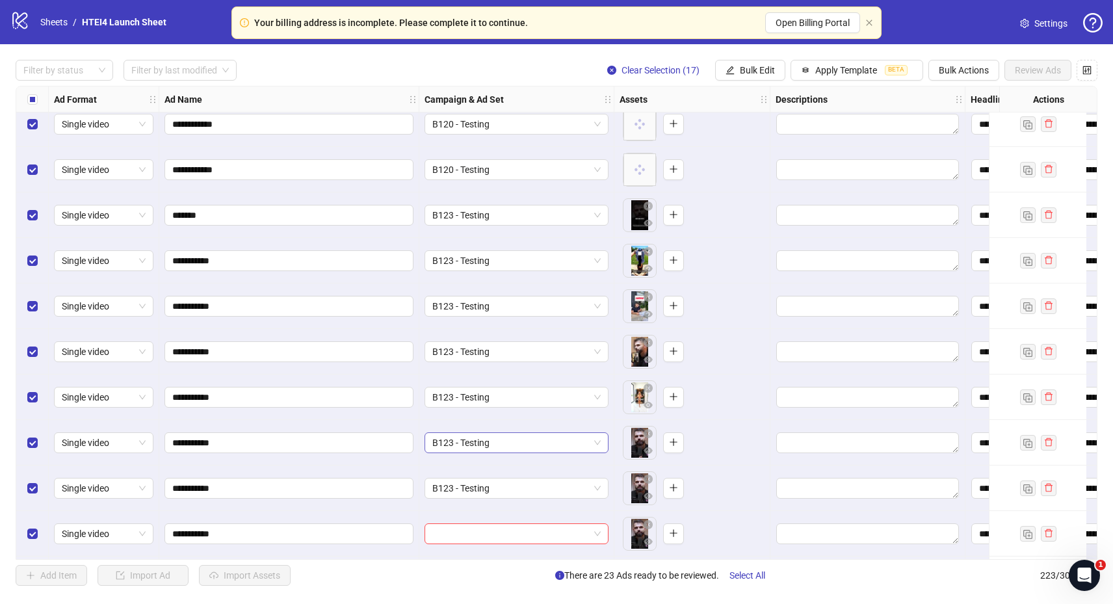
scroll to position [9704, 0]
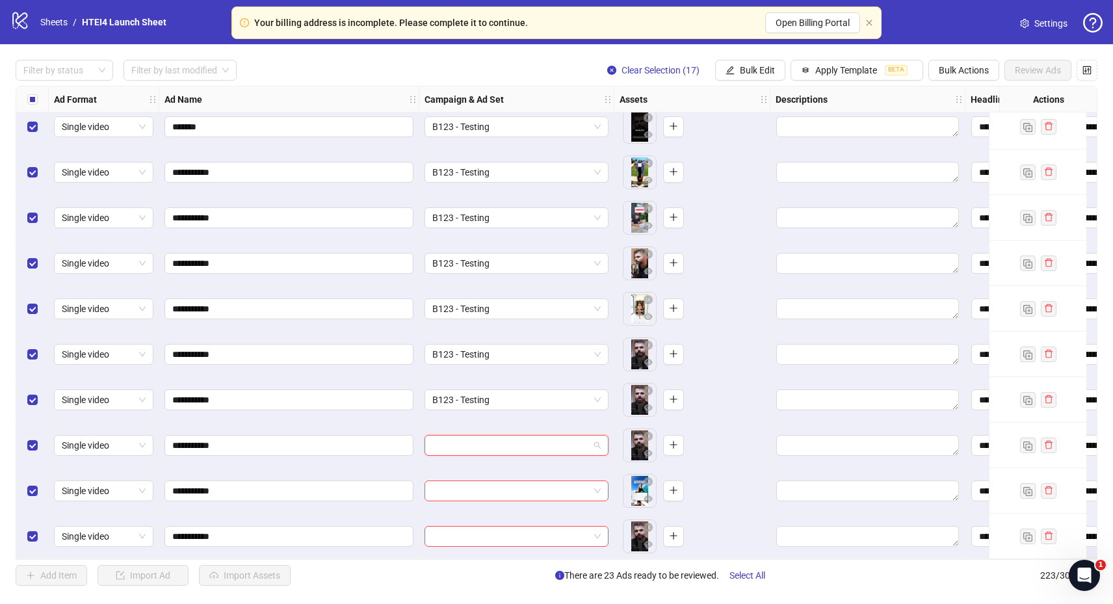
click at [468, 442] on input "search" at bounding box center [510, 444] width 157 height 19
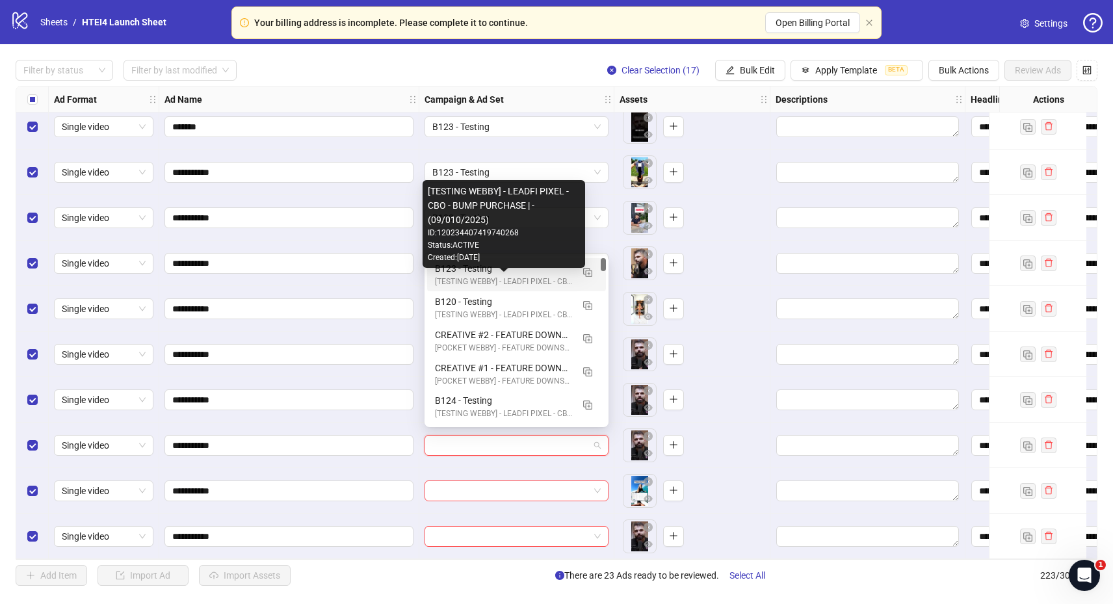
click at [472, 274] on div "B123 - Testing" at bounding box center [503, 268] width 137 height 14
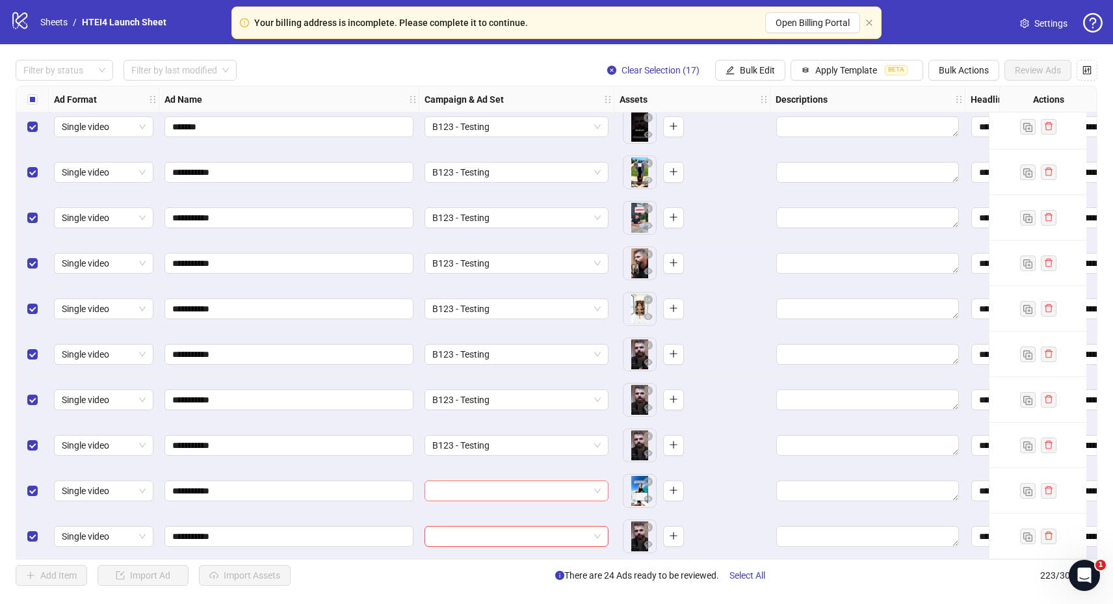
click at [475, 484] on input "search" at bounding box center [510, 490] width 157 height 19
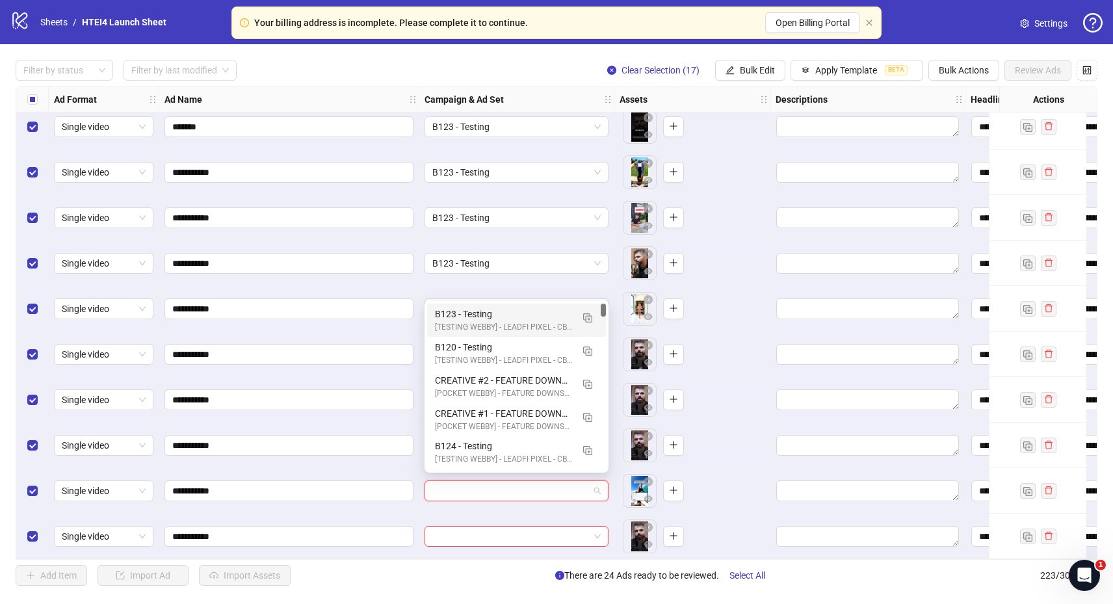
click at [465, 322] on div "[TESTING WEBBY] - LEADFI PIXEL - CBO - BUMP PURCHASE | - (09/010/2025)" at bounding box center [503, 327] width 137 height 12
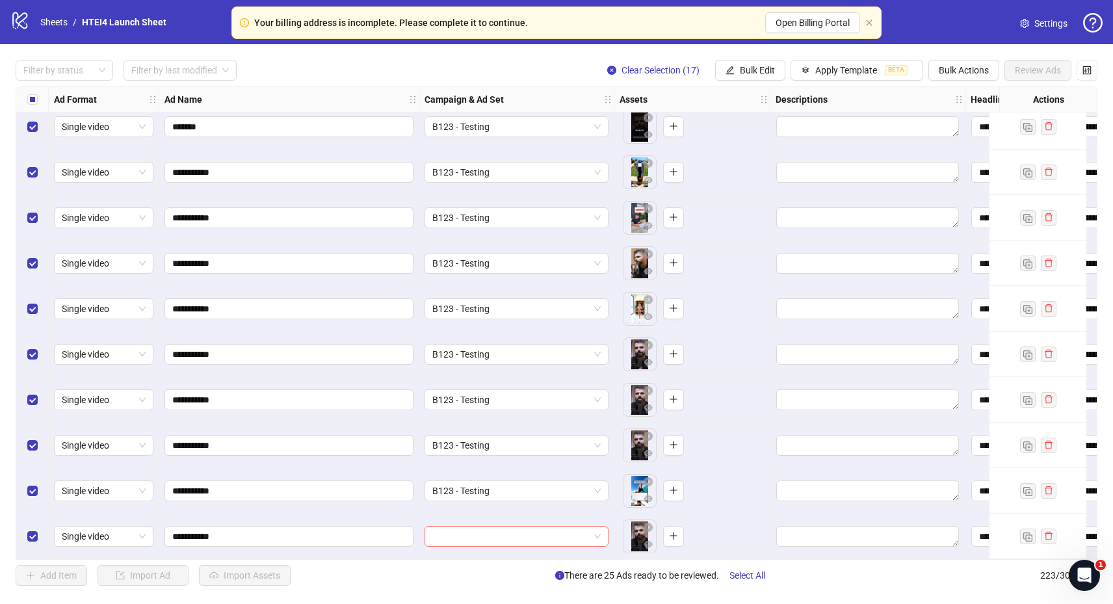
click at [482, 533] on input "search" at bounding box center [510, 535] width 157 height 19
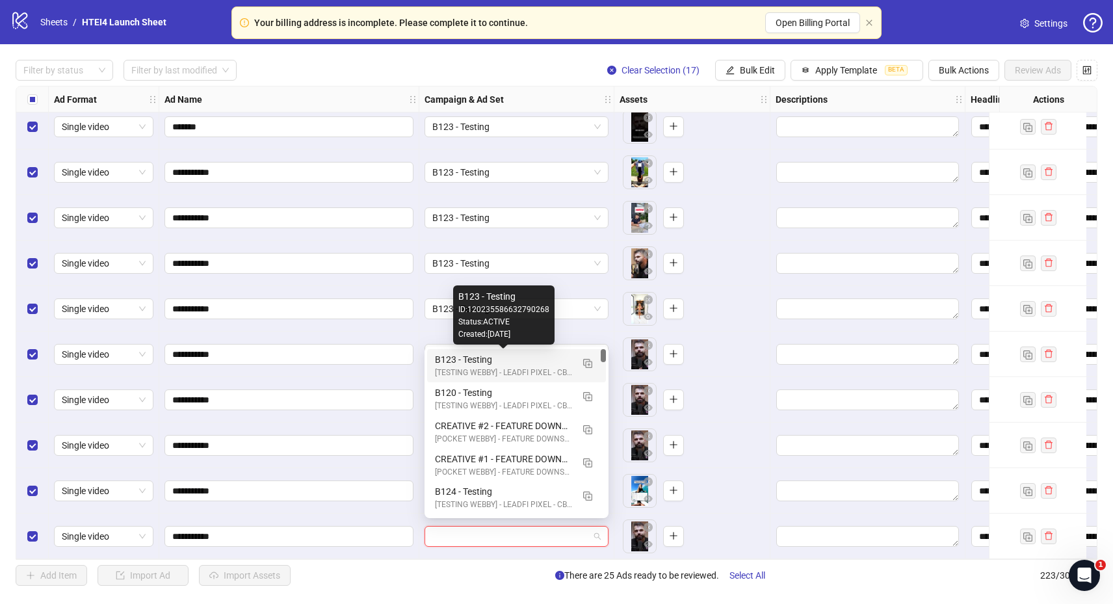
click at [463, 364] on div "B123 - Testing" at bounding box center [503, 359] width 137 height 14
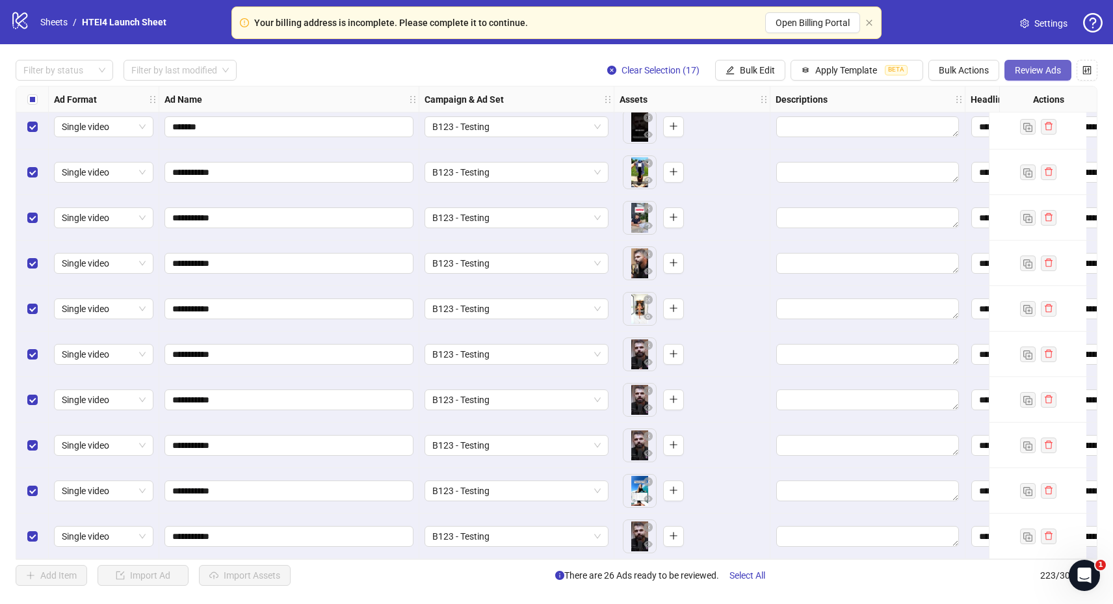
click at [1016, 66] on span "Review Ads" at bounding box center [1038, 70] width 46 height 10
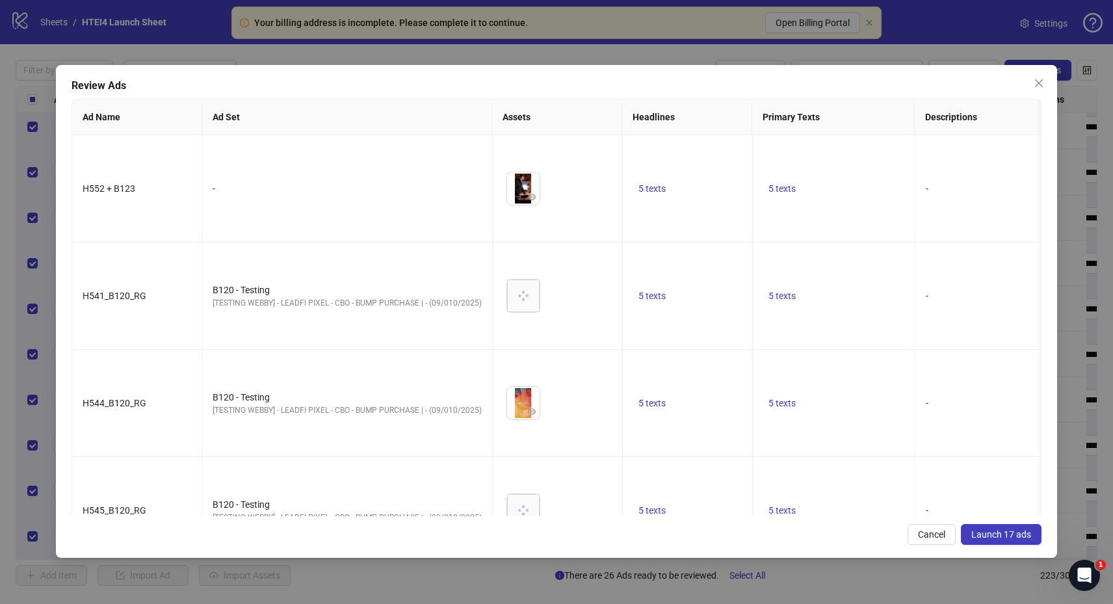
click at [723, 569] on div "Review Ads Ad Name Ad Set Assets Headlines Primary Texts Descriptions Destinati…" at bounding box center [556, 302] width 1113 height 604
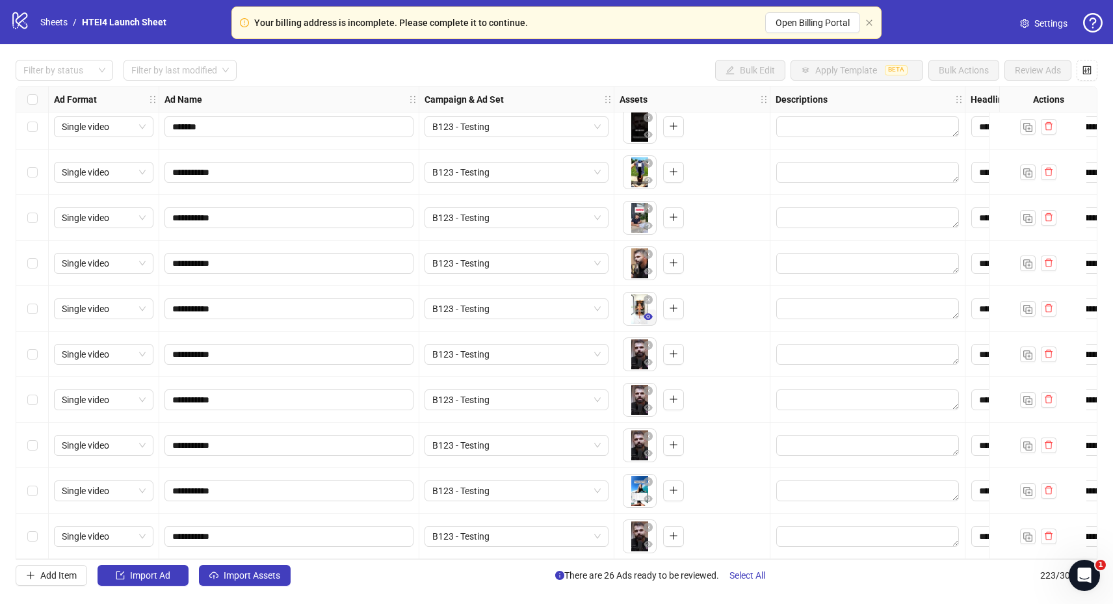
click at [646, 312] on icon "eye" at bounding box center [647, 316] width 9 height 9
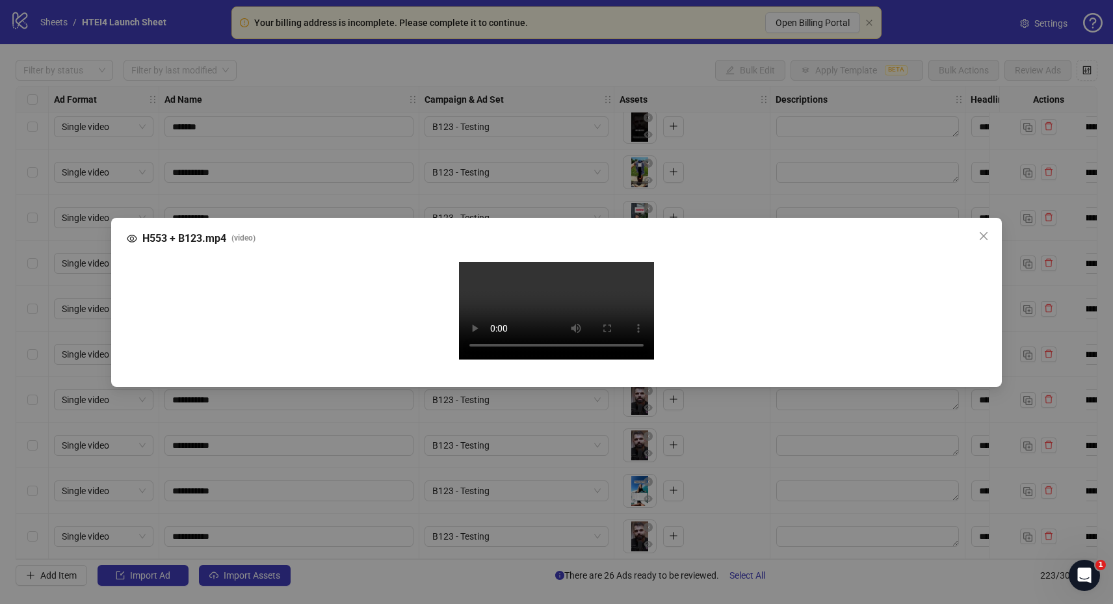
click at [94, 261] on div "H553 + B123.mp4 ( video ) Your browser does not support the video tag." at bounding box center [556, 302] width 1113 height 604
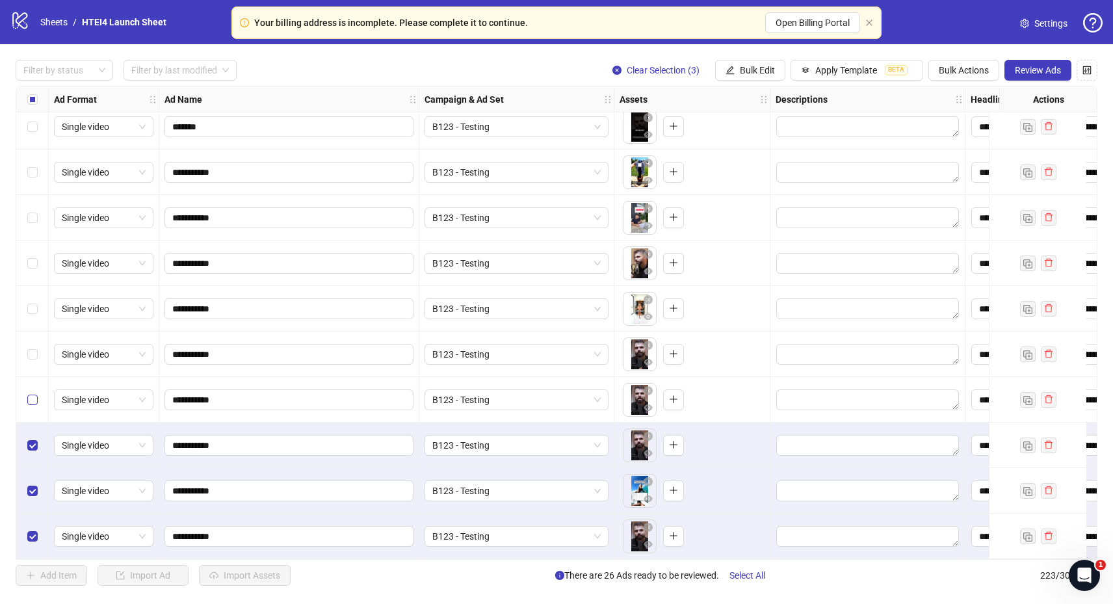
click at [32, 401] on div "Select row 220" at bounding box center [32, 399] width 32 height 45
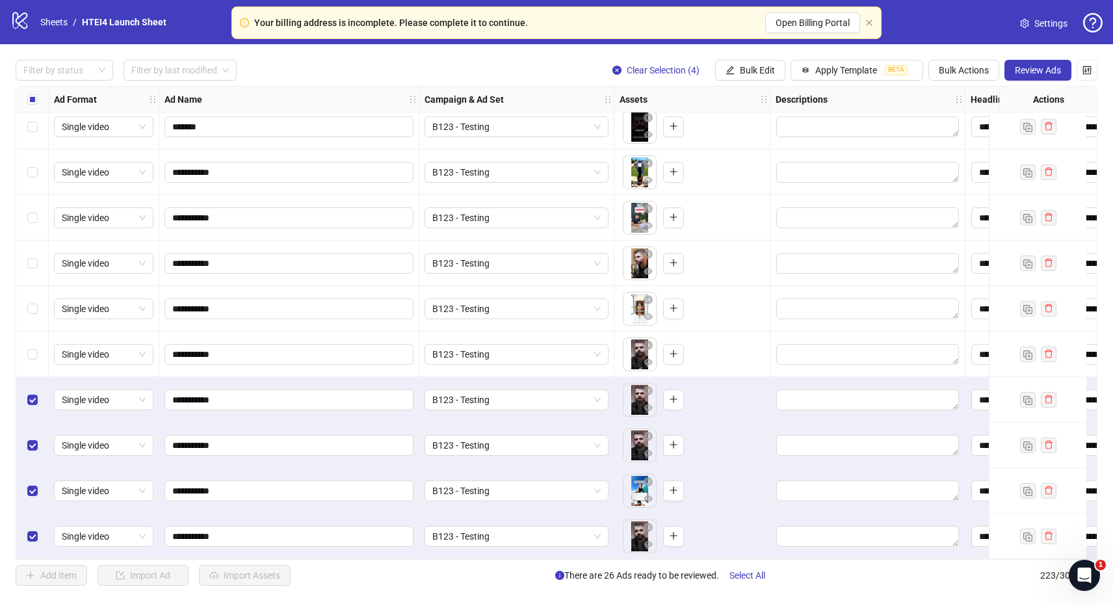
click at [39, 351] on div "Select row 219" at bounding box center [32, 353] width 32 height 45
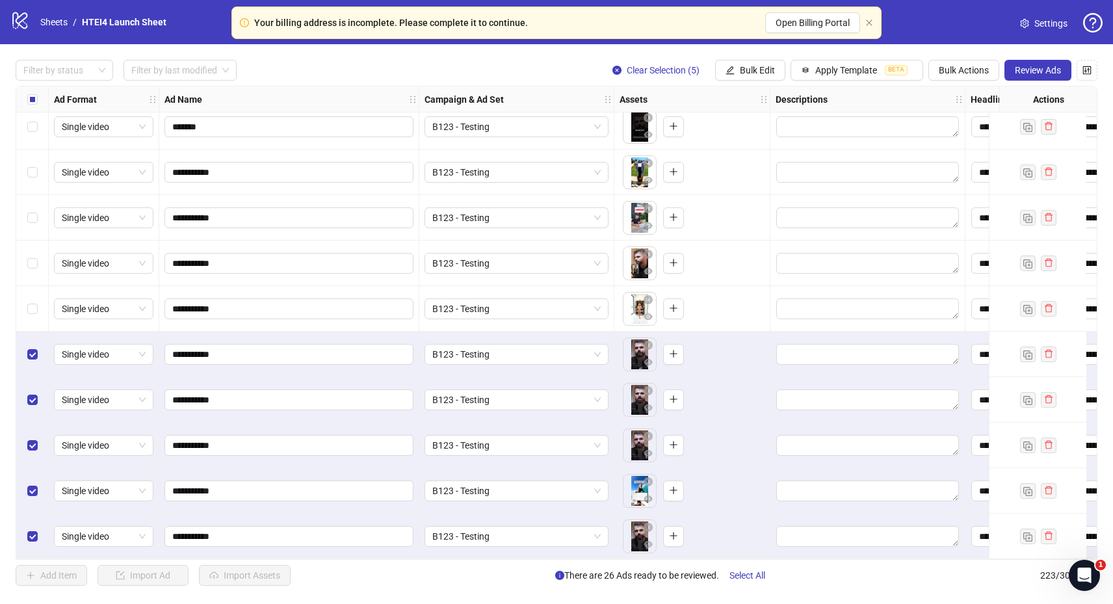
click at [39, 301] on div "Select row 218" at bounding box center [32, 308] width 32 height 45
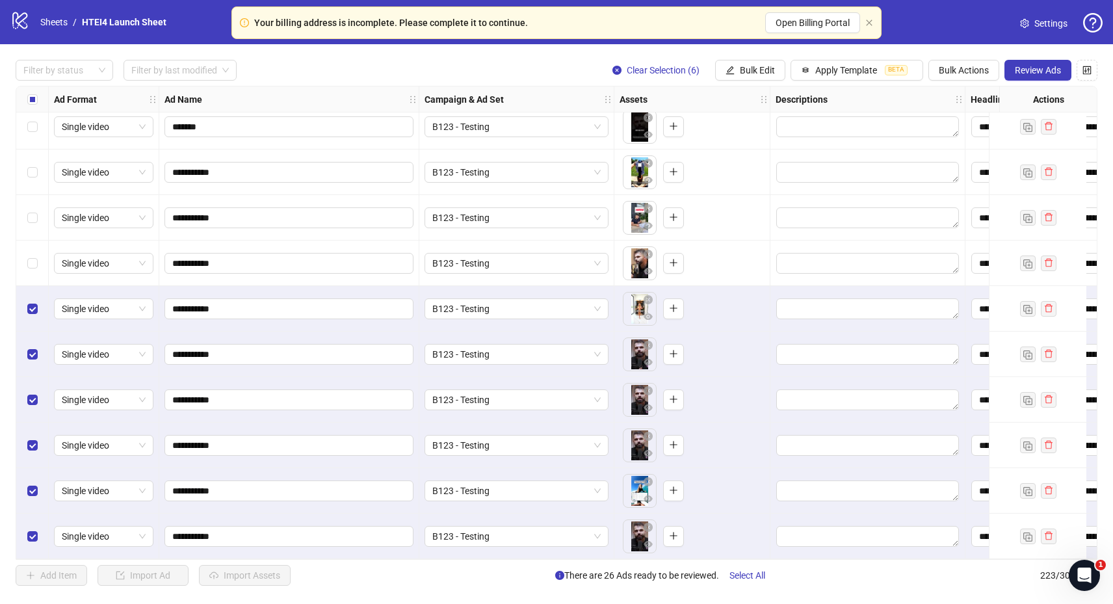
scroll to position [9629, 0]
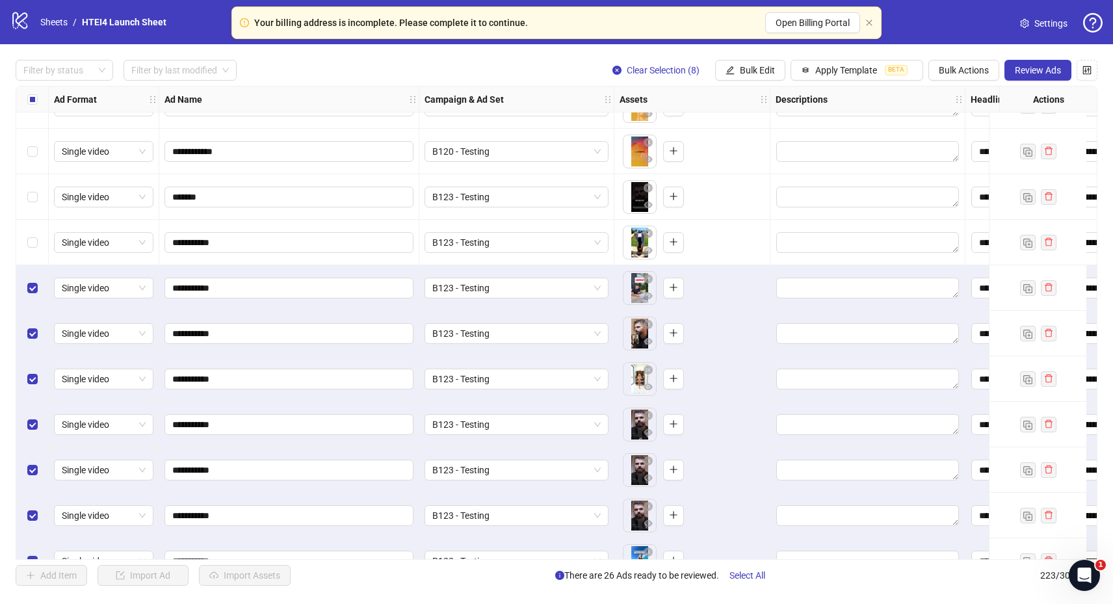
click at [37, 233] on div "Select row 215" at bounding box center [32, 242] width 32 height 45
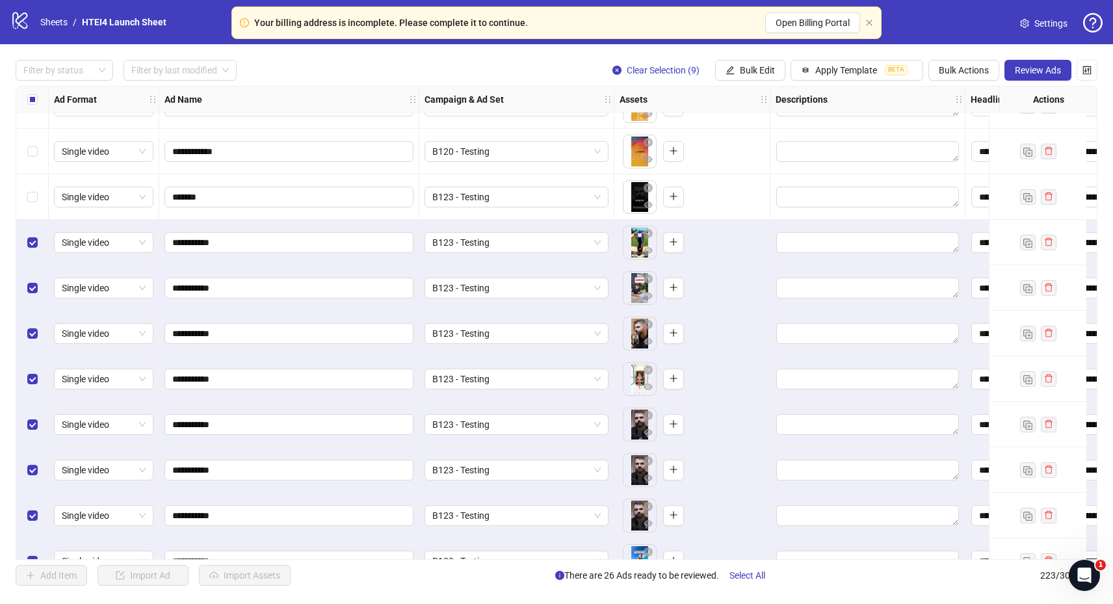
click at [36, 172] on div "Select row 213" at bounding box center [32, 151] width 32 height 45
click at [35, 179] on div "Select row 214" at bounding box center [32, 196] width 32 height 45
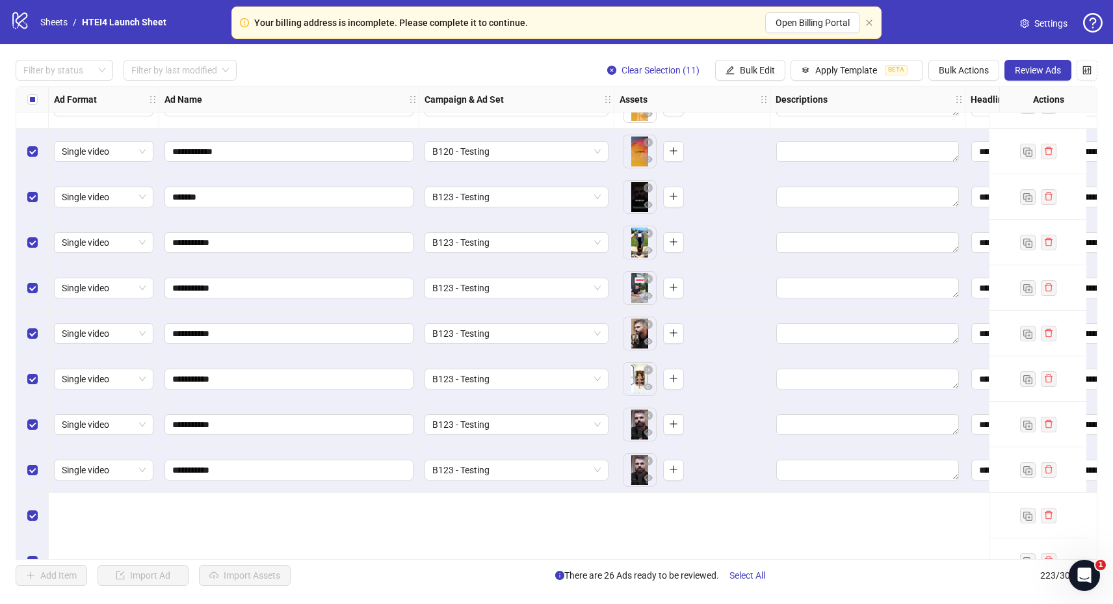
scroll to position [9510, 0]
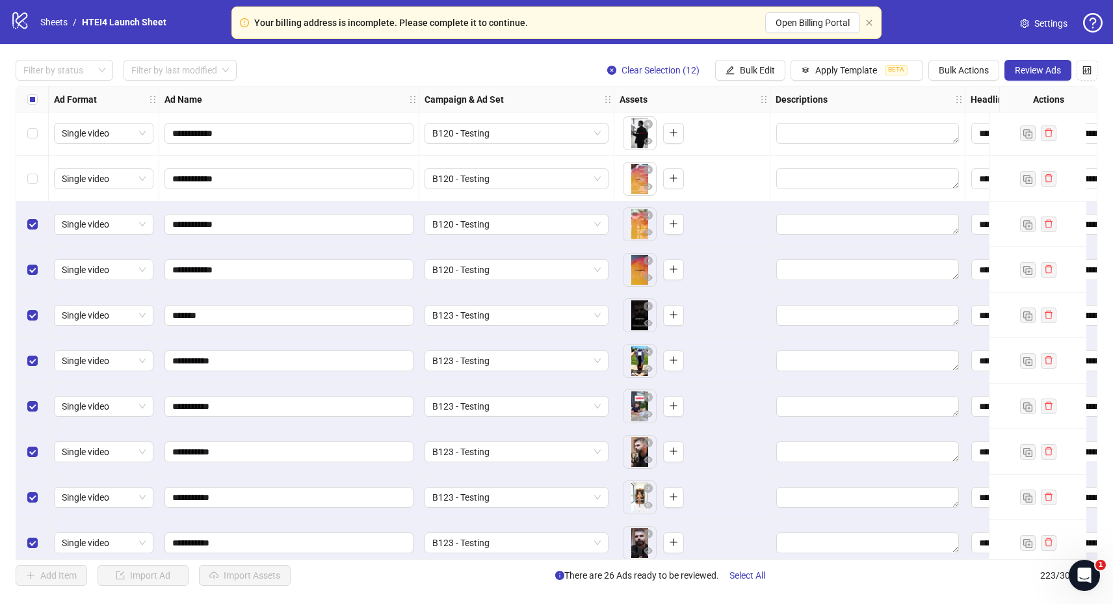
click at [36, 190] on div "Select row 211" at bounding box center [32, 178] width 32 height 45
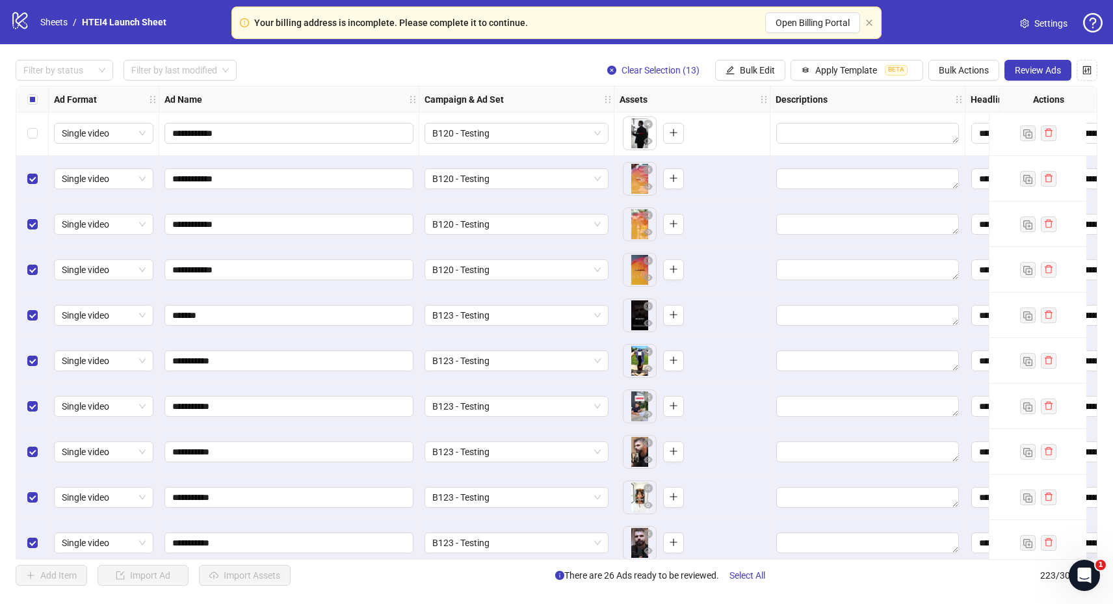
click at [39, 161] on div "Select row 211" at bounding box center [32, 178] width 32 height 45
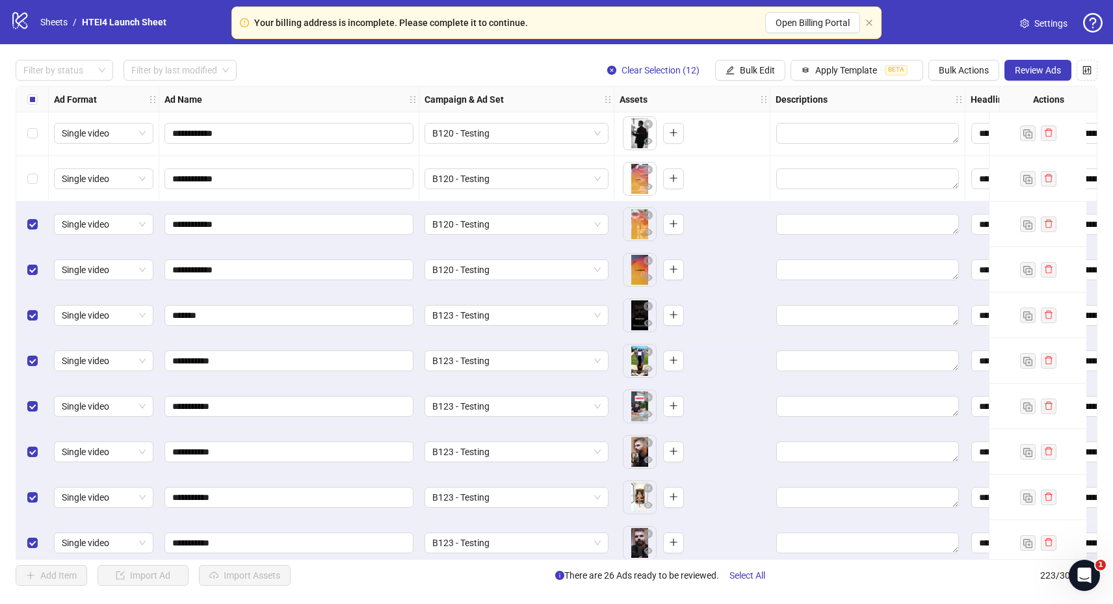
click at [40, 136] on div "Select row 210" at bounding box center [32, 132] width 32 height 45
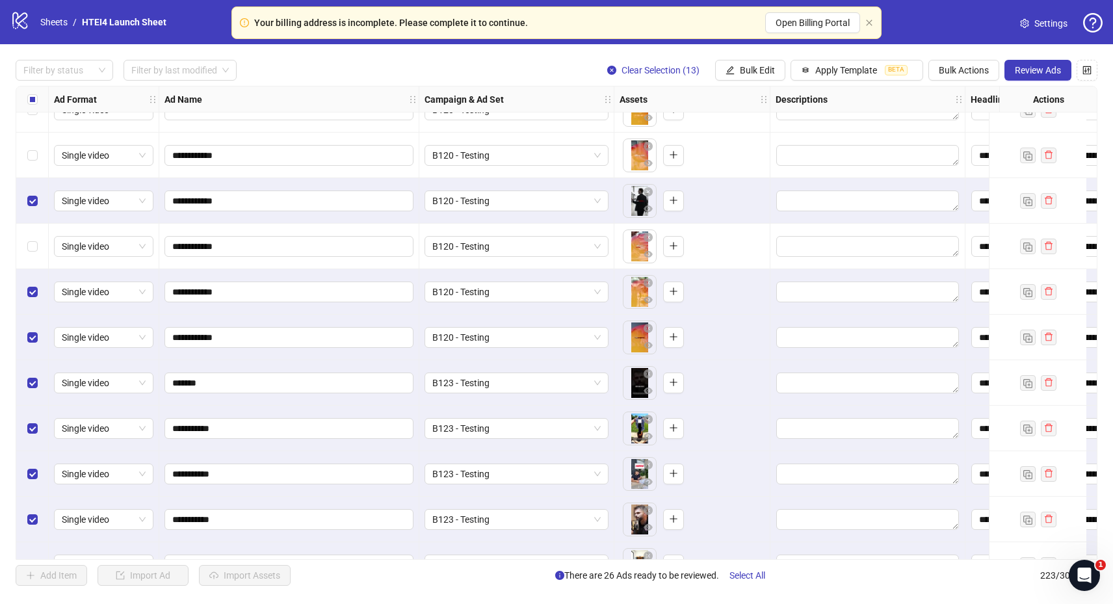
click at [38, 239] on div "Select row 211" at bounding box center [32, 246] width 32 height 45
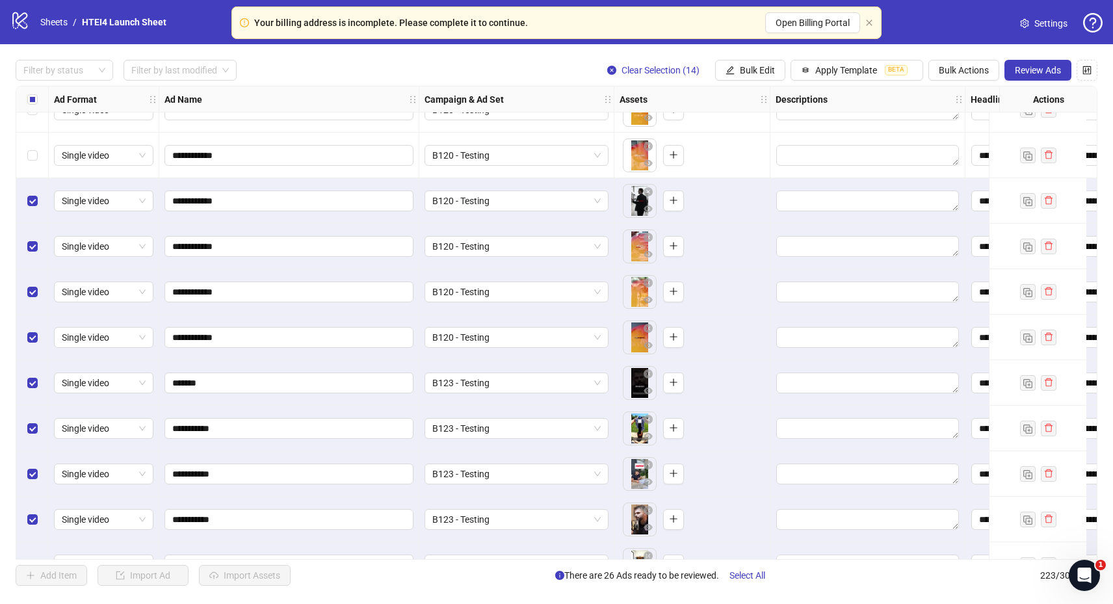
scroll to position [9432, 0]
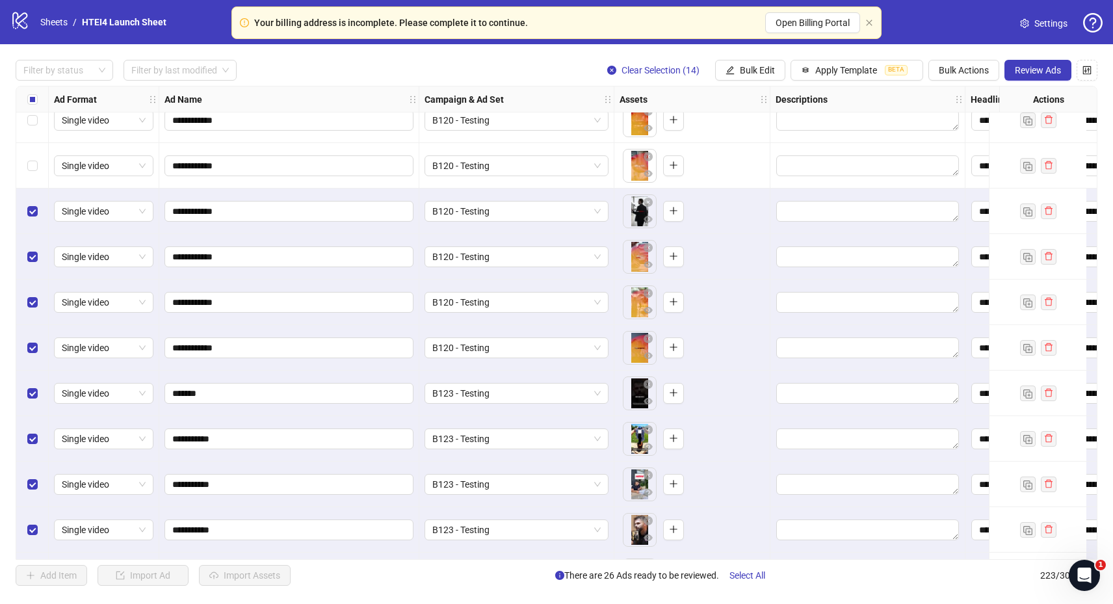
click at [44, 152] on div "Select row 209" at bounding box center [32, 165] width 32 height 45
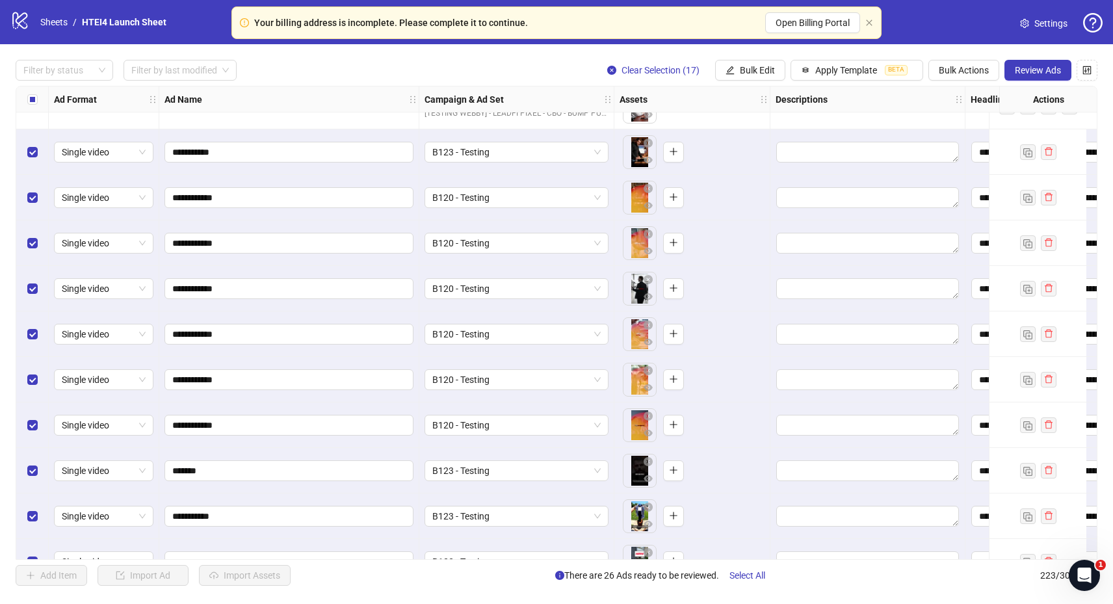
scroll to position [9069, 0]
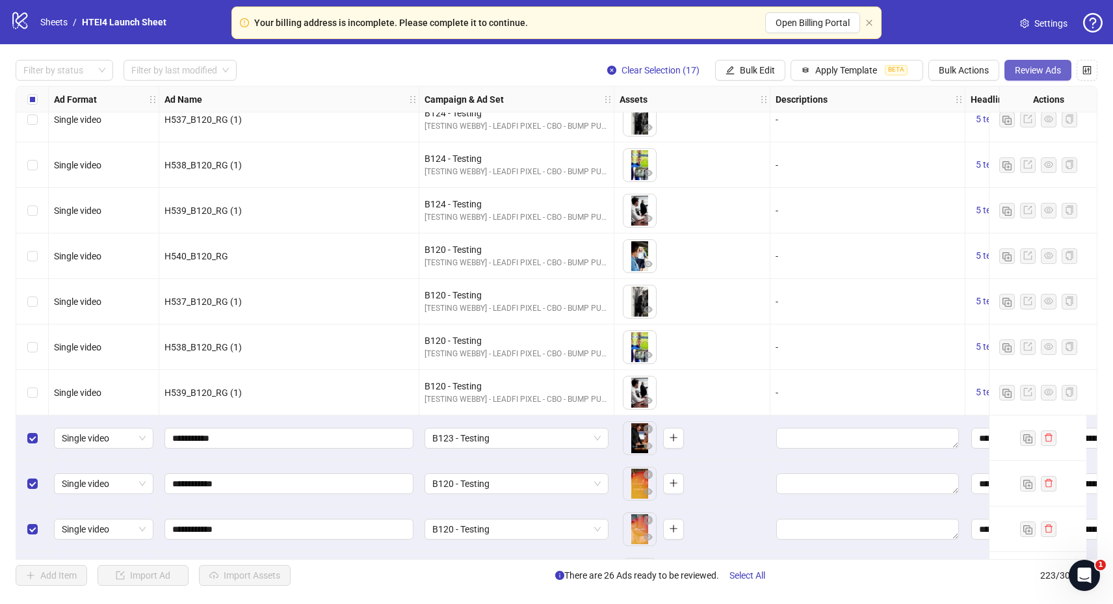
click at [1042, 60] on button "Review Ads" at bounding box center [1037, 70] width 67 height 21
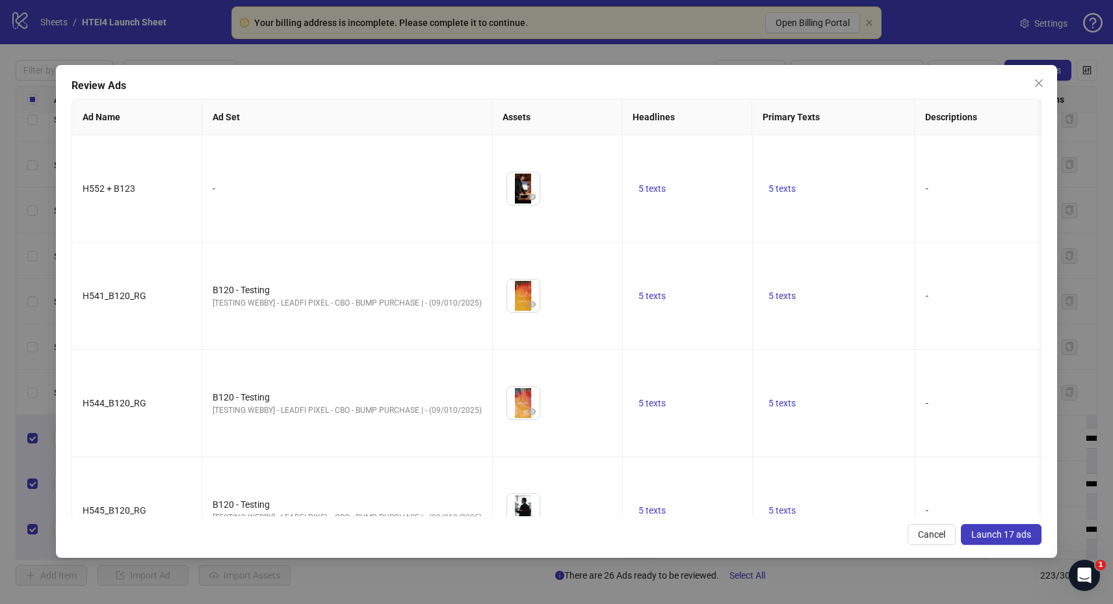
click at [1000, 537] on span "Launch 17 ads" at bounding box center [1001, 534] width 60 height 10
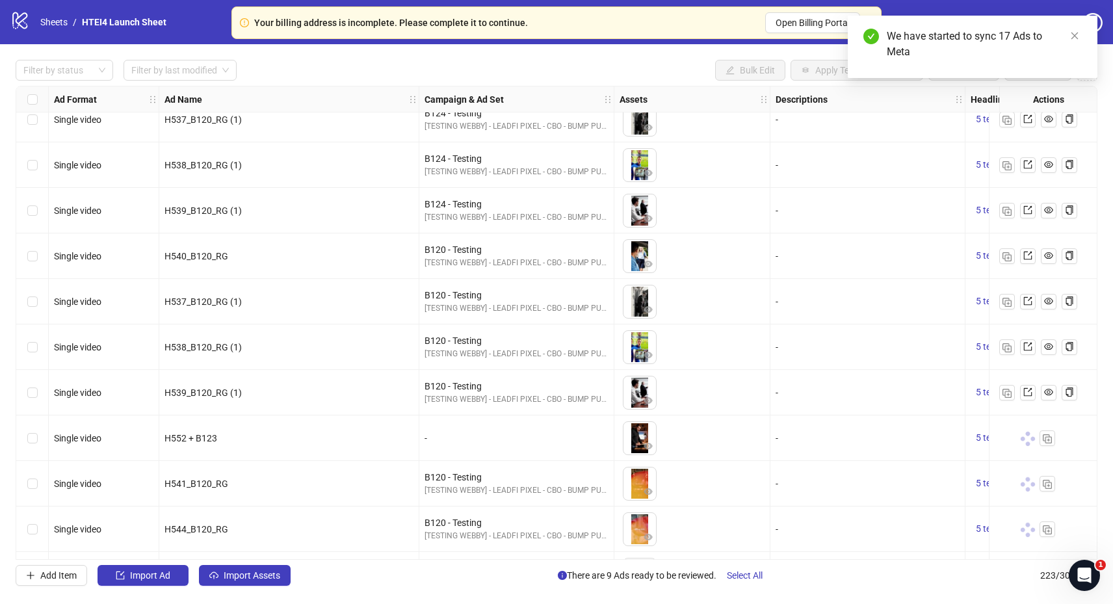
scroll to position [9172, 0]
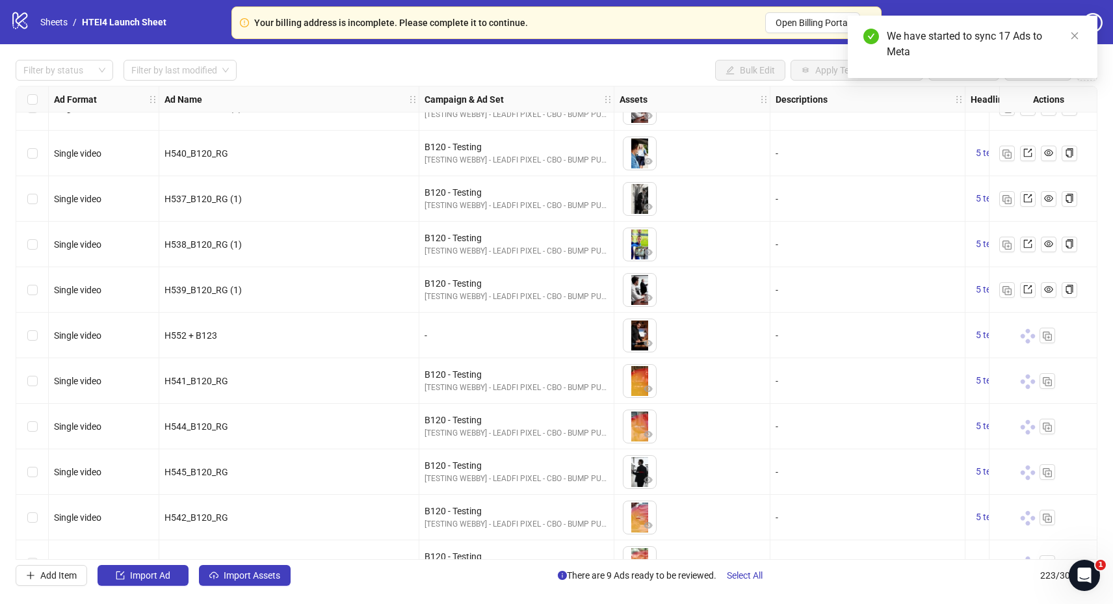
click at [471, 331] on div "-" at bounding box center [516, 335] width 184 height 14
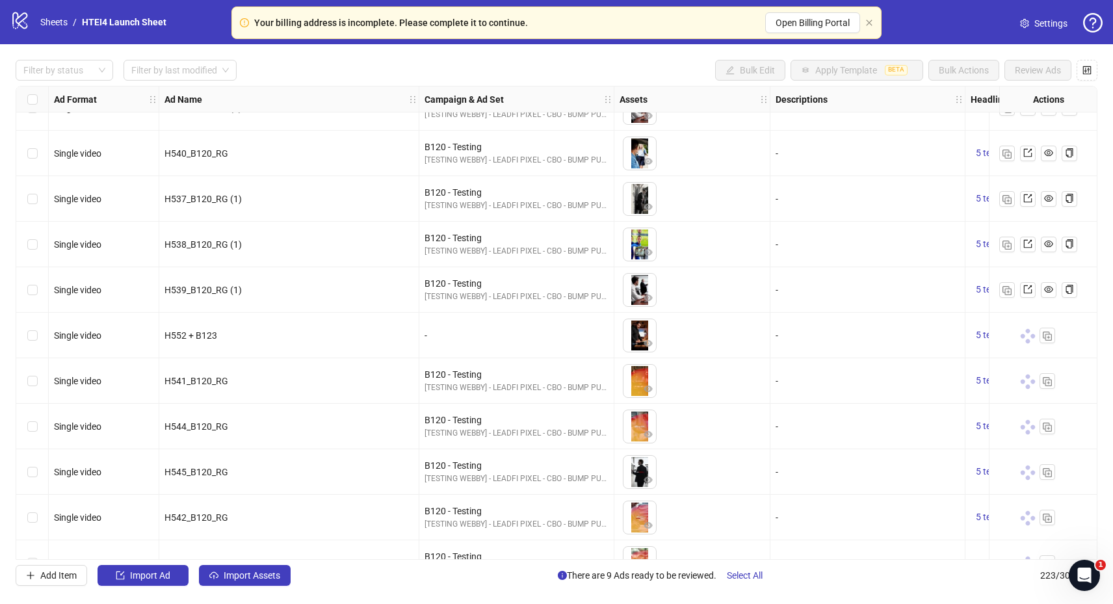
scroll to position [9252, 0]
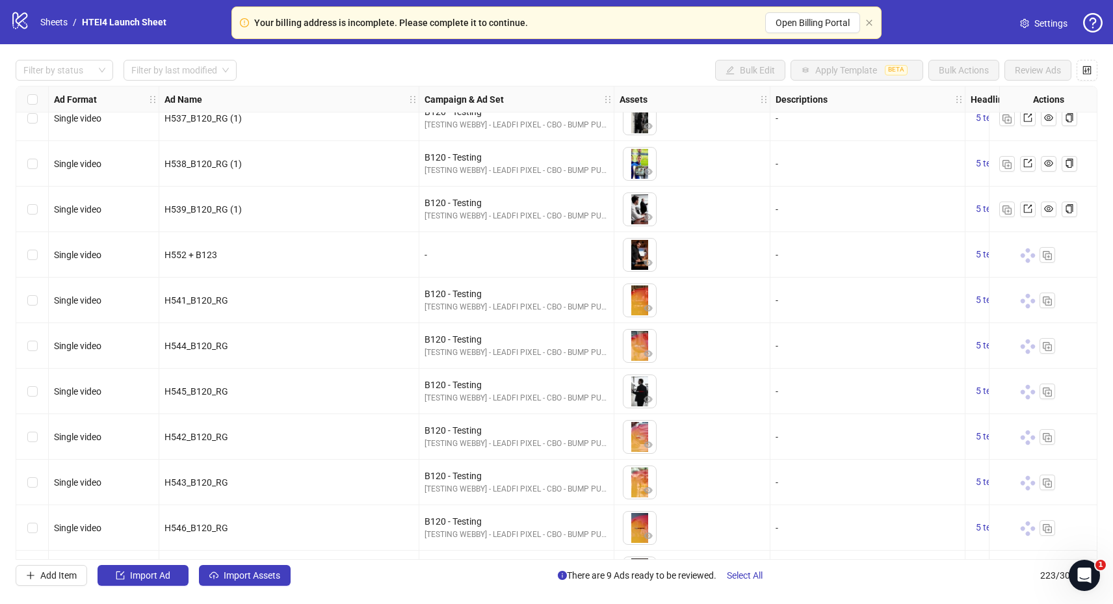
click at [468, 268] on div "-" at bounding box center [516, 254] width 195 height 45
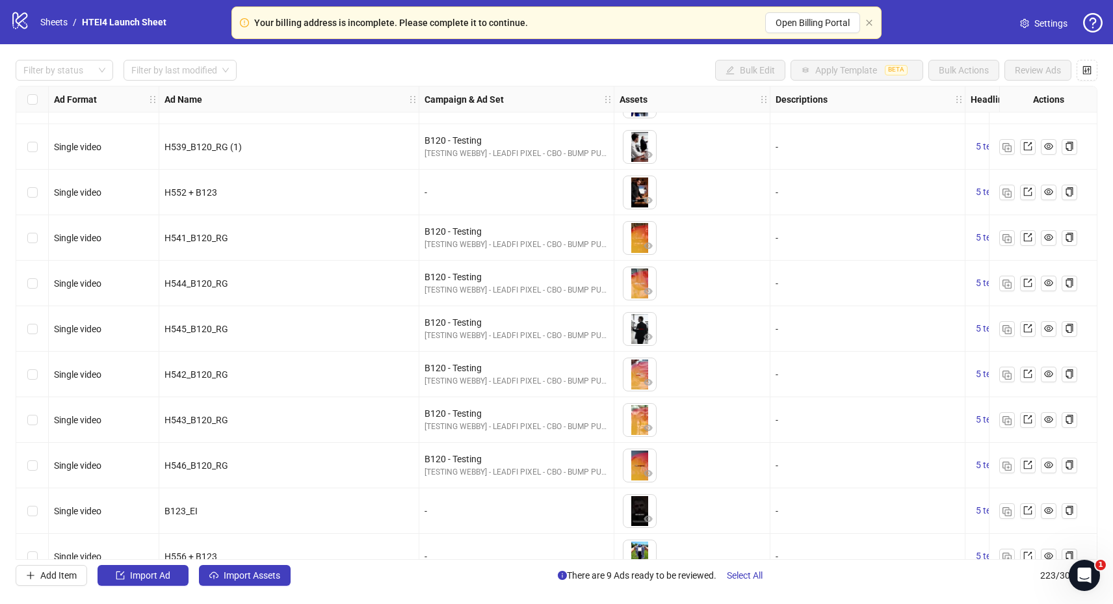
scroll to position [9704, 0]
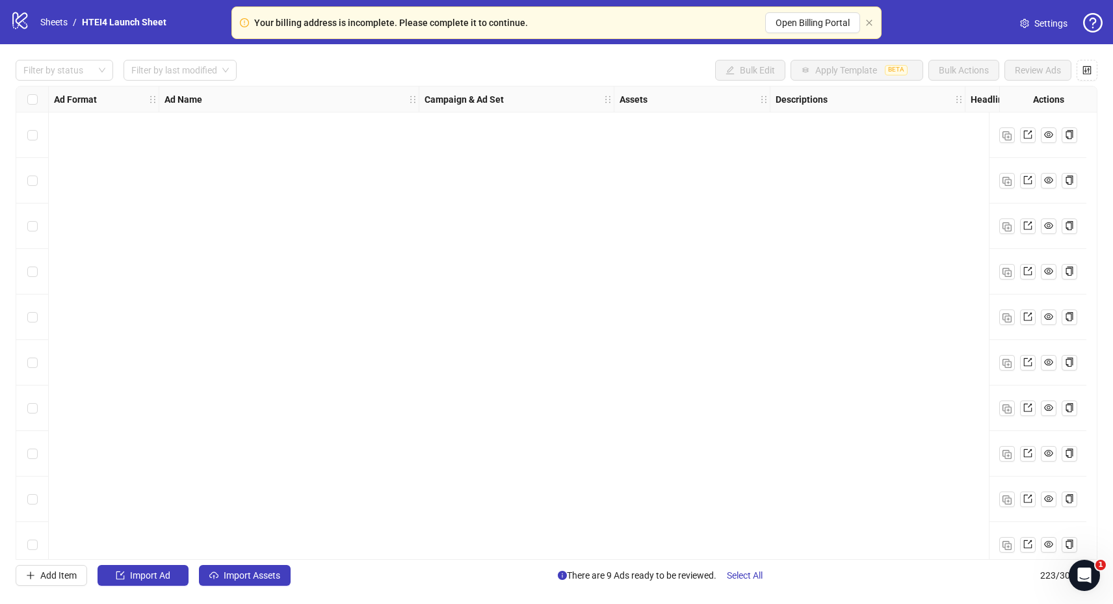
scroll to position [675, 0]
